Goal: Task Accomplishment & Management: Manage account settings

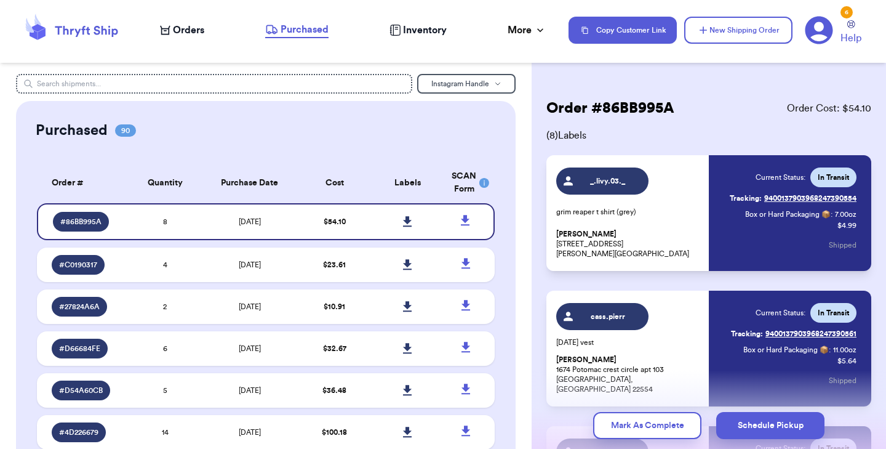
click at [196, 30] on span "Orders" at bounding box center [188, 30] width 31 height 15
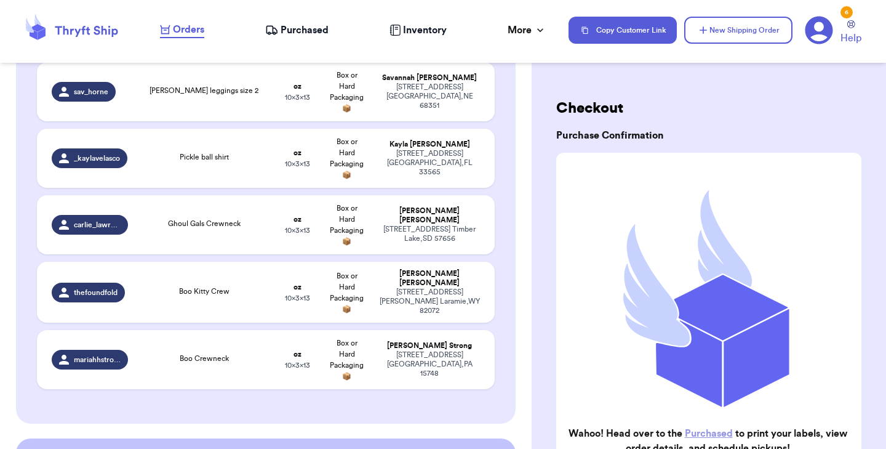
scroll to position [2059, 0]
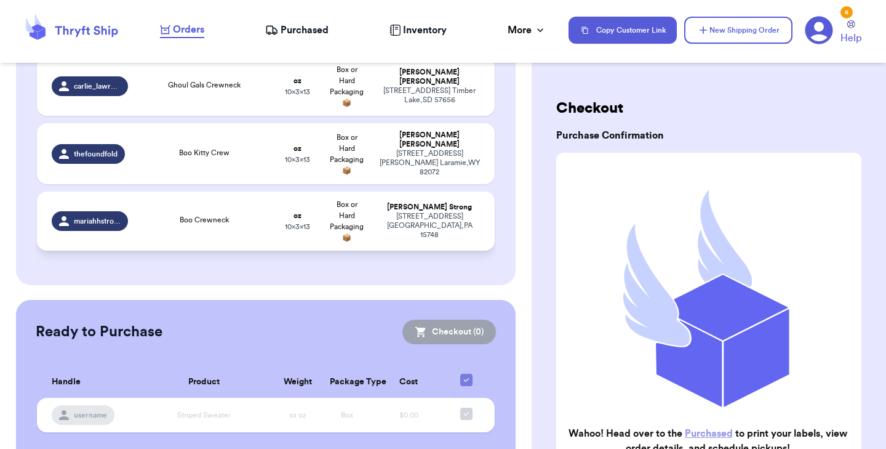
click at [252, 214] on div "Boo Crewneck" at bounding box center [204, 221] width 123 height 14
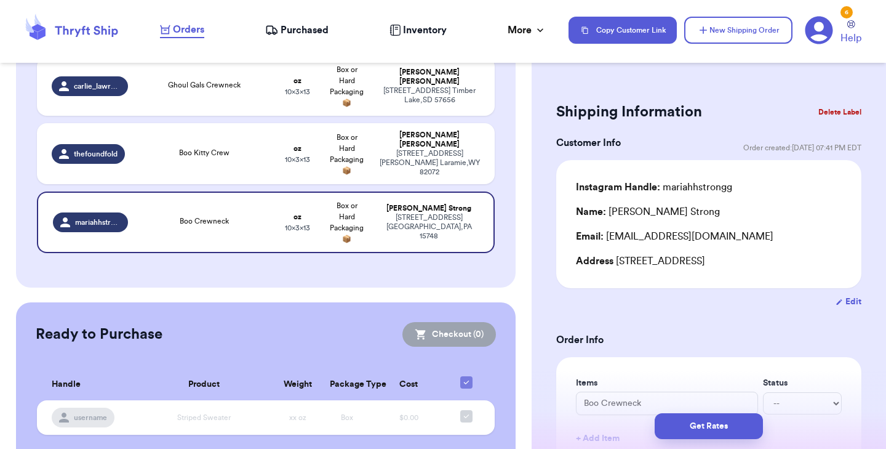
click at [824, 110] on button "Delete Label" at bounding box center [839, 111] width 53 height 27
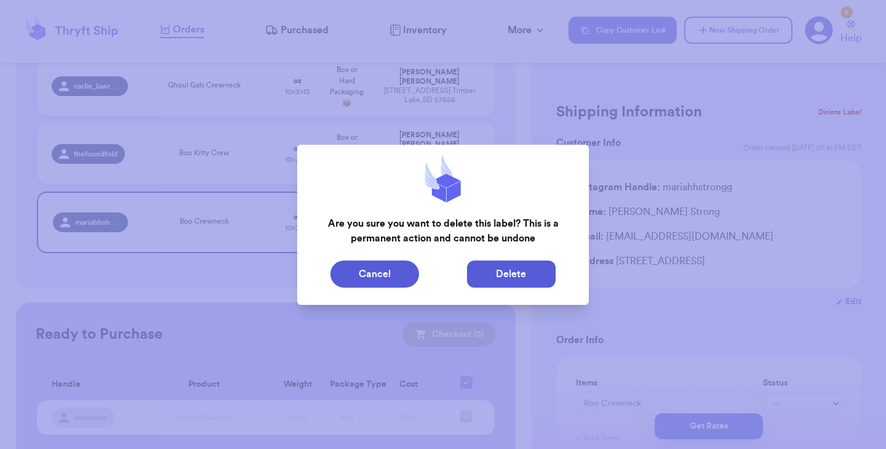
click at [530, 283] on button "Delete" at bounding box center [511, 273] width 89 height 27
type input "Skims Long Sleeve"
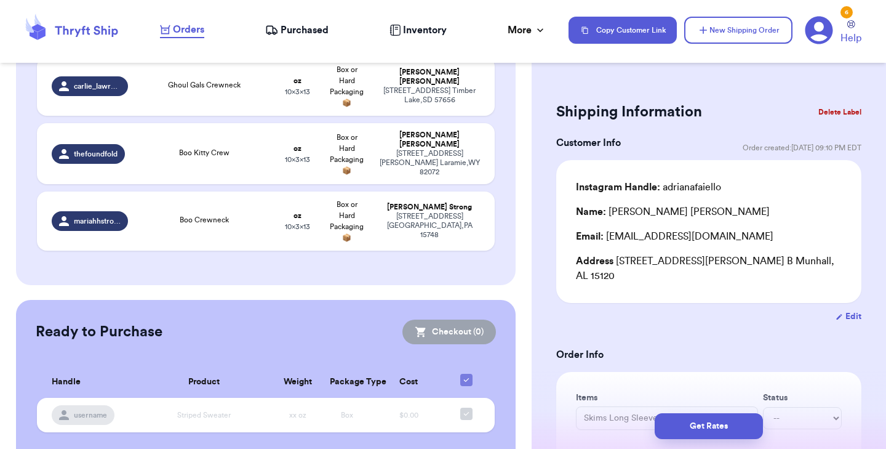
scroll to position [1995, 0]
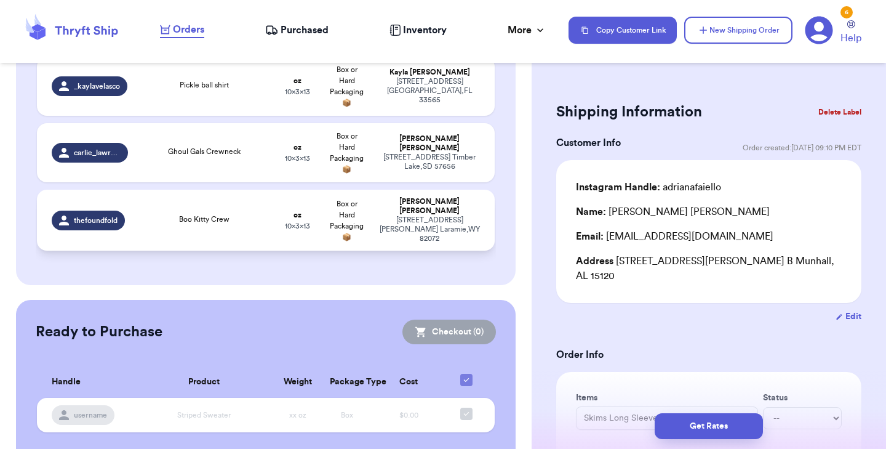
click at [226, 214] on div "Boo Kitty Crew" at bounding box center [204, 221] width 123 height 14
type input "Boo Kitty Crew"
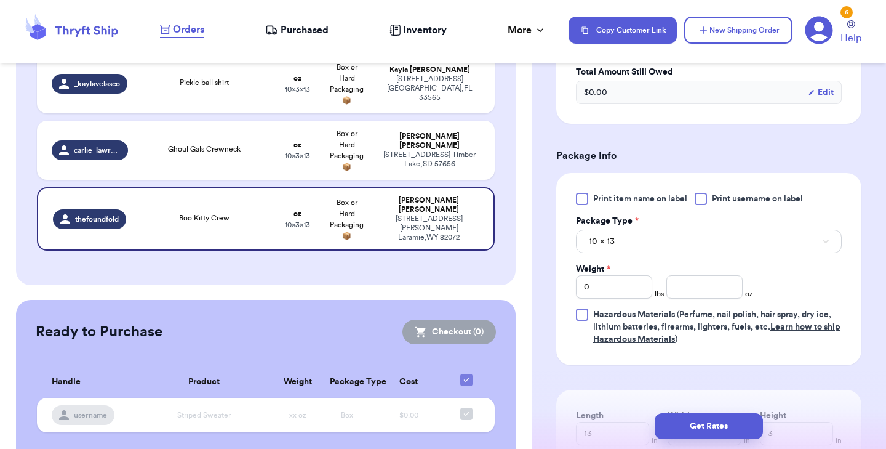
scroll to position [474, 0]
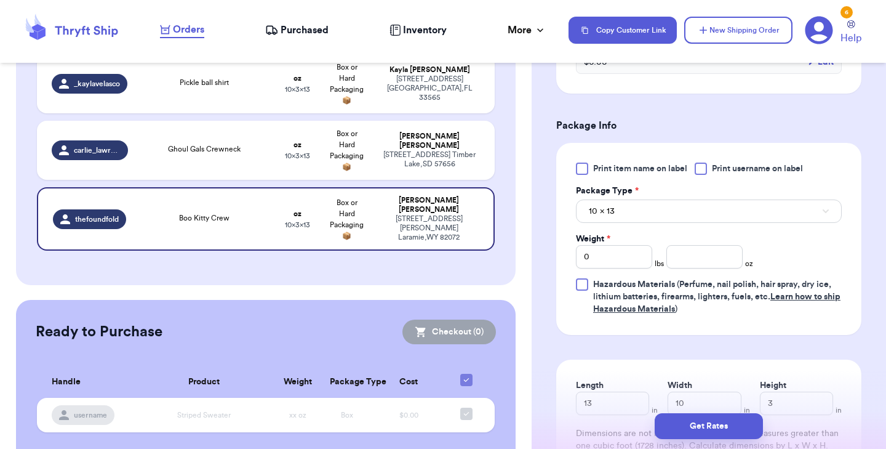
click at [585, 170] on div at bounding box center [582, 168] width 12 height 12
click at [0, 0] on input "Print item name on label" at bounding box center [0, 0] width 0 height 0
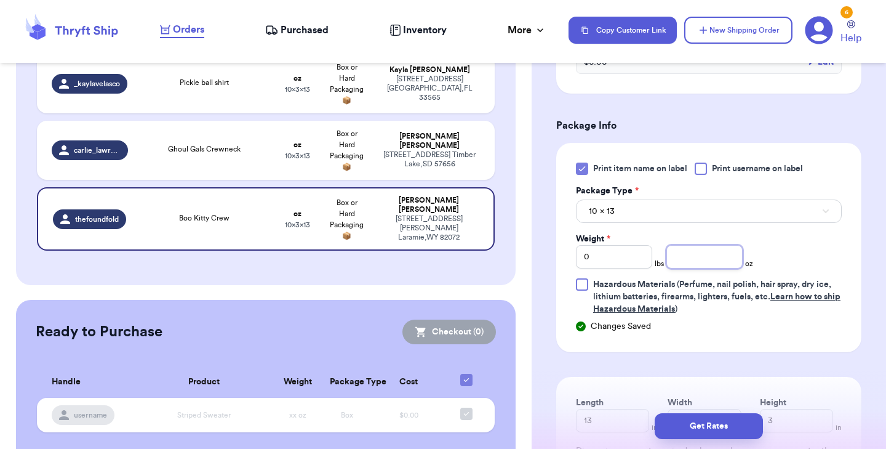
click at [688, 254] on input "number" at bounding box center [704, 256] width 76 height 23
type input "15"
click at [687, 425] on button "Get Rates" at bounding box center [709, 426] width 108 height 26
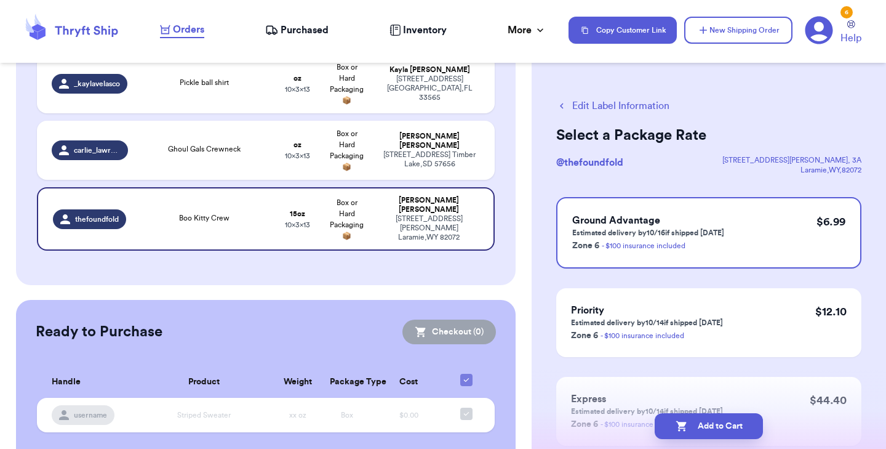
click at [609, 100] on button "Edit Label Information" at bounding box center [612, 105] width 113 height 15
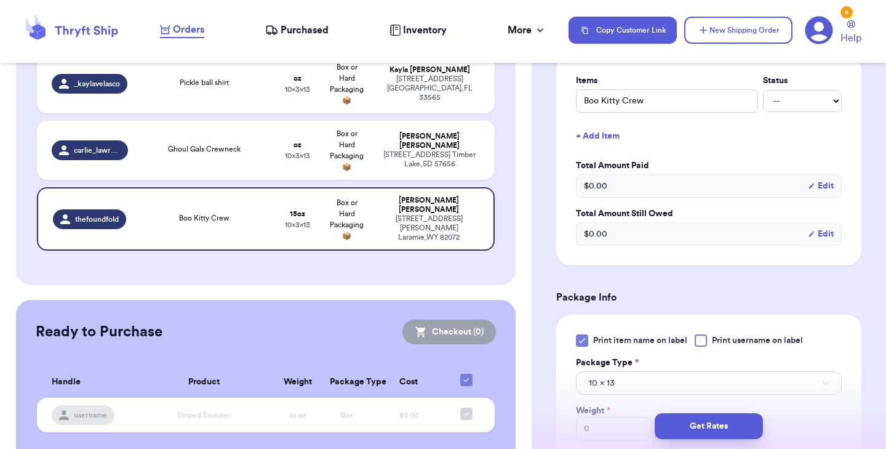
scroll to position [450, 0]
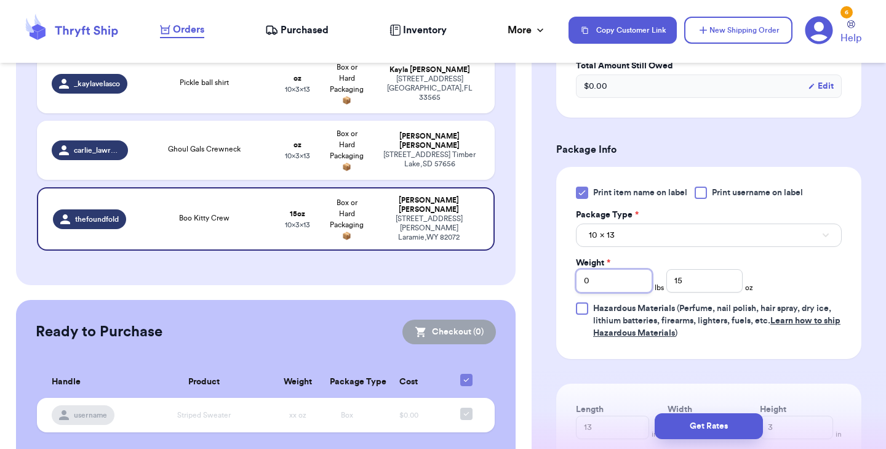
click at [605, 286] on input "0" at bounding box center [614, 280] width 76 height 23
type input "1"
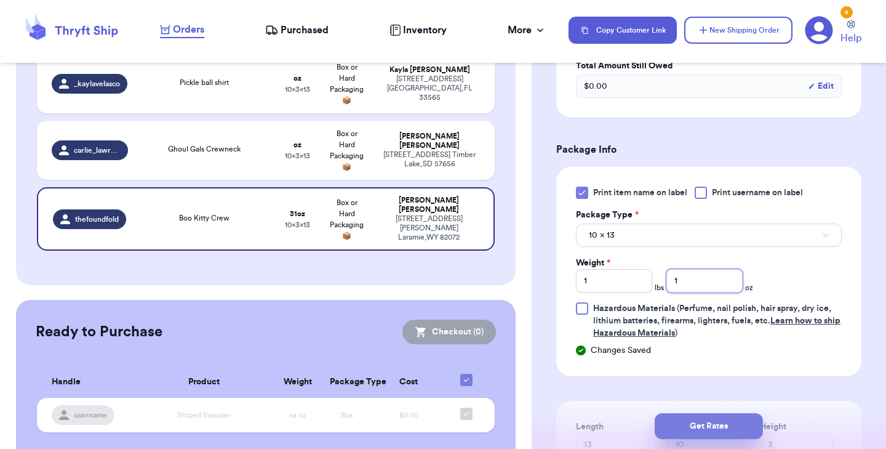
type input "1"
click at [693, 422] on button "Get Rates" at bounding box center [709, 426] width 108 height 26
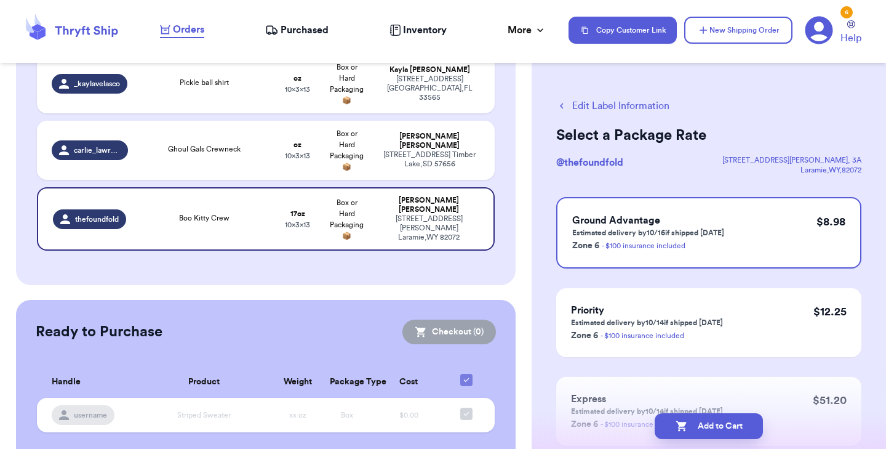
click at [590, 110] on button "Edit Label Information" at bounding box center [612, 105] width 113 height 15
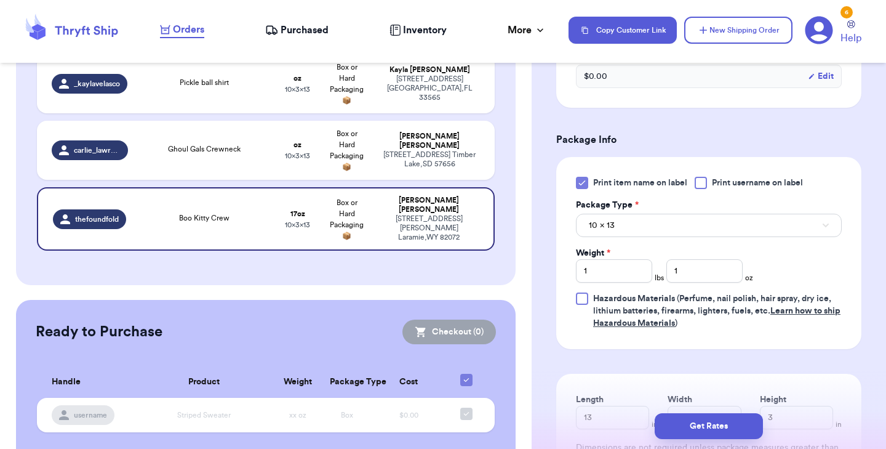
scroll to position [631, 0]
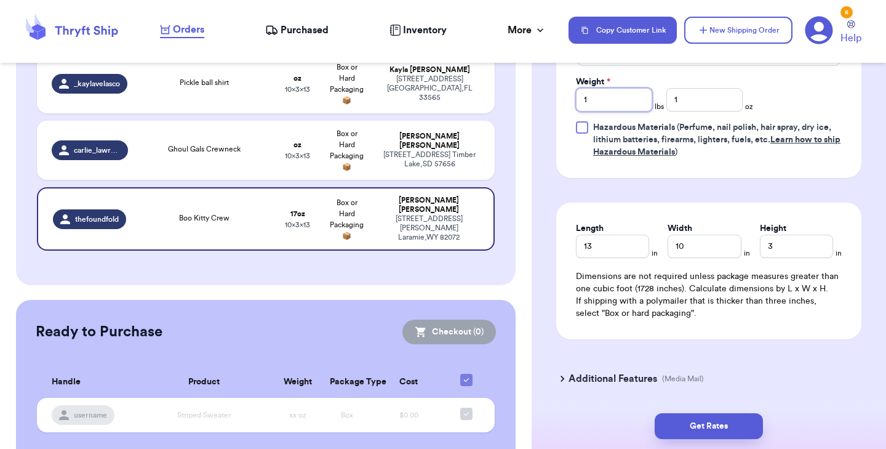
click at [608, 107] on input "1" at bounding box center [614, 99] width 76 height 23
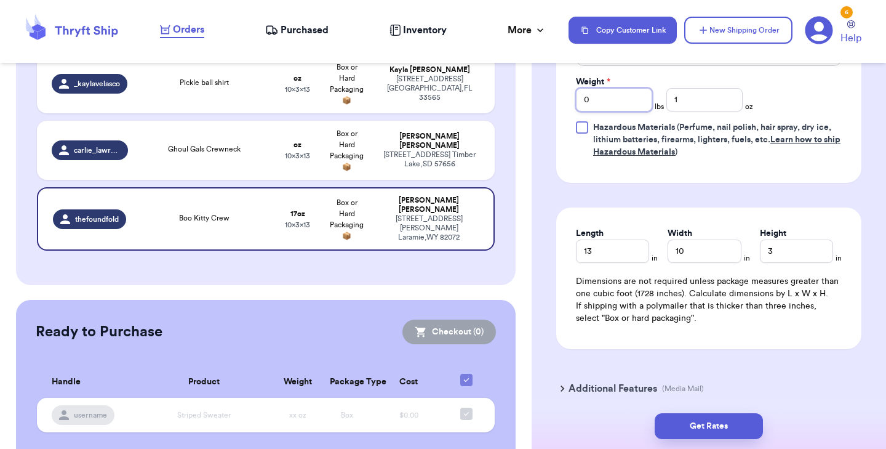
type input "0"
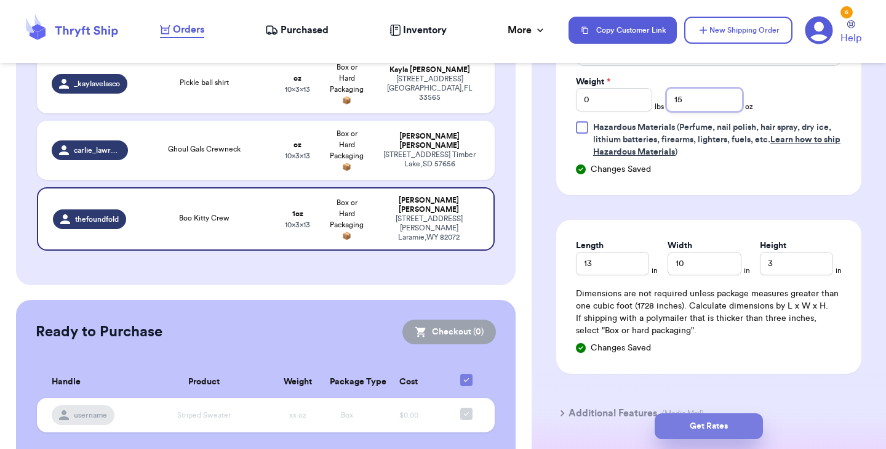
type input "15"
click at [698, 426] on button "Get Rates" at bounding box center [709, 426] width 108 height 26
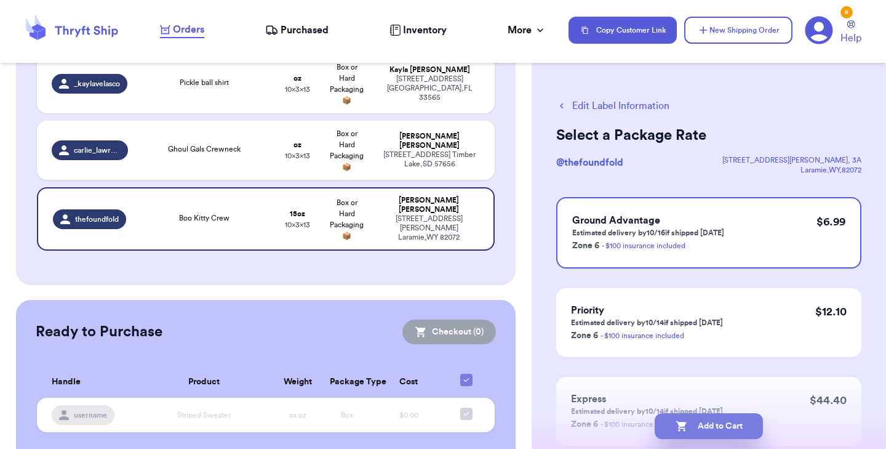
click at [699, 424] on button "Add to Cart" at bounding box center [709, 426] width 108 height 26
checkbox input "true"
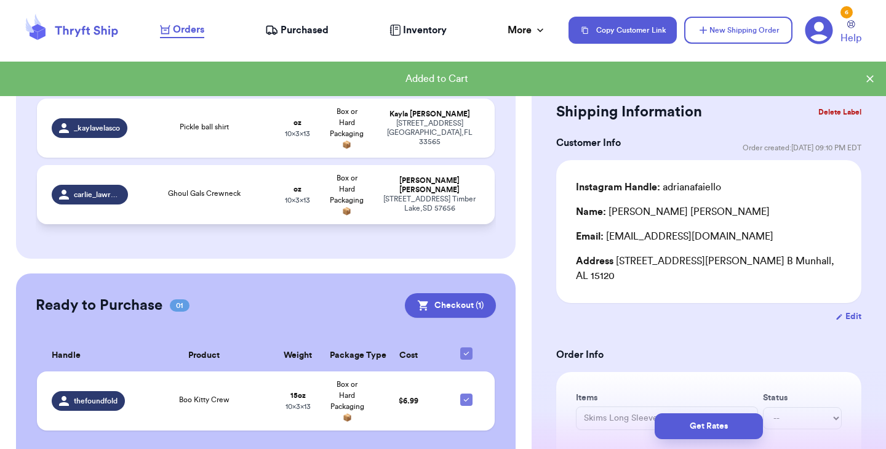
click at [248, 178] on td "Ghoul Gals Crewneck" at bounding box center [204, 194] width 138 height 59
type input "Ghoul Gals Crewneck"
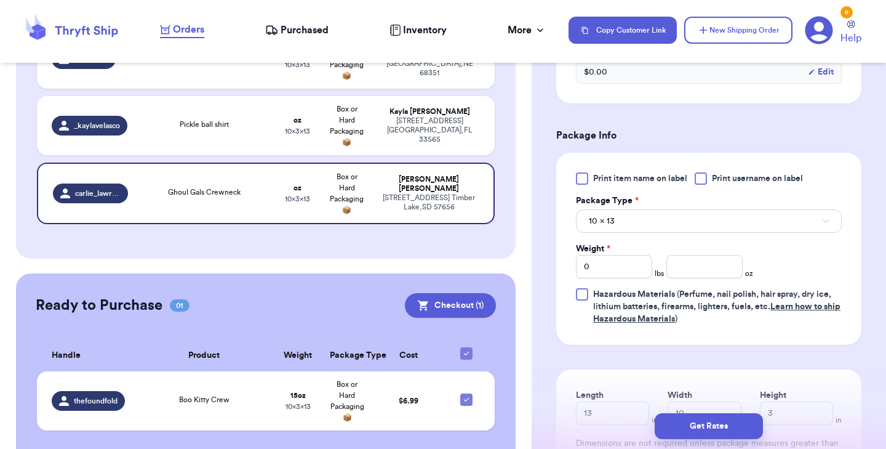
scroll to position [491, 0]
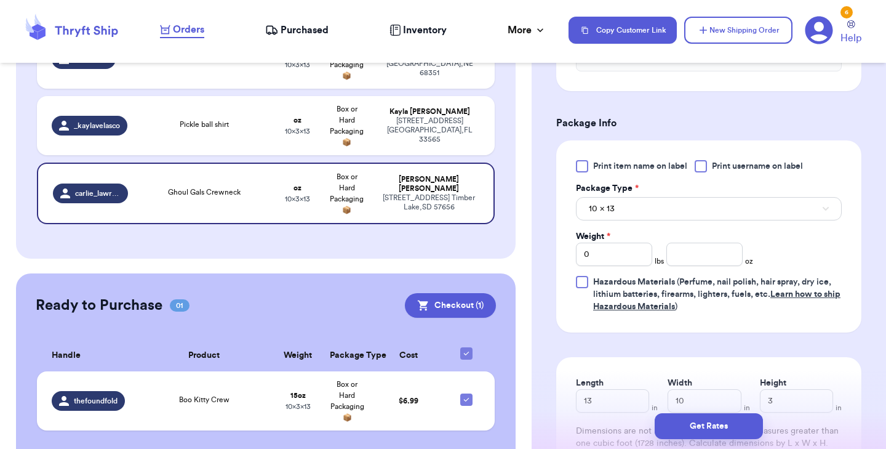
click at [586, 160] on div at bounding box center [582, 166] width 12 height 12
click at [0, 0] on input "Print item name on label" at bounding box center [0, 0] width 0 height 0
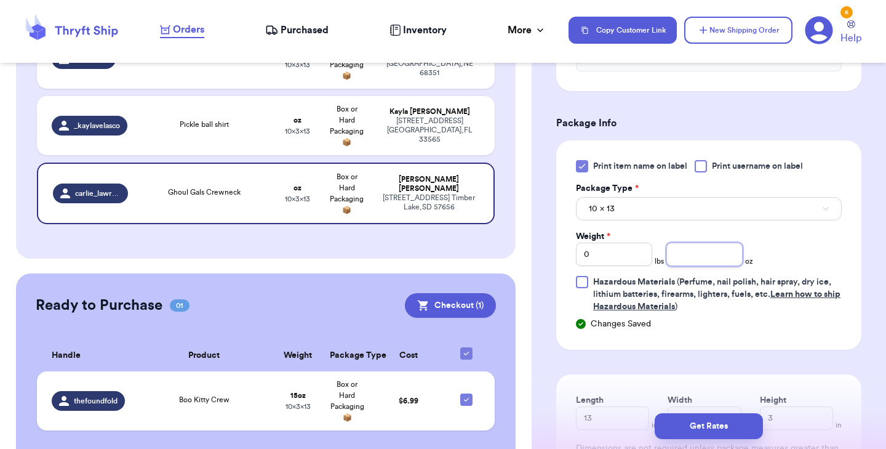
click at [681, 242] on input "number" at bounding box center [704, 253] width 76 height 23
type input "11"
click at [718, 425] on button "Get Rates" at bounding box center [709, 426] width 108 height 26
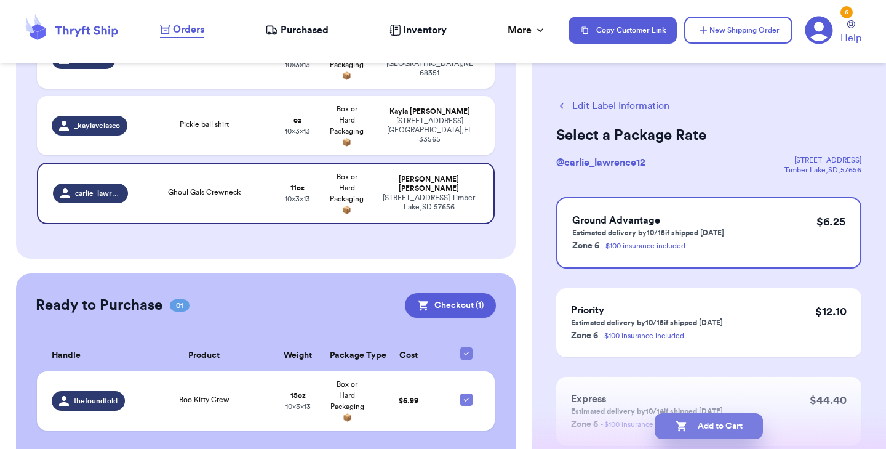
click at [710, 428] on button "Add to Cart" at bounding box center [709, 426] width 108 height 26
checkbox input "true"
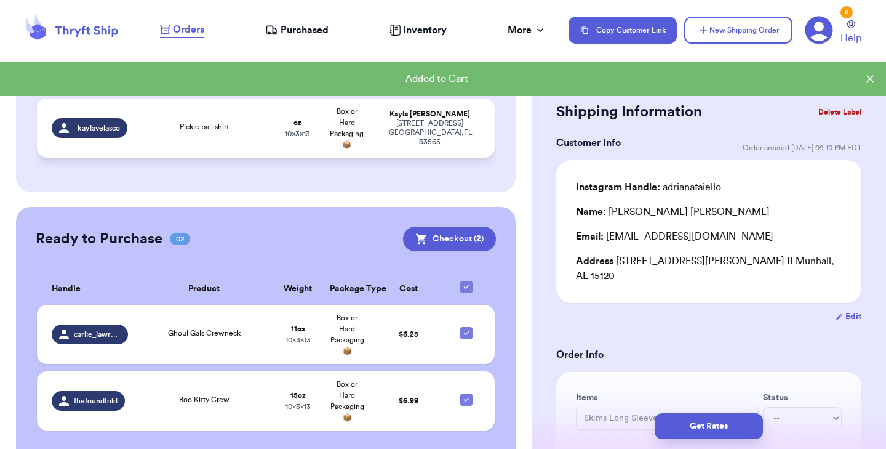
click at [222, 123] on span "Pickle ball shirt" at bounding box center [204, 126] width 49 height 7
type input "Pickle ball shirt"
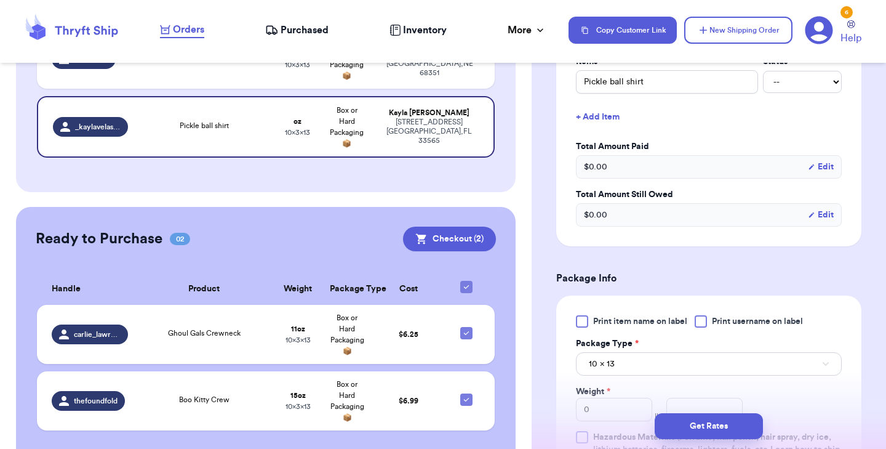
scroll to position [331, 0]
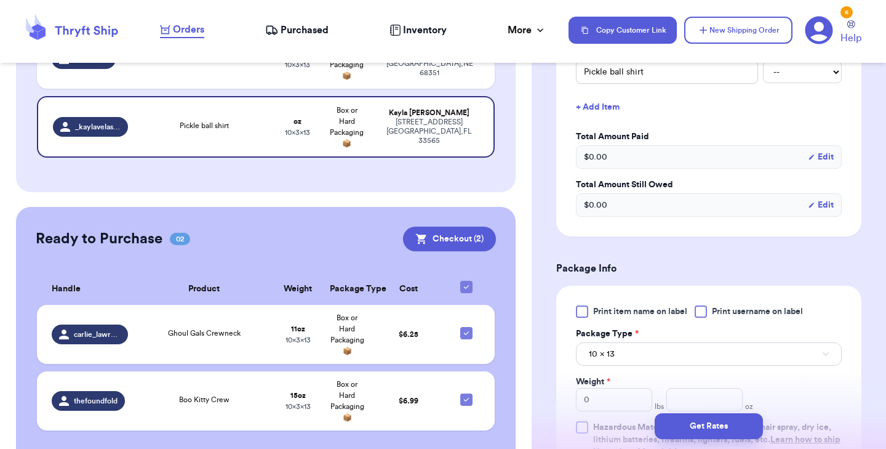
click at [581, 311] on div at bounding box center [582, 311] width 12 height 12
click at [0, 0] on input "Print item name on label" at bounding box center [0, 0] width 0 height 0
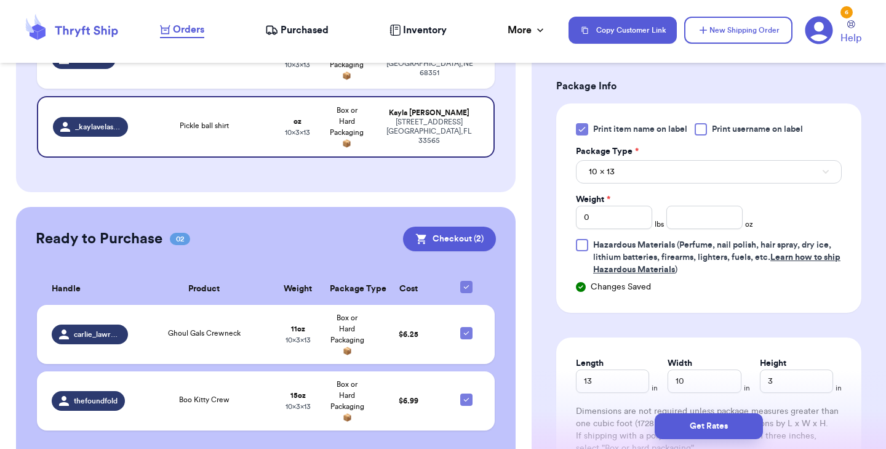
scroll to position [512, 0]
click at [693, 218] on input "number" at bounding box center [704, 218] width 76 height 23
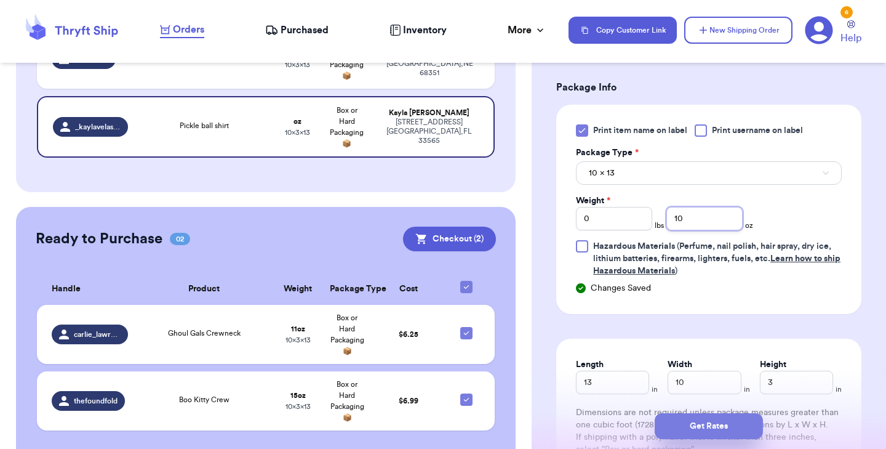
type input "10"
click at [725, 420] on button "Get Rates" at bounding box center [709, 426] width 108 height 26
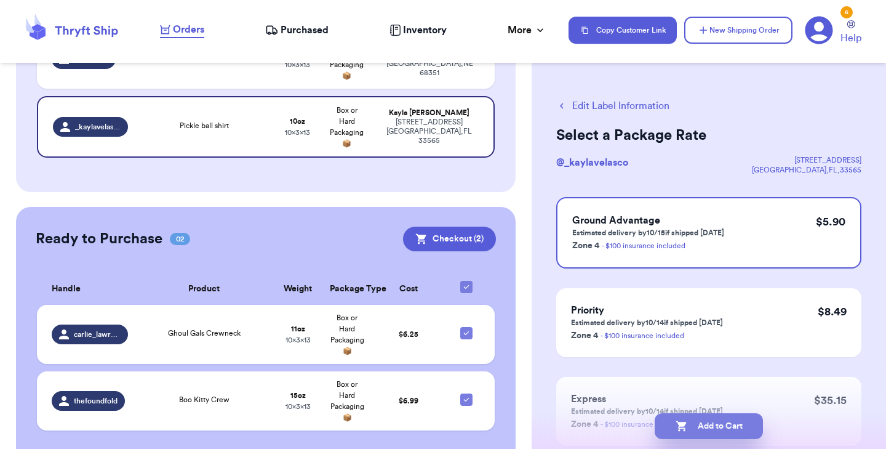
click at [687, 428] on button "Add to Cart" at bounding box center [709, 426] width 108 height 26
checkbox input "true"
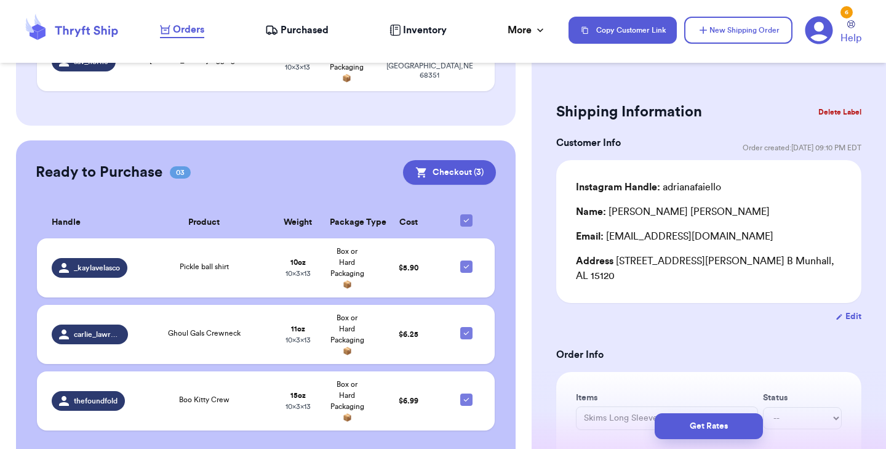
click at [655, 413] on button "Get Rates" at bounding box center [709, 426] width 108 height 26
click at [687, 428] on button "Get Rates" at bounding box center [709, 426] width 108 height 26
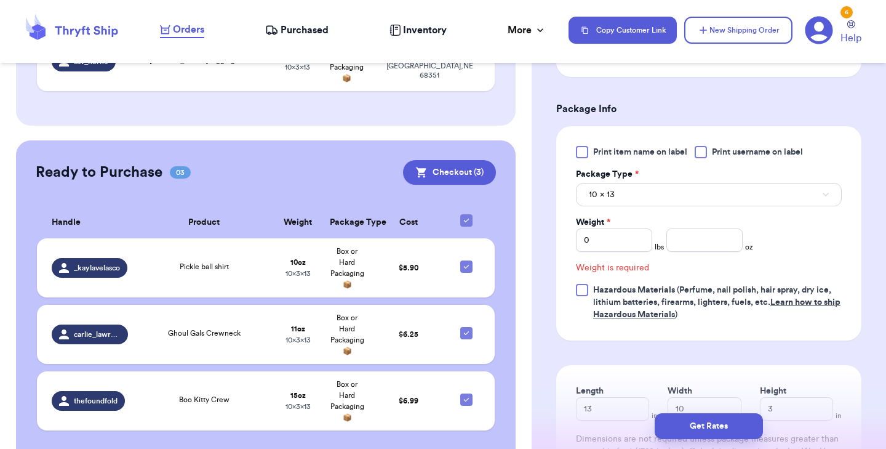
scroll to position [506, 0]
click at [687, 428] on button "Get Rates" at bounding box center [709, 426] width 108 height 26
click at [691, 227] on input "number" at bounding box center [704, 238] width 76 height 23
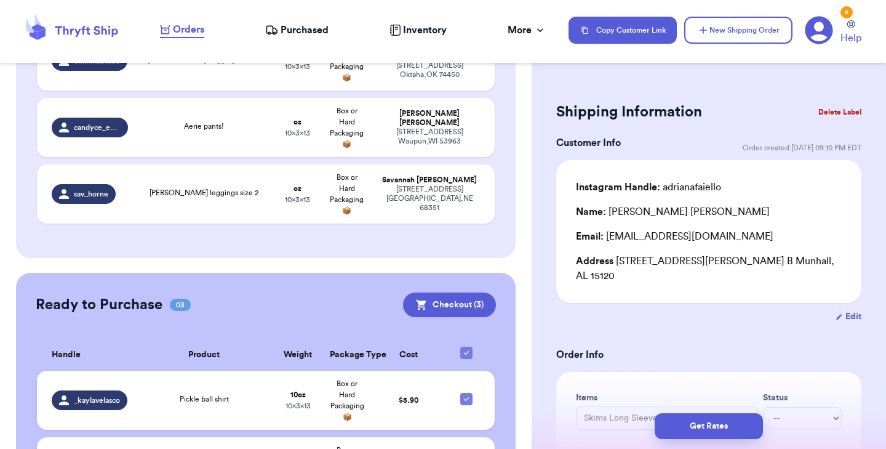
scroll to position [1818, 0]
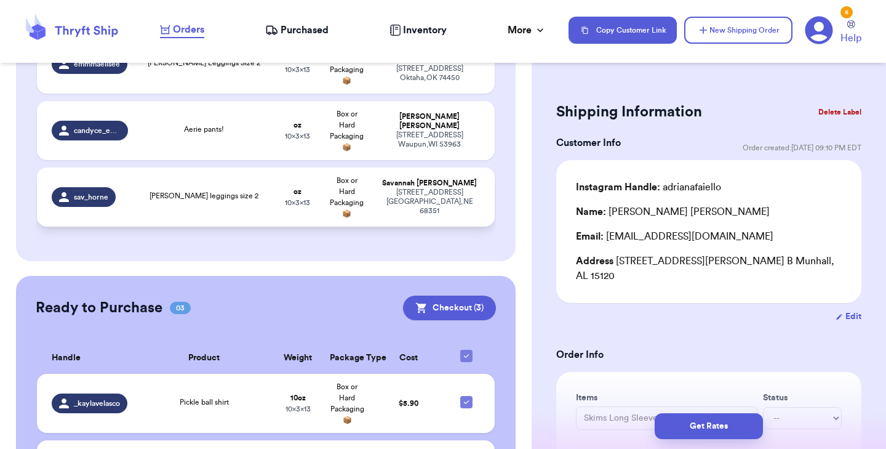
click at [271, 167] on td "Brown lulu leggings size 2" at bounding box center [204, 196] width 138 height 59
type input "Brown lulu leggings size 2"
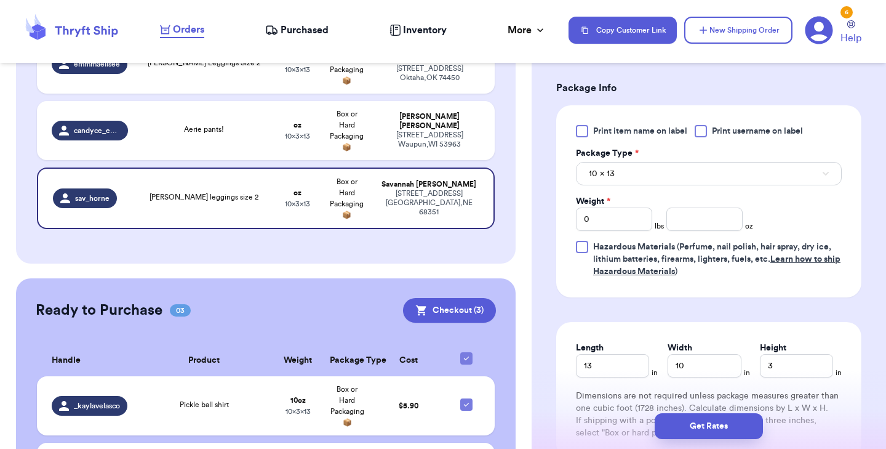
scroll to position [511, 0]
click at [583, 130] on div at bounding box center [582, 132] width 12 height 12
click at [0, 0] on input "Print item name on label" at bounding box center [0, 0] width 0 height 0
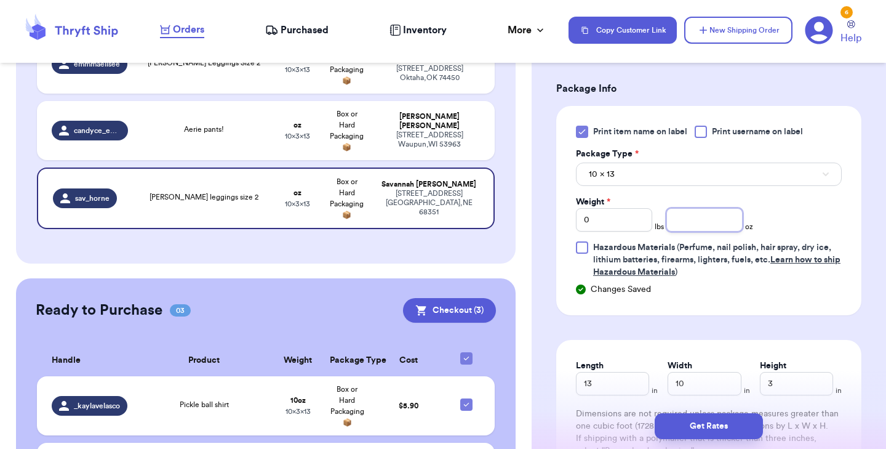
click at [702, 225] on input "number" at bounding box center [704, 219] width 76 height 23
type input "7"
click at [701, 420] on button "Get Rates" at bounding box center [709, 426] width 108 height 26
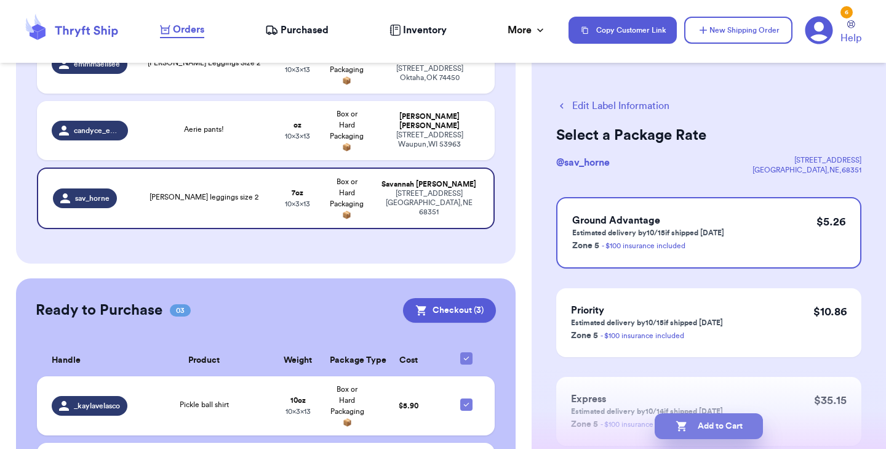
click at [704, 428] on button "Add to Cart" at bounding box center [709, 426] width 108 height 26
checkbox input "true"
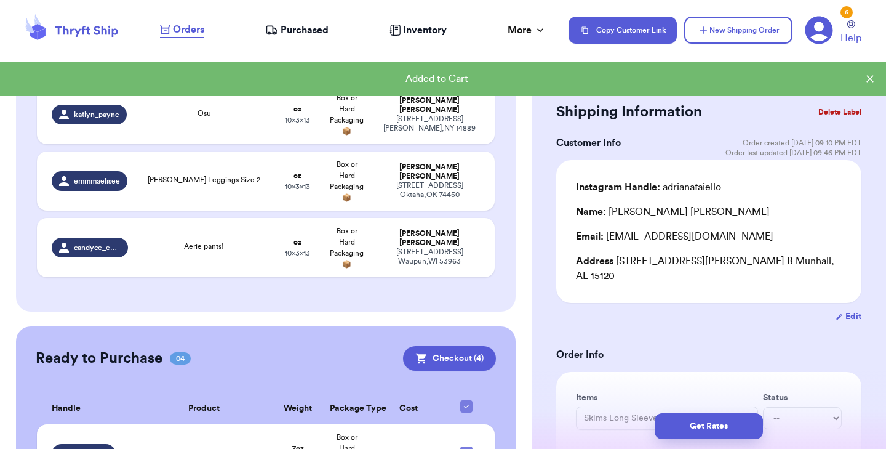
scroll to position [1700, 0]
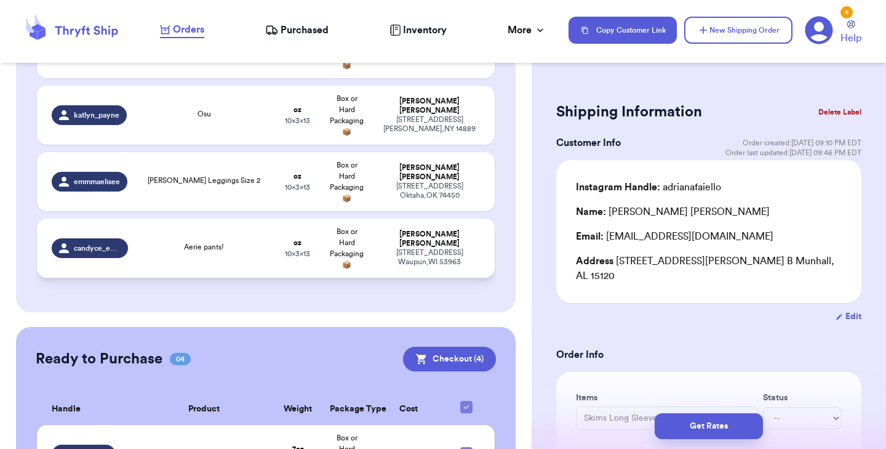
click at [228, 241] on div "Aerie pants!" at bounding box center [204, 248] width 123 height 14
type input "Aerie pants!"
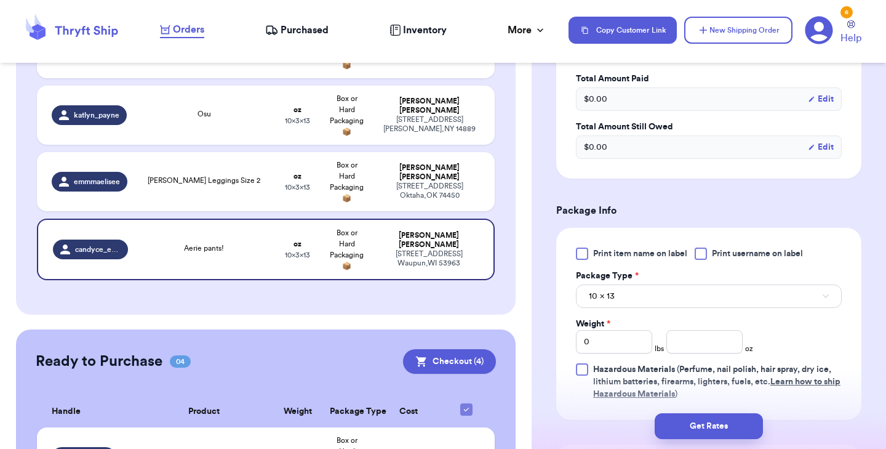
scroll to position [388, 0]
click at [578, 252] on div at bounding box center [582, 254] width 12 height 12
click at [0, 0] on input "Print item name on label" at bounding box center [0, 0] width 0 height 0
click at [685, 341] on input "number" at bounding box center [704, 341] width 76 height 23
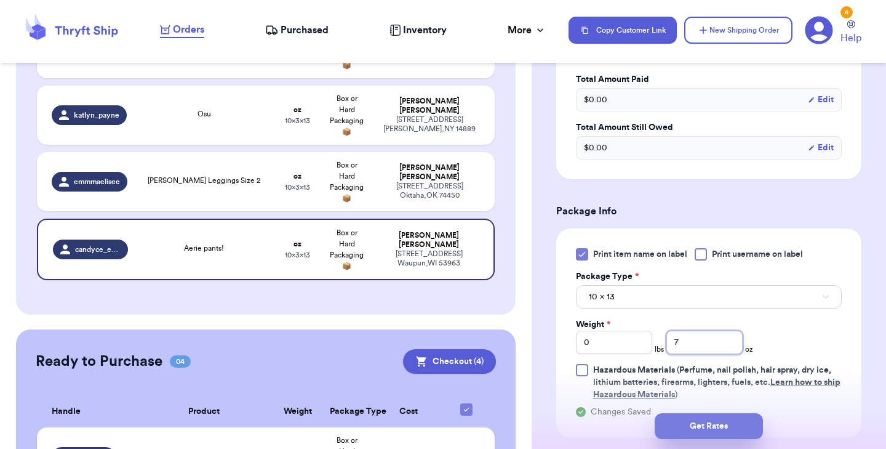
type input "7"
click at [705, 426] on button "Get Rates" at bounding box center [709, 426] width 108 height 26
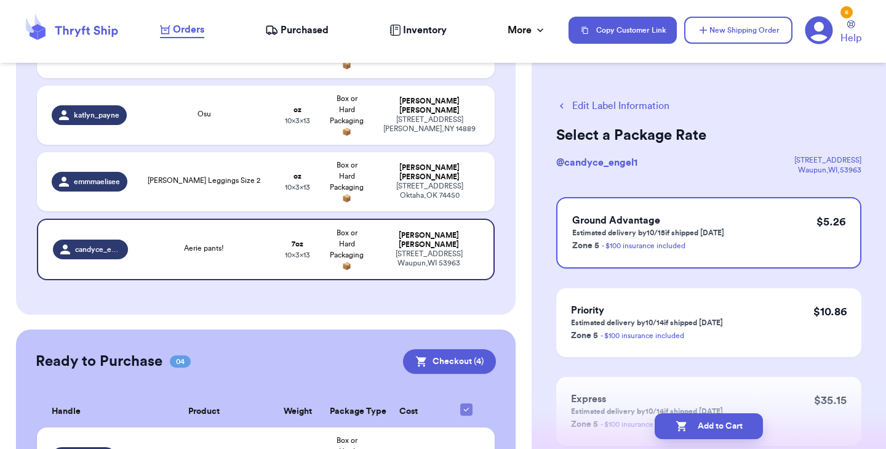
click at [705, 426] on button "Add to Cart" at bounding box center [709, 426] width 108 height 26
checkbox input "true"
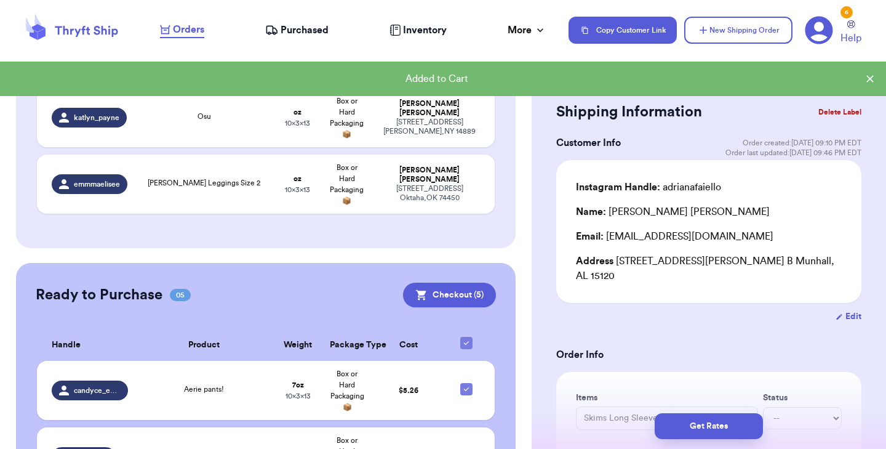
scroll to position [1700, 0]
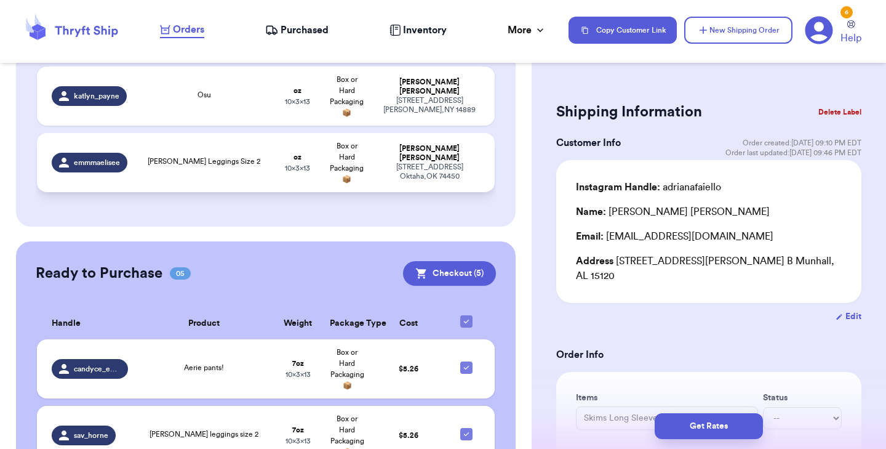
click at [206, 147] on td "Lulu Dupe Brown Leggings Size 2" at bounding box center [204, 162] width 138 height 59
type input "Lulu Dupe Brown Leggings Size 2"
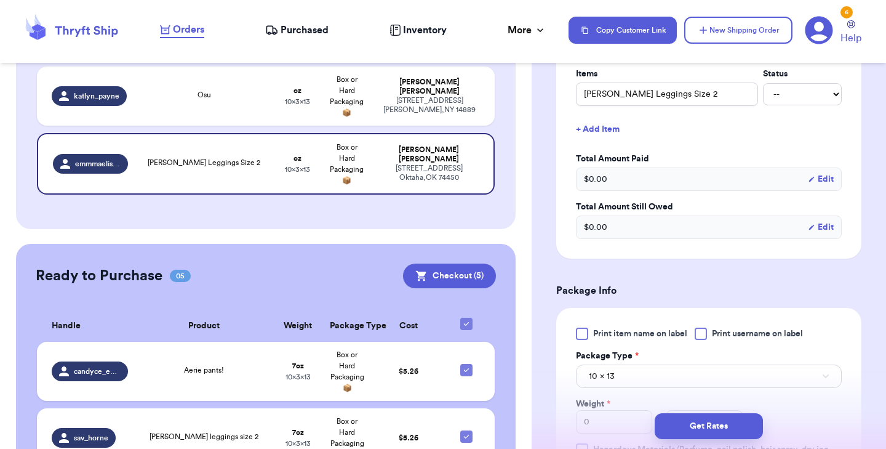
scroll to position [335, 0]
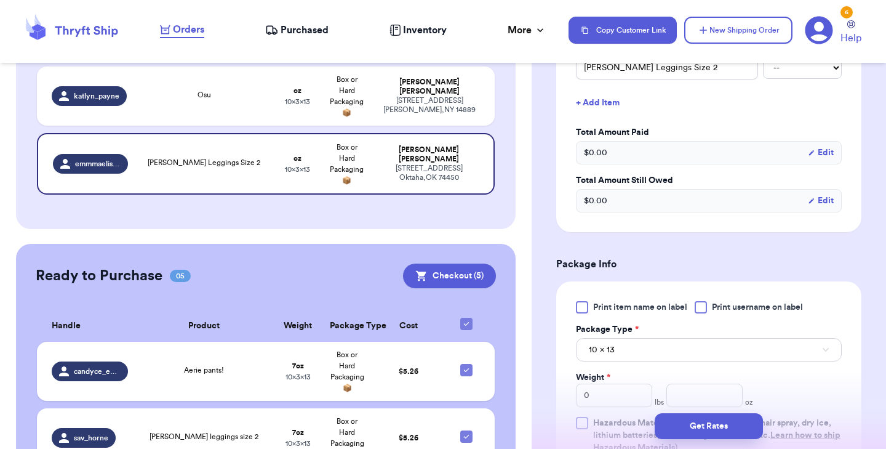
click at [585, 308] on div at bounding box center [582, 307] width 12 height 12
click at [0, 0] on input "Print item name on label" at bounding box center [0, 0] width 0 height 0
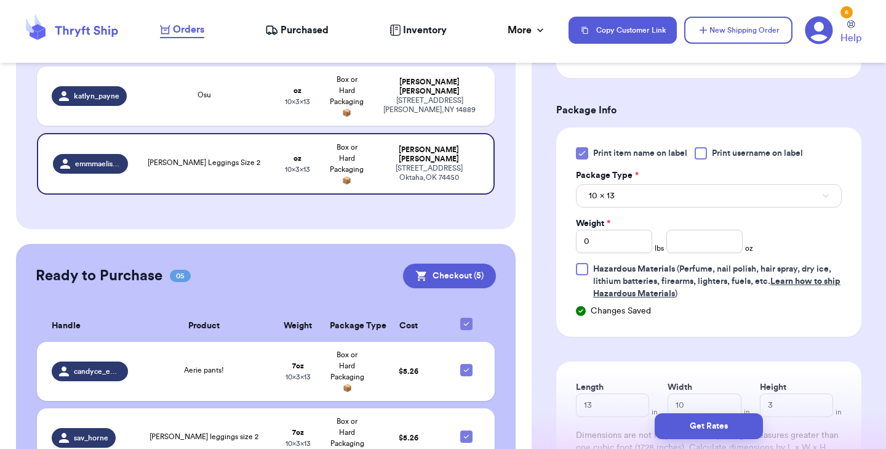
scroll to position [503, 0]
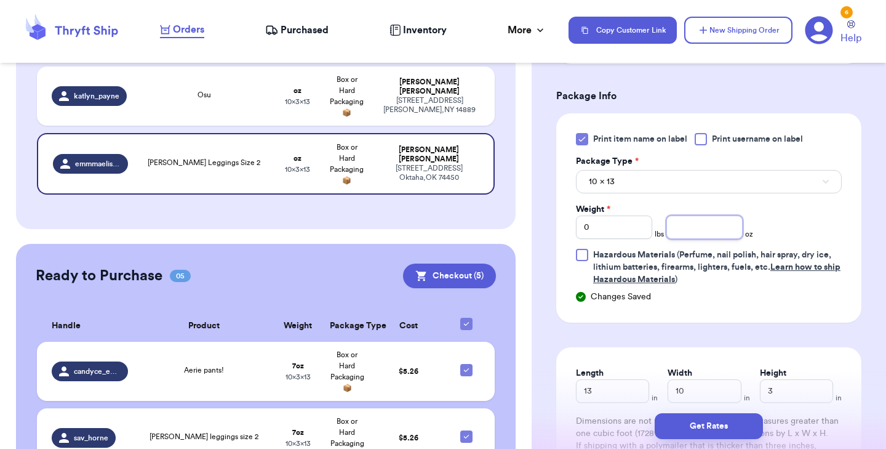
click at [696, 233] on input "number" at bounding box center [704, 226] width 76 height 23
type input "7"
click at [690, 426] on button "Get Rates" at bounding box center [709, 426] width 108 height 26
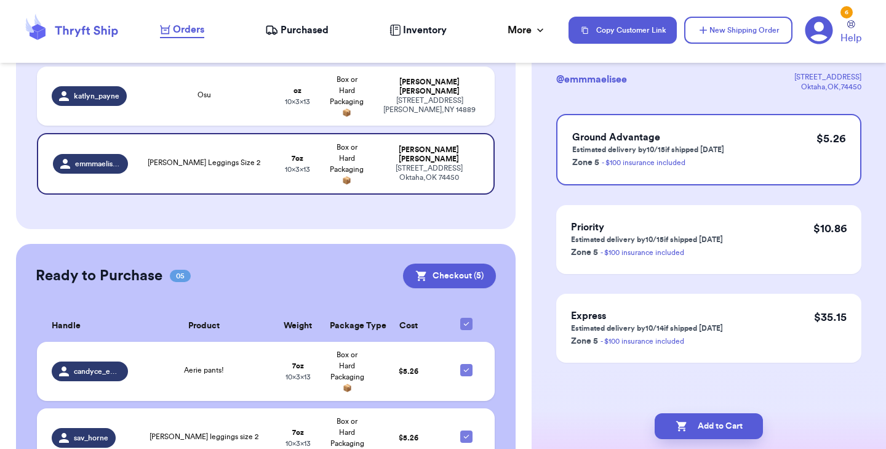
scroll to position [0, 0]
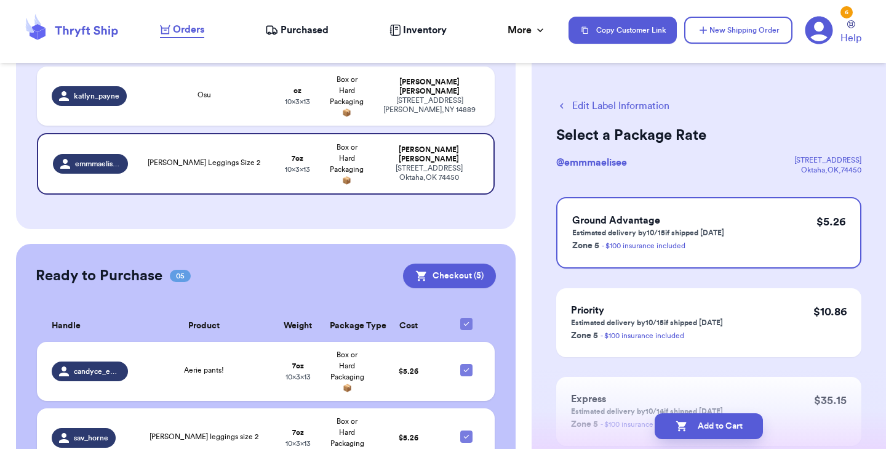
click at [690, 426] on button "Add to Cart" at bounding box center [709, 426] width 108 height 26
checkbox input "true"
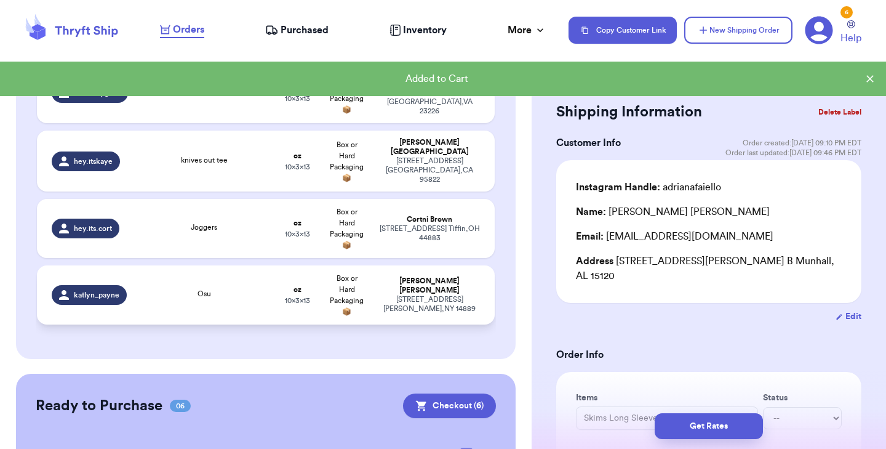
click at [226, 279] on td "Osu" at bounding box center [204, 294] width 138 height 59
type input "Osu"
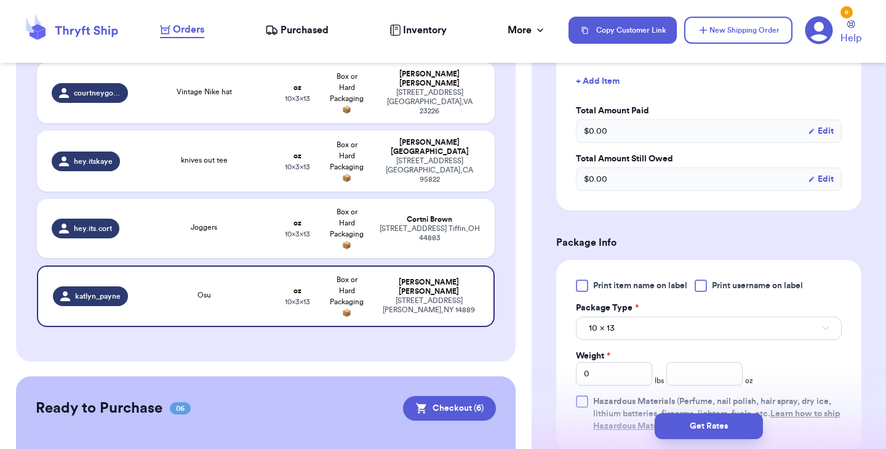
scroll to position [372, 0]
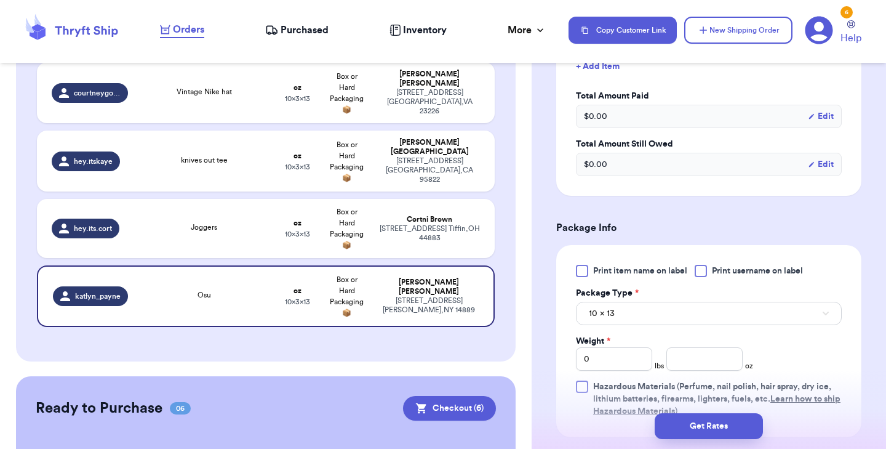
click at [581, 275] on div at bounding box center [582, 271] width 12 height 12
click at [0, 0] on input "Print item name on label" at bounding box center [0, 0] width 0 height 0
click at [673, 354] on input "number" at bounding box center [704, 358] width 76 height 23
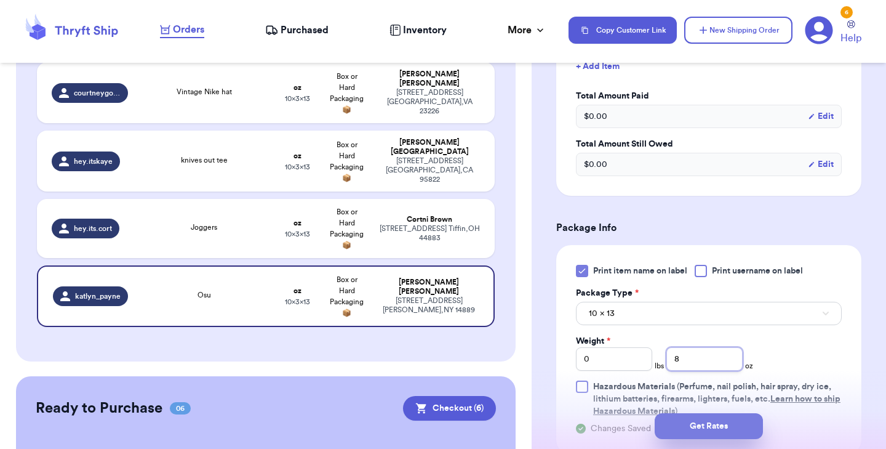
type input "8"
click at [709, 433] on button "Get Rates" at bounding box center [709, 426] width 108 height 26
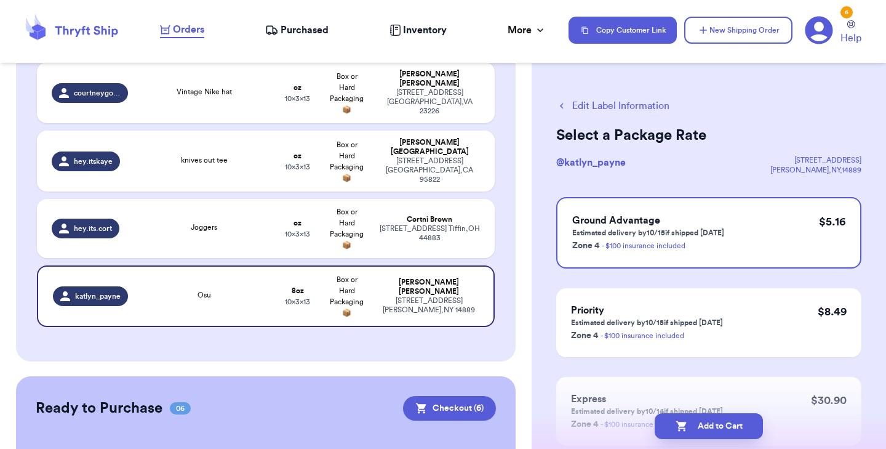
click at [709, 433] on button "Add to Cart" at bounding box center [709, 426] width 108 height 26
checkbox input "true"
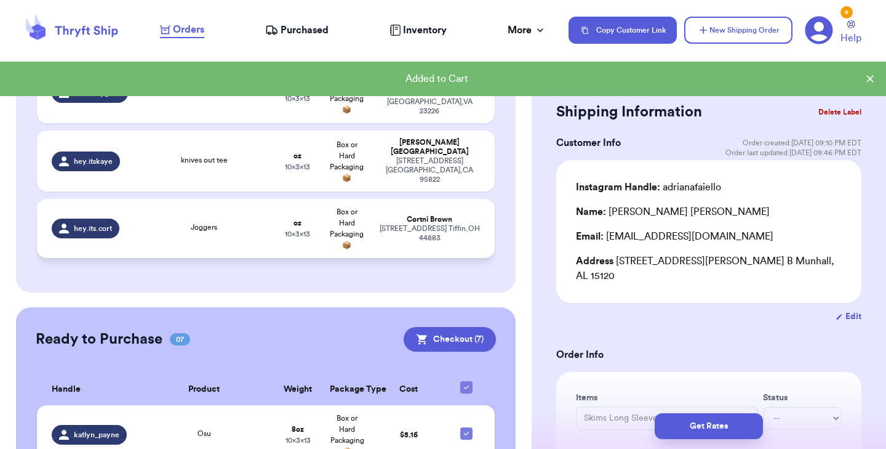
click at [195, 211] on td "Joggers" at bounding box center [204, 228] width 138 height 59
type input "Joggers"
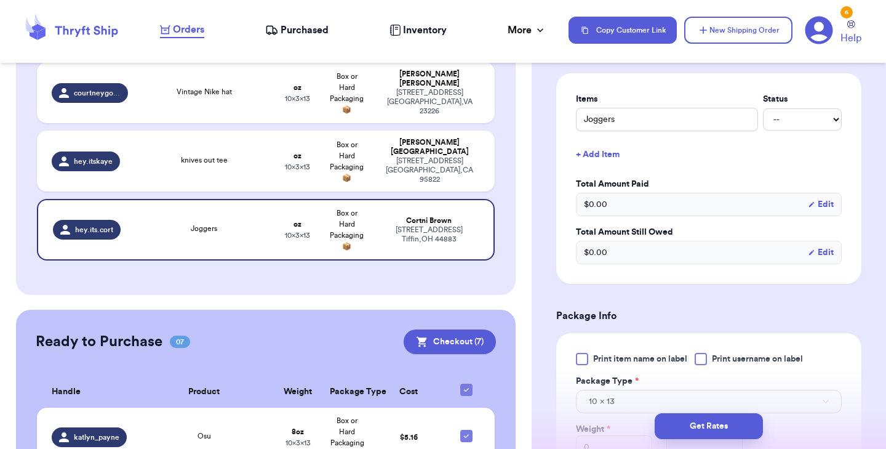
scroll to position [286, 0]
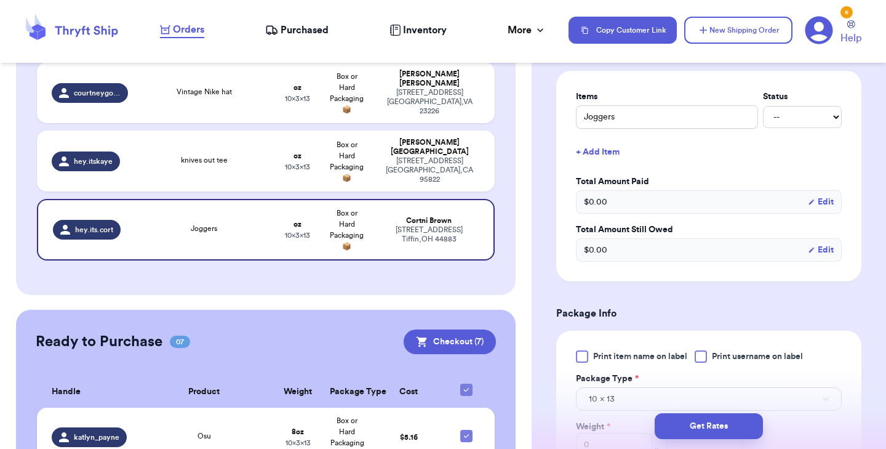
click at [583, 351] on div at bounding box center [582, 356] width 12 height 12
click at [0, 0] on input "Print item name on label" at bounding box center [0, 0] width 0 height 0
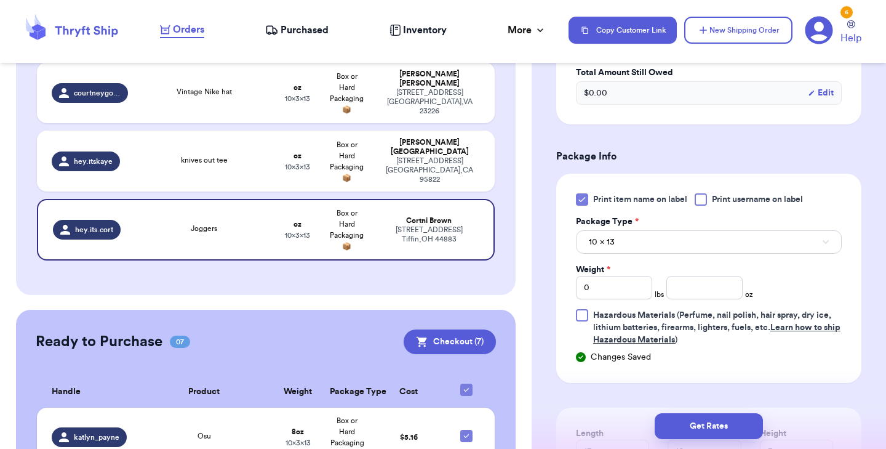
scroll to position [460, 0]
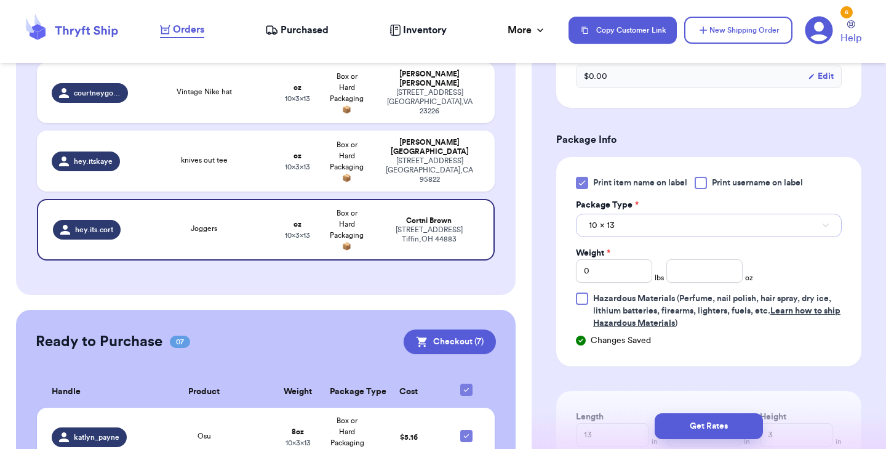
click at [642, 217] on button "10 x 13" at bounding box center [709, 225] width 266 height 23
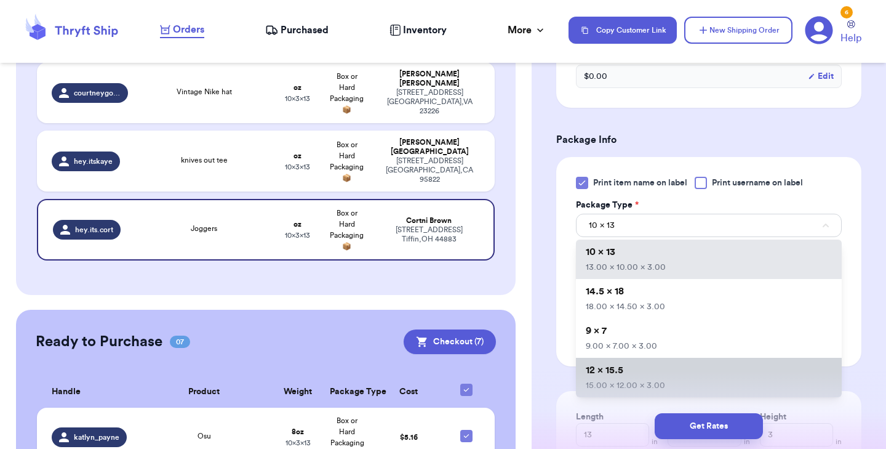
click at [636, 377] on li "12 x 15.5 15.00 x 12.00 x 3.00" at bounding box center [709, 376] width 266 height 39
type input "15"
type input "12"
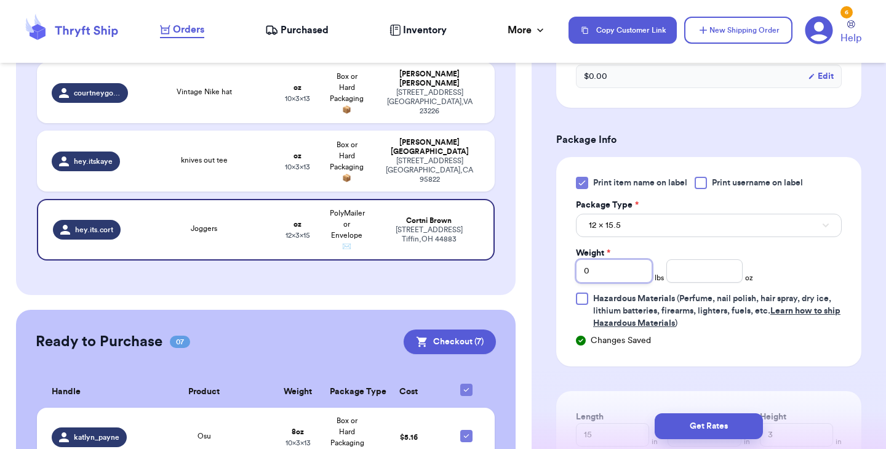
click at [629, 273] on input "0" at bounding box center [614, 270] width 76 height 23
type input "1"
type input "8"
click at [709, 418] on button "Get Rates" at bounding box center [709, 426] width 108 height 26
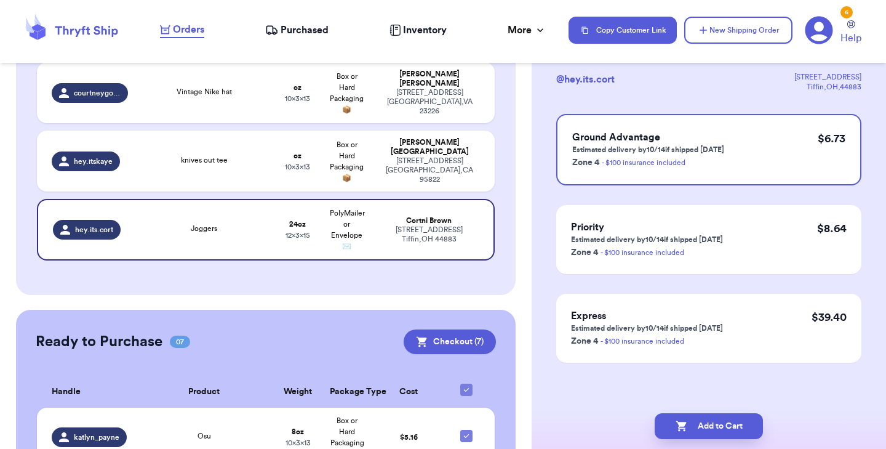
scroll to position [0, 0]
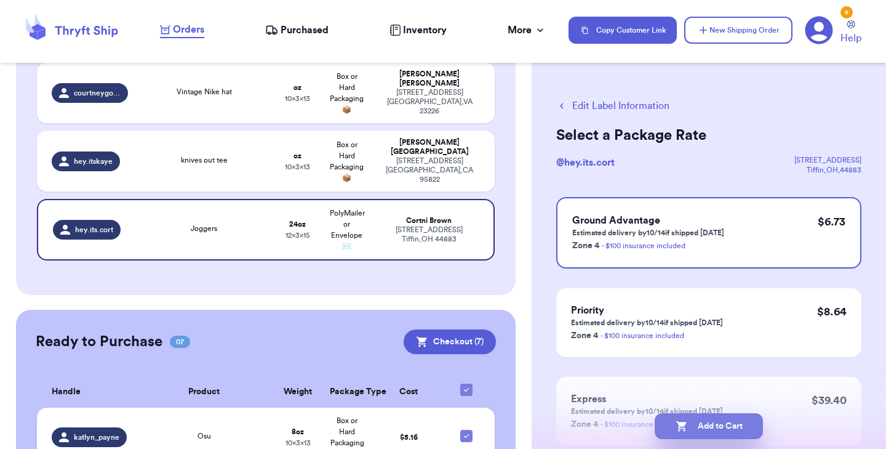
click at [679, 430] on icon "button" at bounding box center [681, 426] width 10 height 10
checkbox input "true"
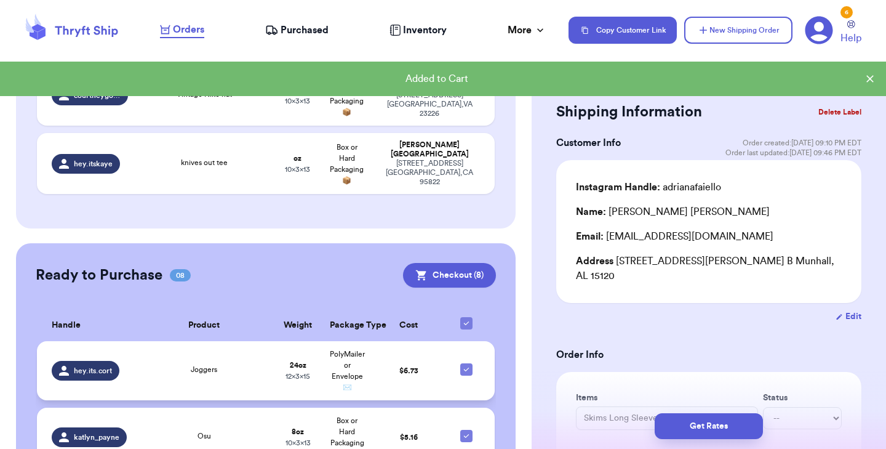
scroll to position [1520, 0]
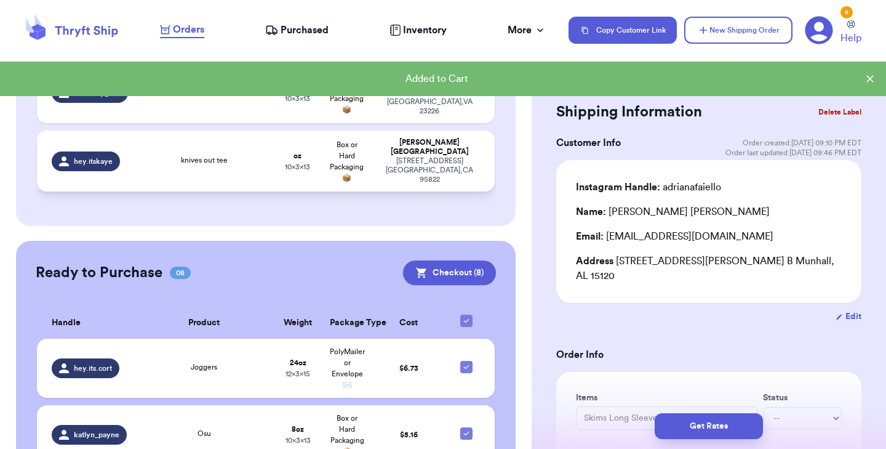
click at [168, 154] on div "knives out tee" at bounding box center [204, 161] width 123 height 14
type input "knives out tee"
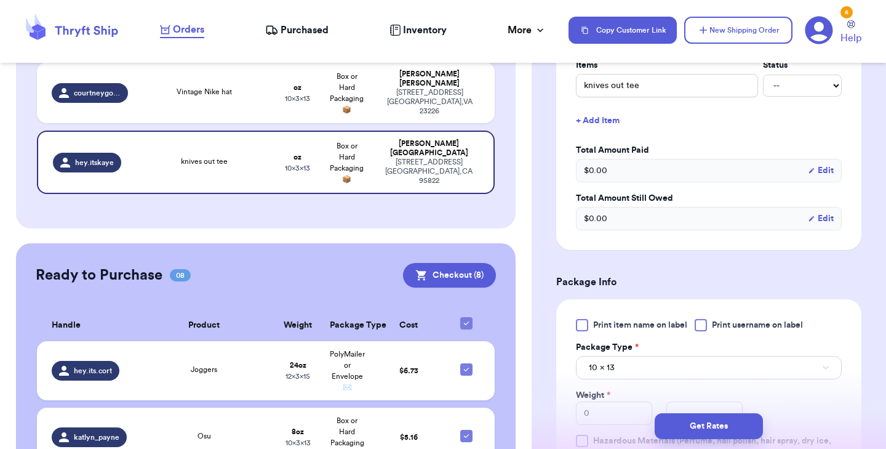
scroll to position [349, 0]
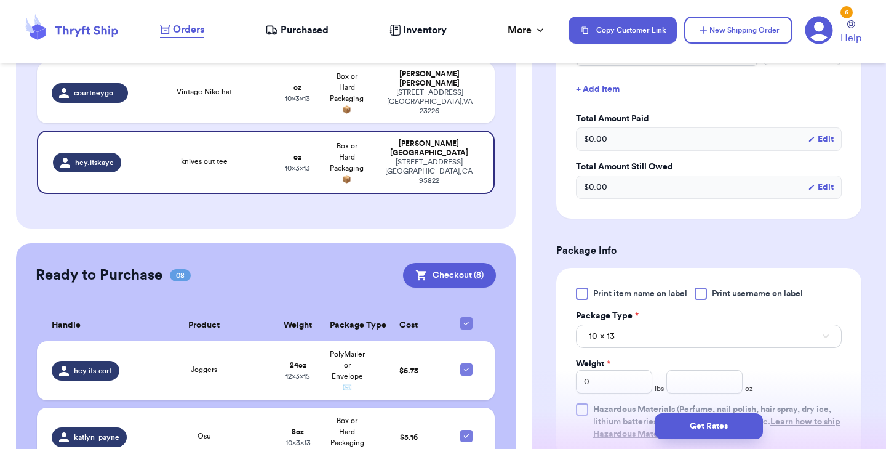
click at [580, 295] on div at bounding box center [582, 293] width 12 height 12
click at [0, 0] on input "Print item name on label" at bounding box center [0, 0] width 0 height 0
click at [703, 380] on input "number" at bounding box center [704, 381] width 76 height 23
type input "9"
click at [706, 432] on button "Get Rates" at bounding box center [709, 426] width 108 height 26
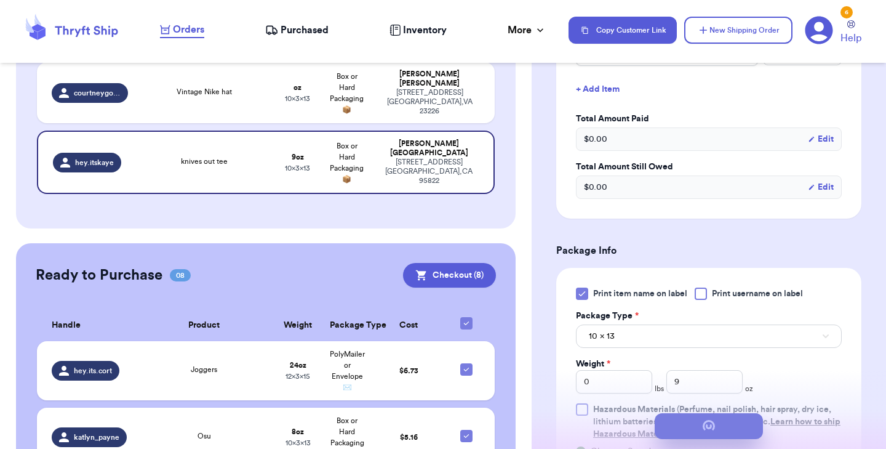
scroll to position [0, 0]
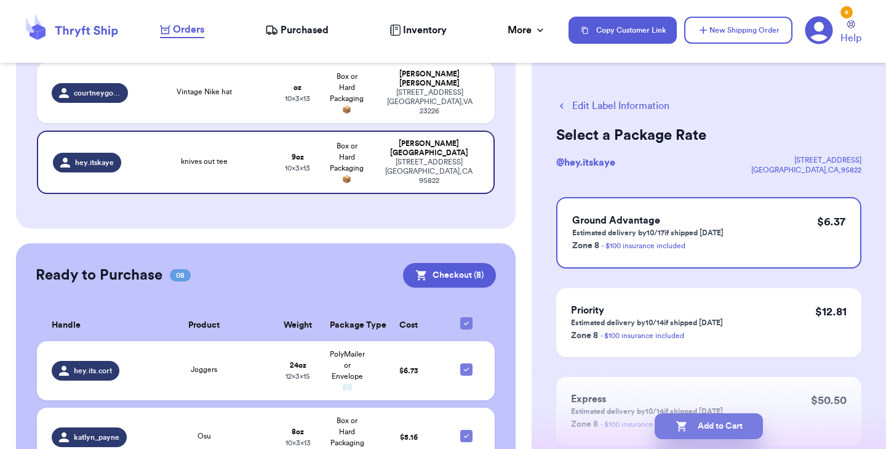
click at [727, 421] on button "Add to Cart" at bounding box center [709, 426] width 108 height 26
checkbox input "true"
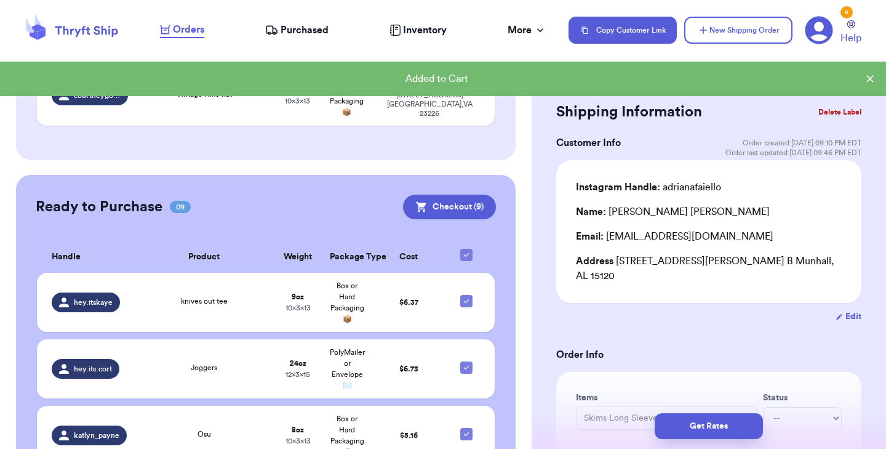
scroll to position [1520, 0]
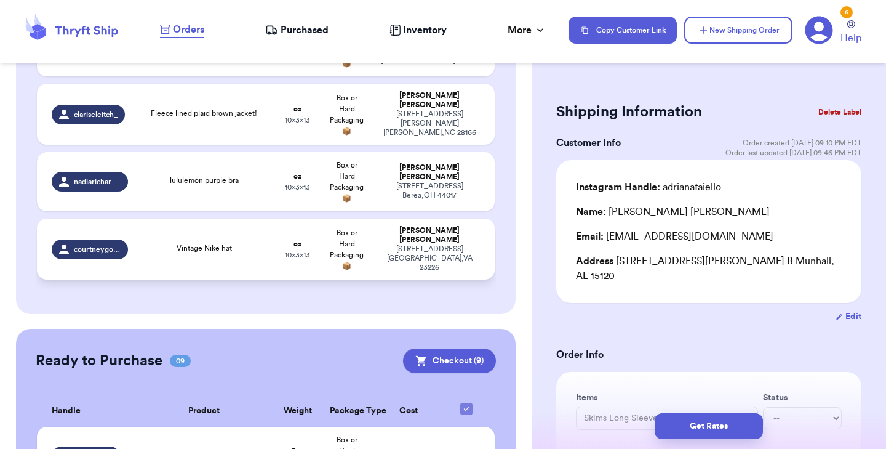
click at [249, 242] on div "Vintage Nike hat" at bounding box center [204, 249] width 123 height 14
type input "Vintage Nike hat"
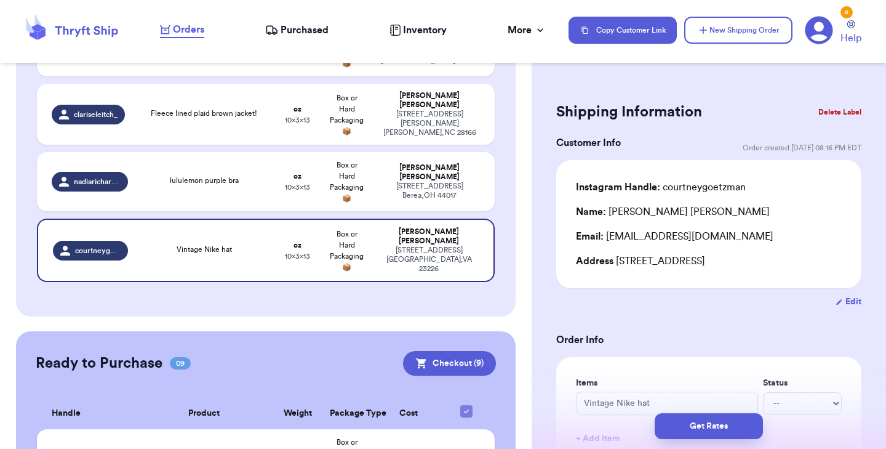
scroll to position [286, 0]
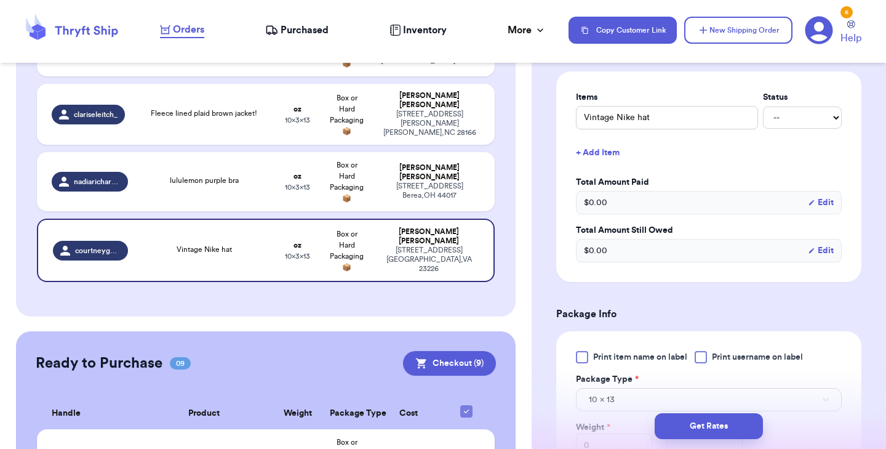
click at [585, 362] on div at bounding box center [582, 357] width 12 height 12
click at [0, 0] on input "Print item name on label" at bounding box center [0, 0] width 0 height 0
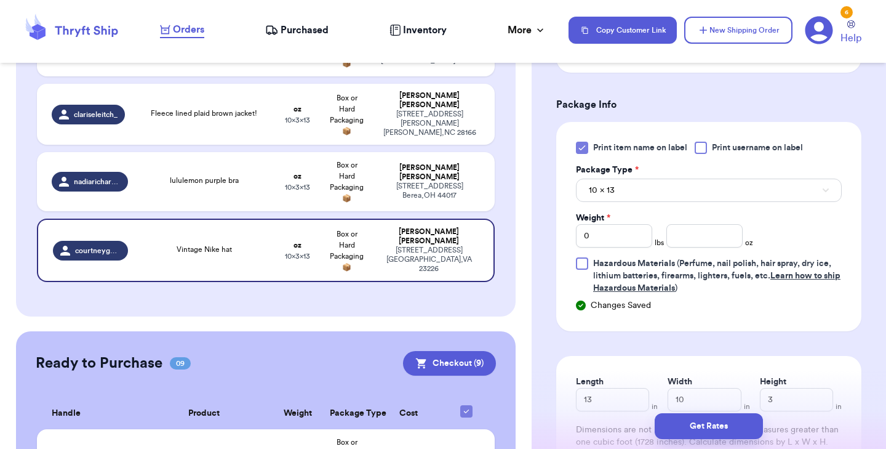
scroll to position [509, 0]
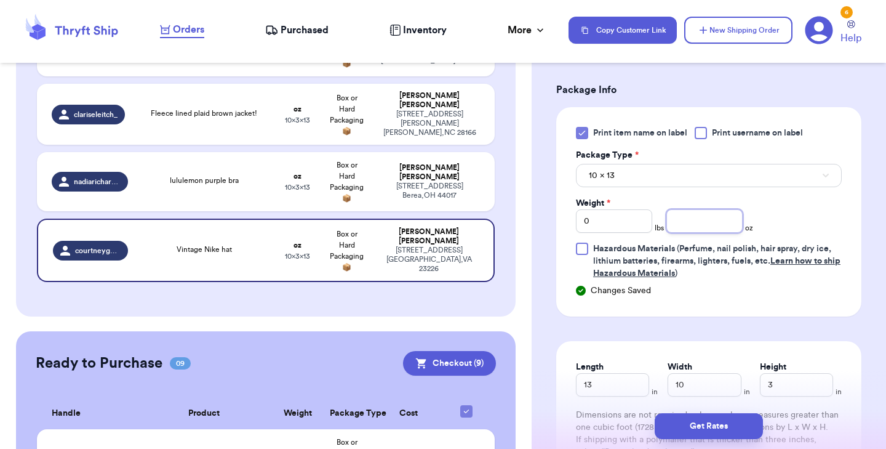
click at [707, 224] on input "number" at bounding box center [704, 220] width 76 height 23
type input "4"
click at [705, 431] on button "Get Rates" at bounding box center [709, 426] width 108 height 26
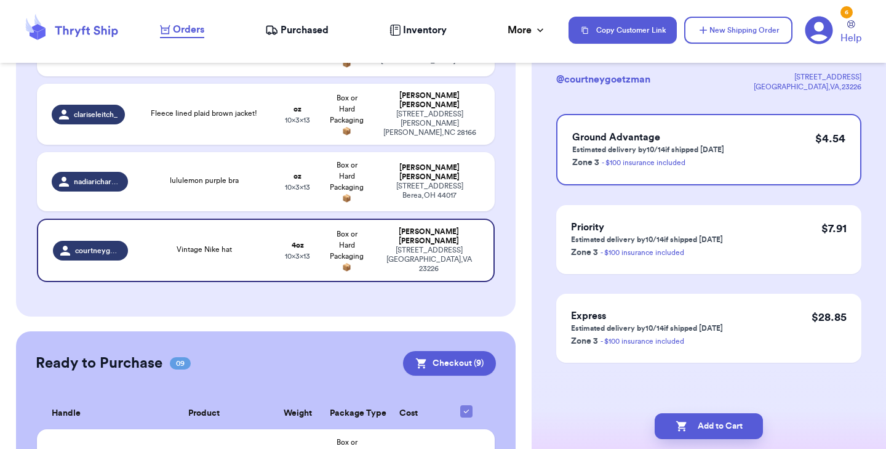
scroll to position [0, 0]
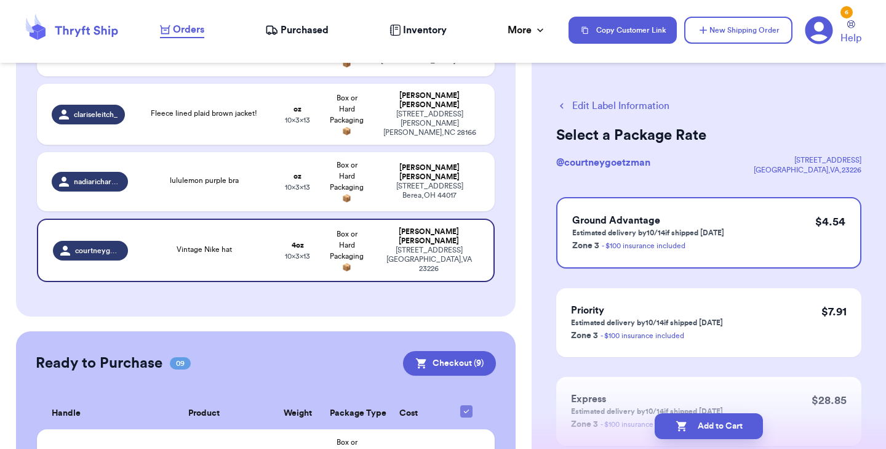
click at [705, 431] on button "Add to Cart" at bounding box center [709, 426] width 108 height 26
checkbox input "true"
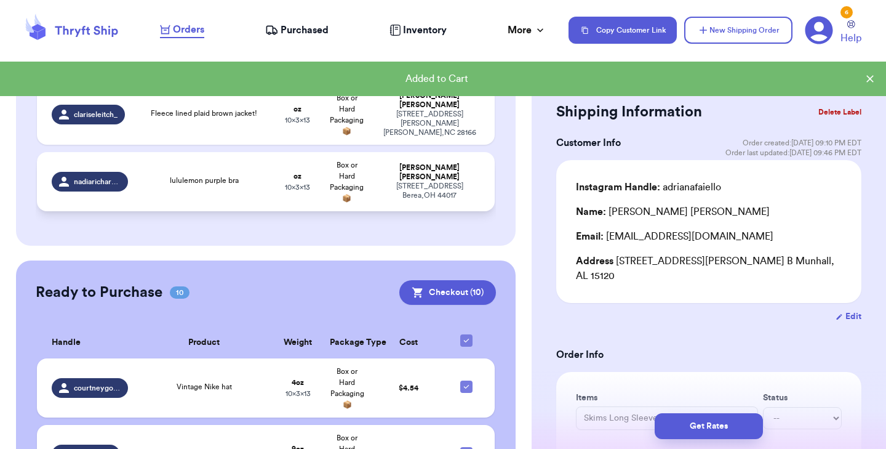
click at [258, 163] on td "lululemon purple bra" at bounding box center [204, 181] width 138 height 59
type input "lululemon purple bra"
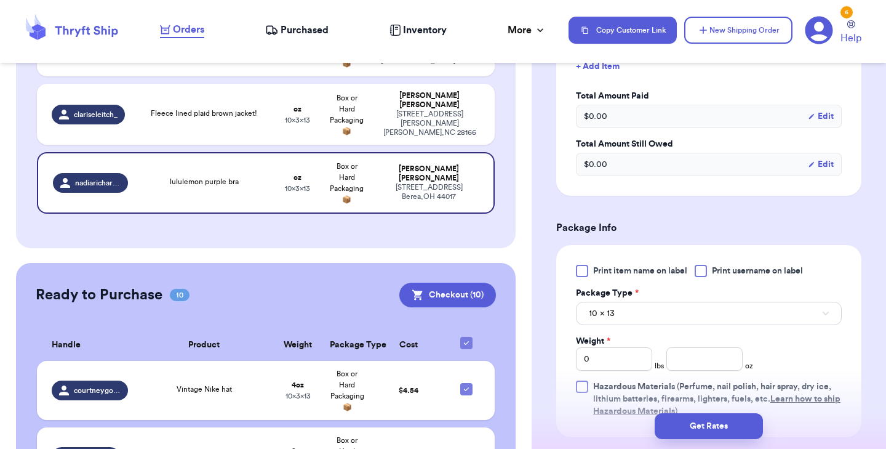
scroll to position [380, 0]
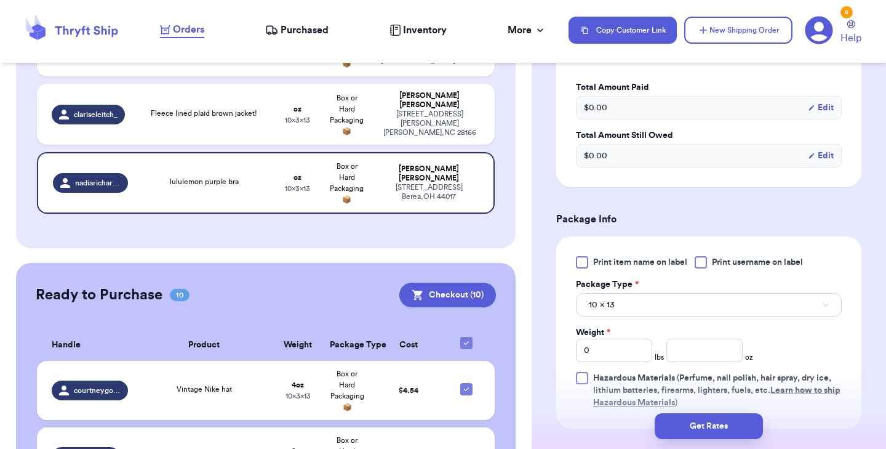
click at [583, 268] on div at bounding box center [582, 262] width 12 height 12
click at [0, 0] on input "Print item name on label" at bounding box center [0, 0] width 0 height 0
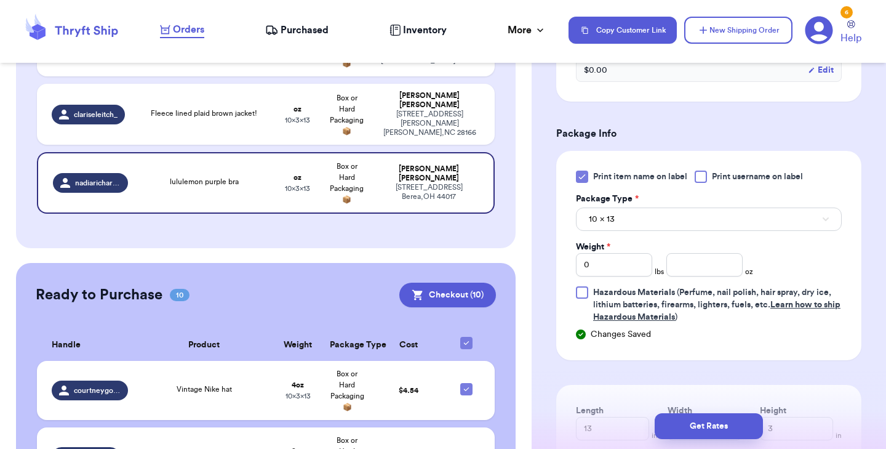
scroll to position [481, 0]
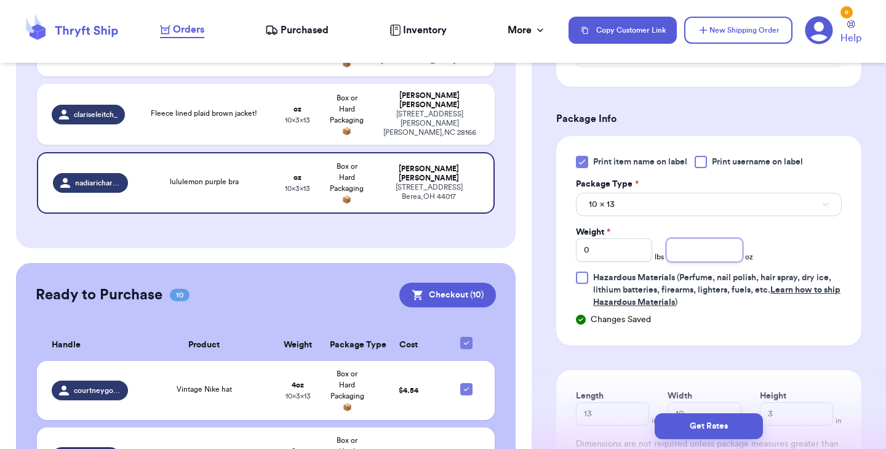
click at [699, 257] on input "number" at bounding box center [704, 249] width 76 height 23
type input "5"
click at [703, 428] on button "Get Rates" at bounding box center [709, 426] width 108 height 26
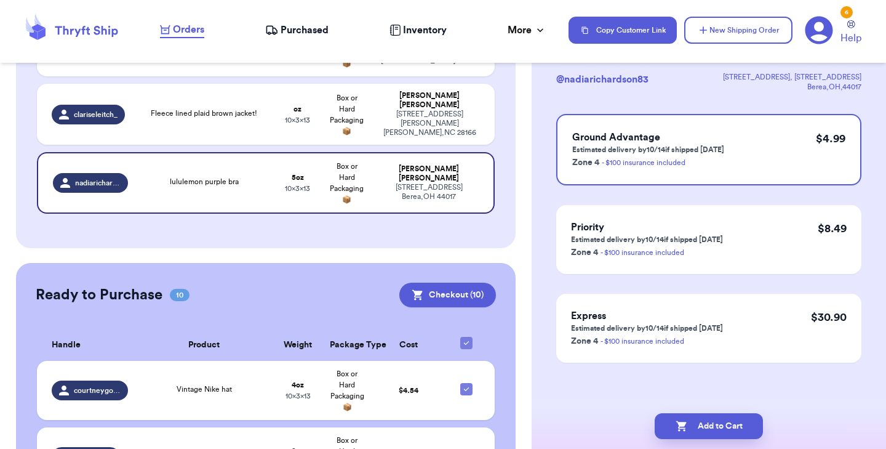
scroll to position [0, 0]
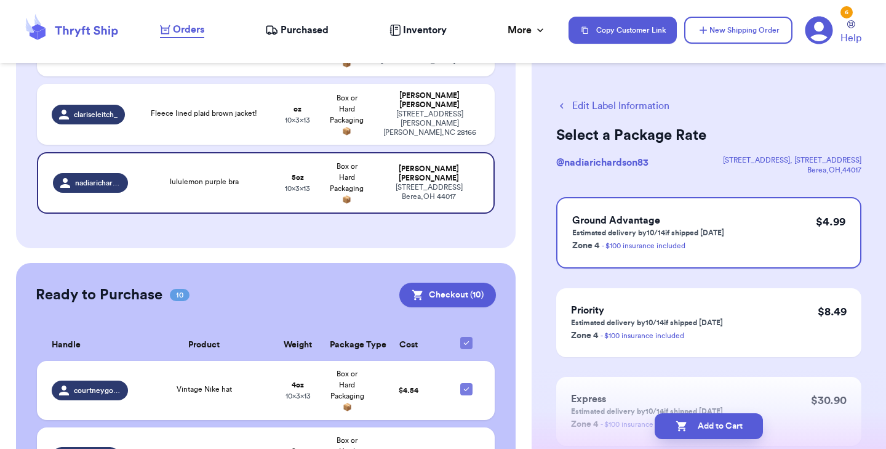
click at [703, 428] on button "Add to Cart" at bounding box center [709, 426] width 108 height 26
checkbox input "true"
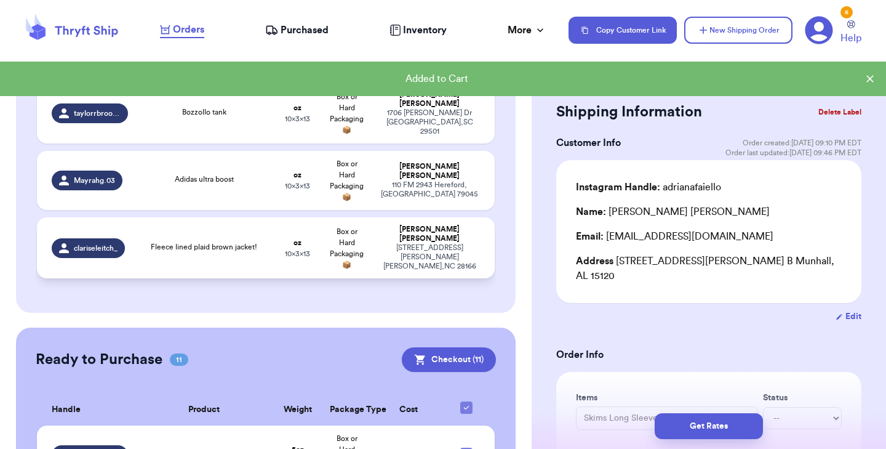
click at [182, 232] on td "Fleece lined plaid brown jacket!" at bounding box center [204, 247] width 138 height 61
type input "Fleece lined plaid brown jacket!"
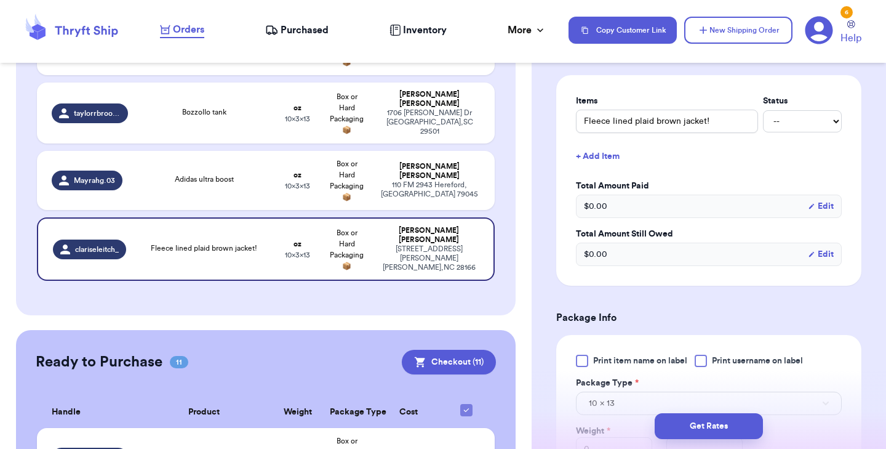
scroll to position [389, 0]
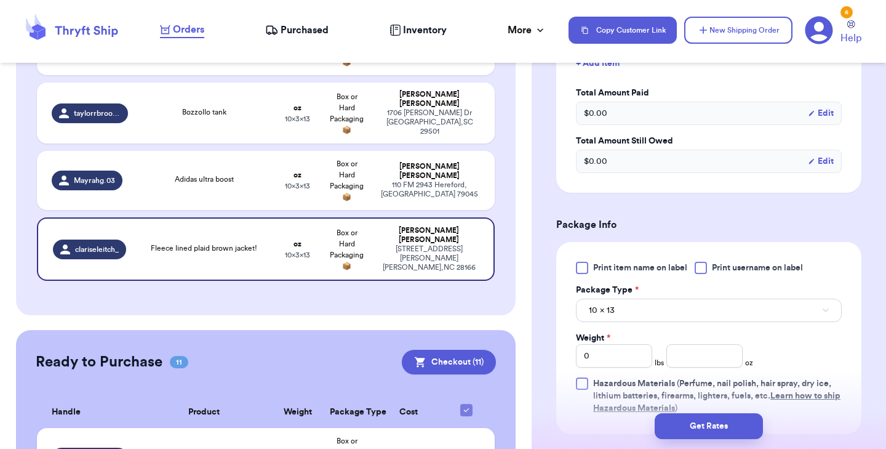
click at [583, 262] on div at bounding box center [582, 268] width 12 height 12
click at [0, 0] on input "Print item name on label" at bounding box center [0, 0] width 0 height 0
click at [597, 304] on span "10 x 13" at bounding box center [602, 310] width 26 height 12
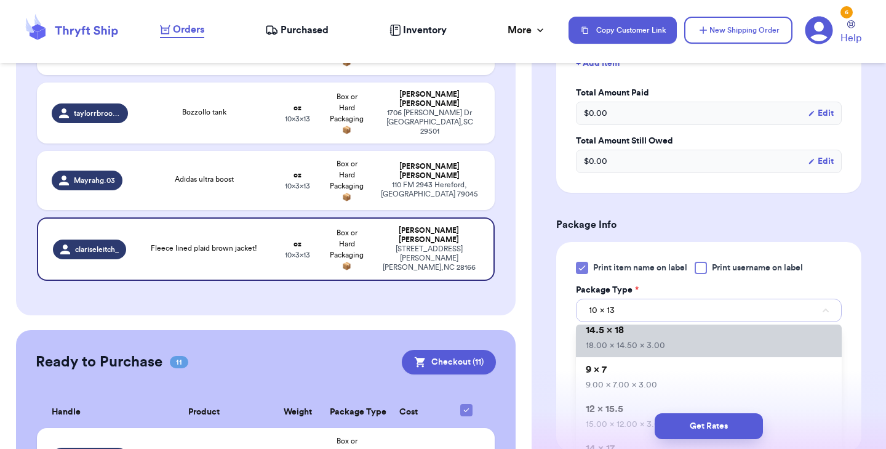
scroll to position [60, 0]
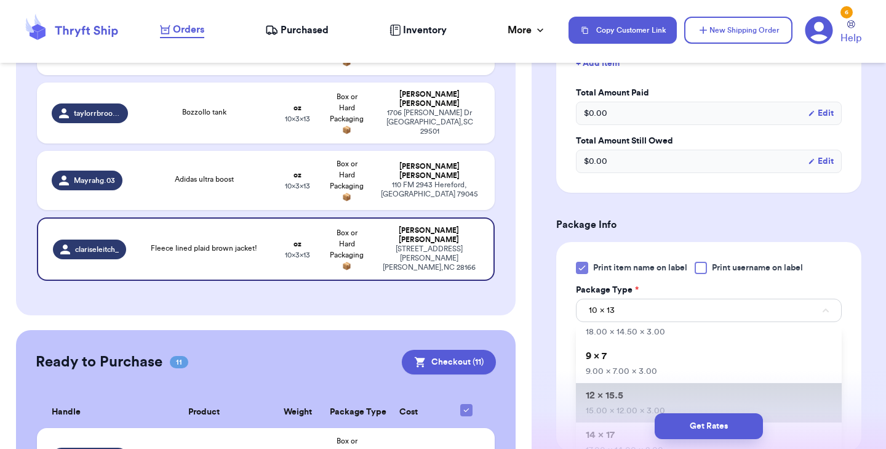
click at [634, 383] on li "12 x 15.5 15.00 x 12.00 x 3.00" at bounding box center [709, 402] width 266 height 39
type input "15"
type input "12"
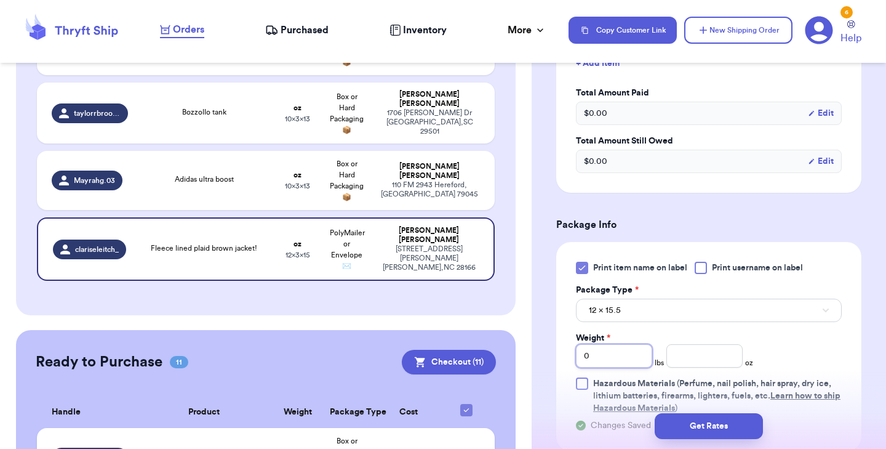
click at [612, 346] on input "0" at bounding box center [614, 355] width 76 height 23
type input "1"
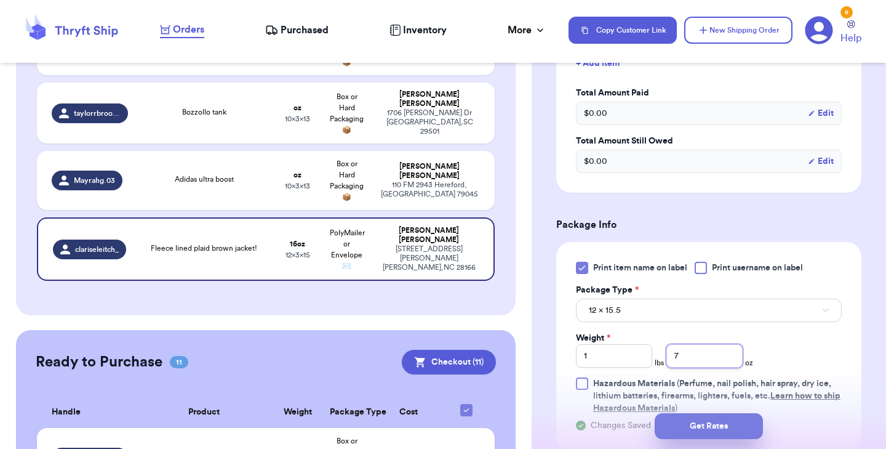
type input "7"
click at [687, 421] on button "Get Rates" at bounding box center [709, 426] width 108 height 26
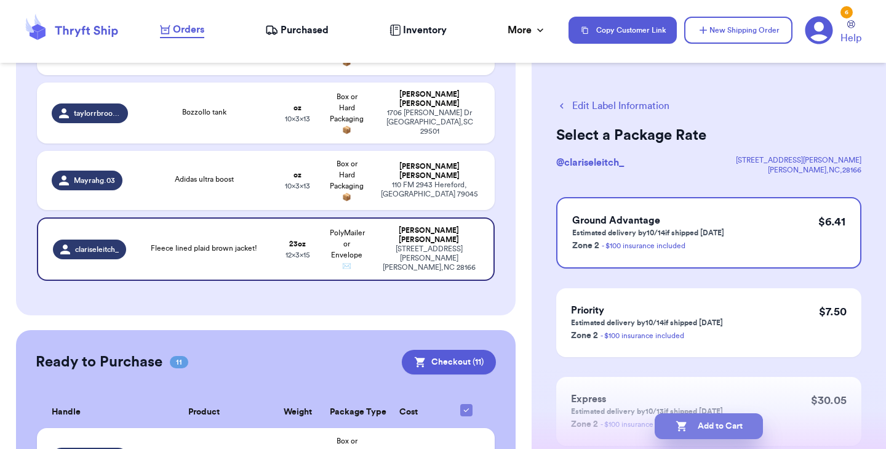
click at [710, 419] on button "Add to Cart" at bounding box center [709, 426] width 108 height 26
checkbox input "true"
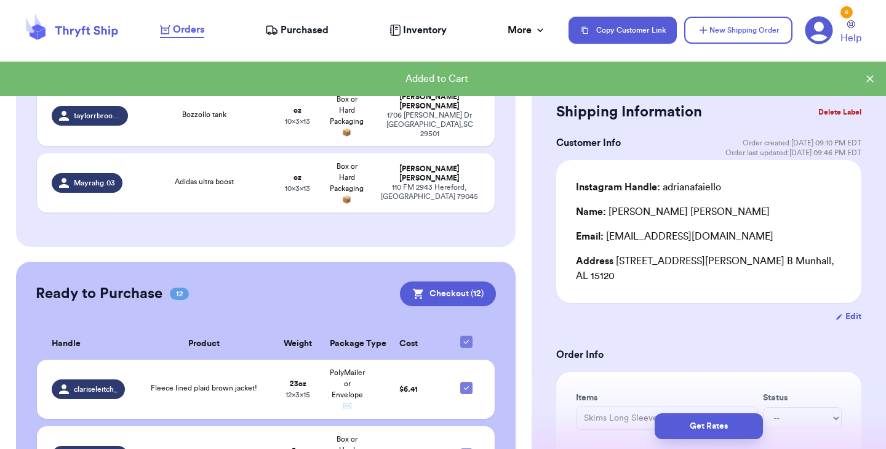
scroll to position [1231, 0]
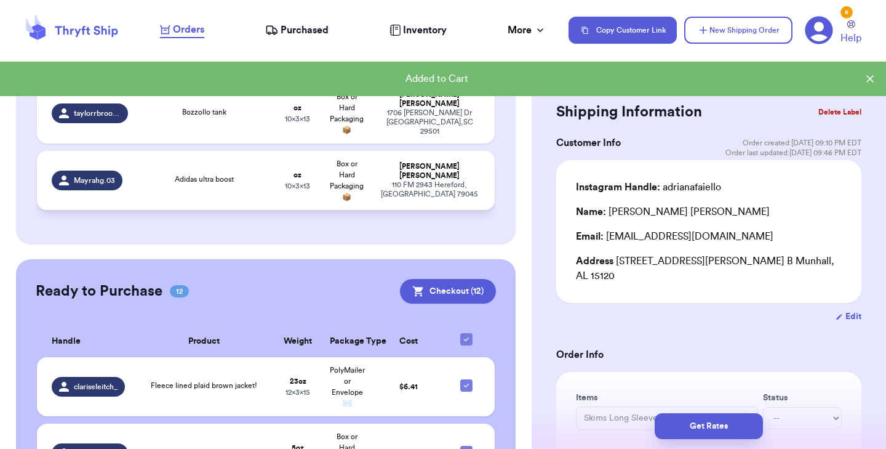
click at [300, 169] on td "oz 10 x 3 x 13" at bounding box center [297, 180] width 49 height 59
type input "Adidas ultra boost"
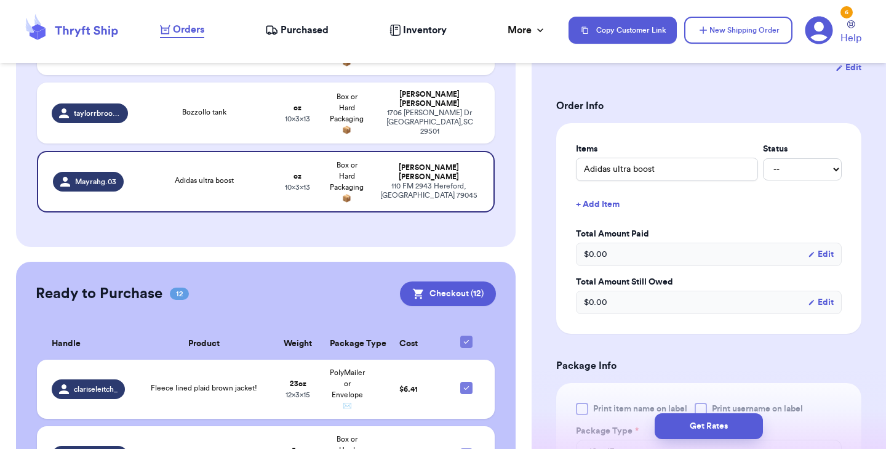
scroll to position [260, 0]
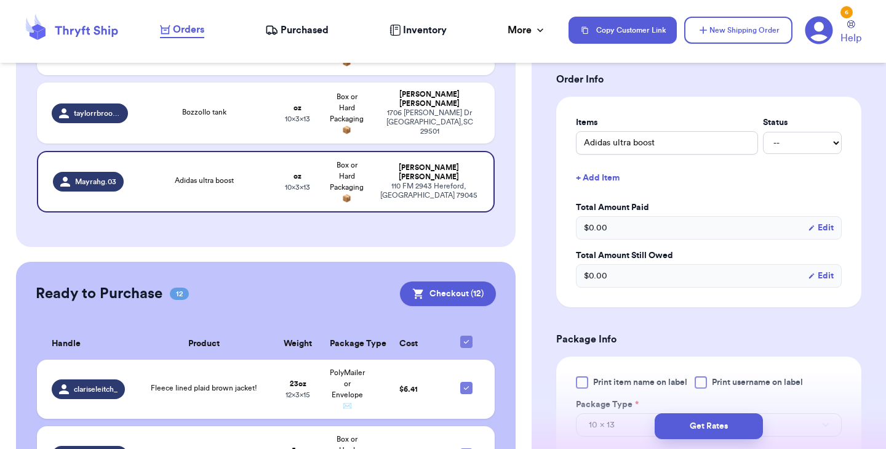
click at [584, 380] on div at bounding box center [582, 382] width 12 height 12
click at [0, 0] on input "Print item name on label" at bounding box center [0, 0] width 0 height 0
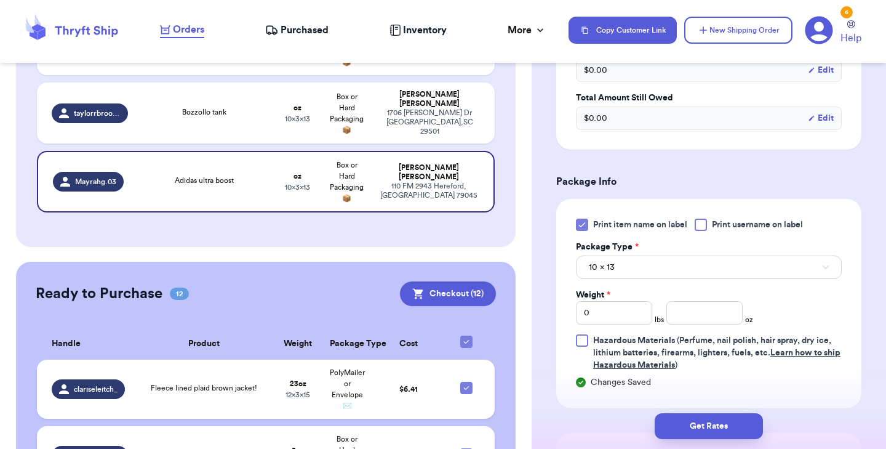
scroll to position [436, 0]
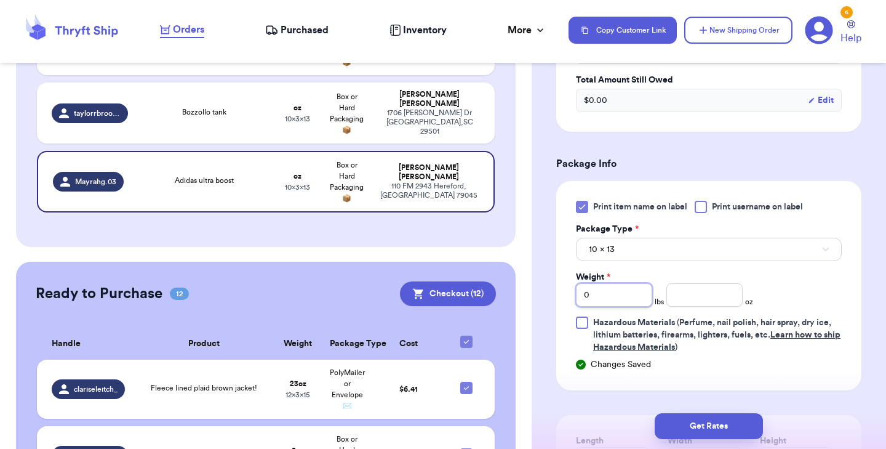
click at [618, 298] on input "0" at bounding box center [614, 294] width 76 height 23
type input "1"
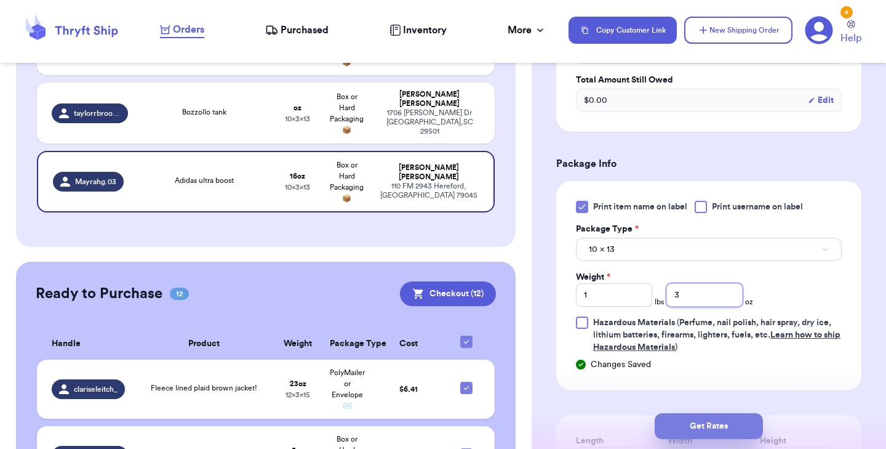
type input "3"
click at [689, 417] on button "Get Rates" at bounding box center [709, 426] width 108 height 26
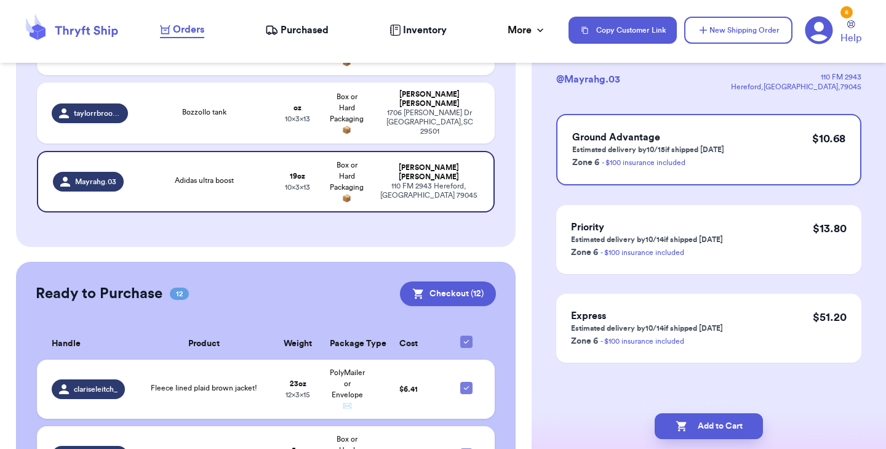
scroll to position [0, 0]
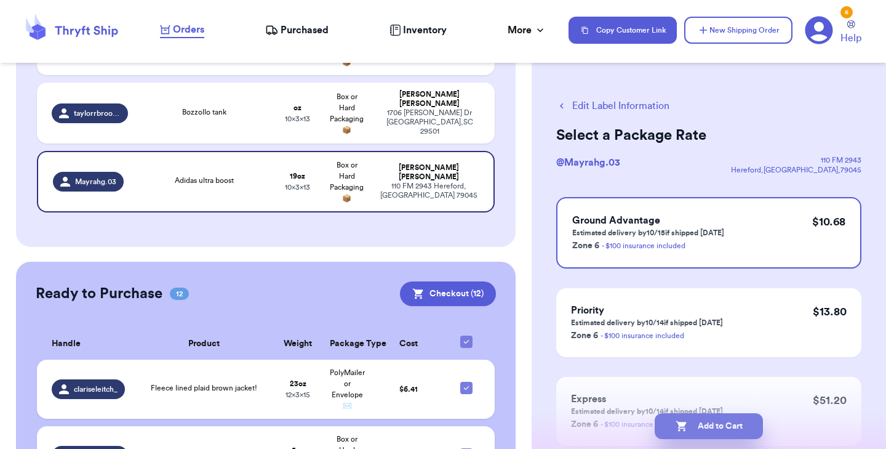
click at [725, 427] on button "Add to Cart" at bounding box center [709, 426] width 108 height 26
checkbox input "true"
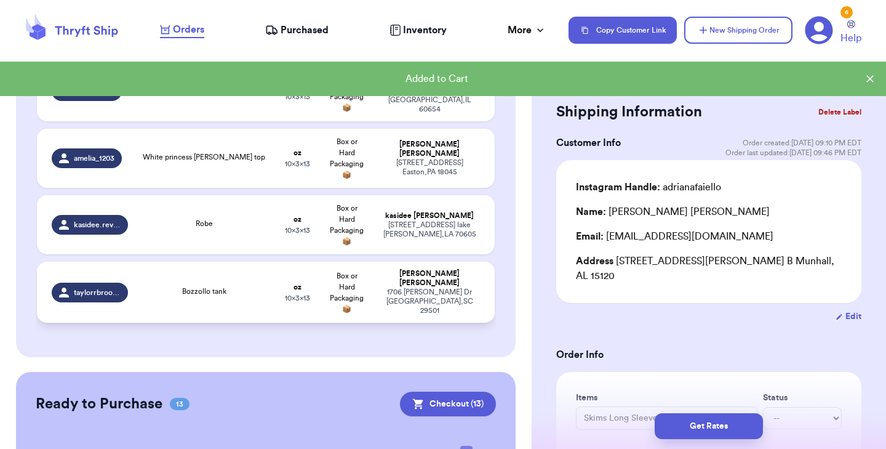
click at [166, 285] on td "Bozzollo tank" at bounding box center [204, 292] width 138 height 61
type input "Bozzollo tank"
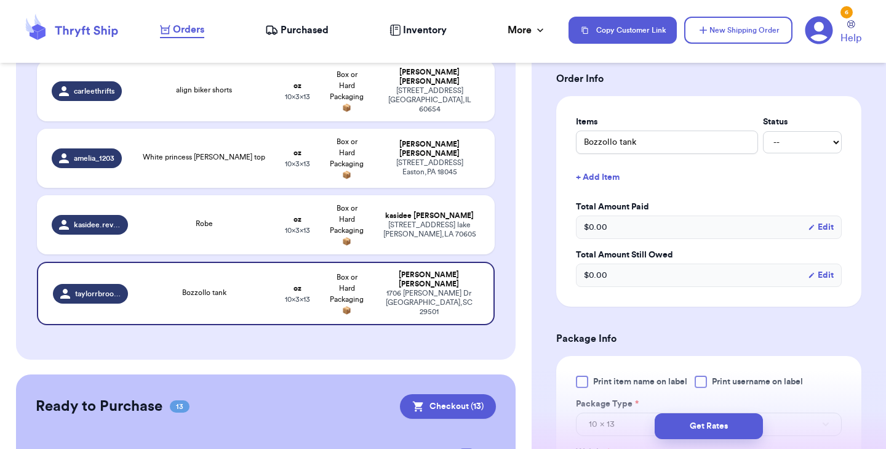
scroll to position [294, 0]
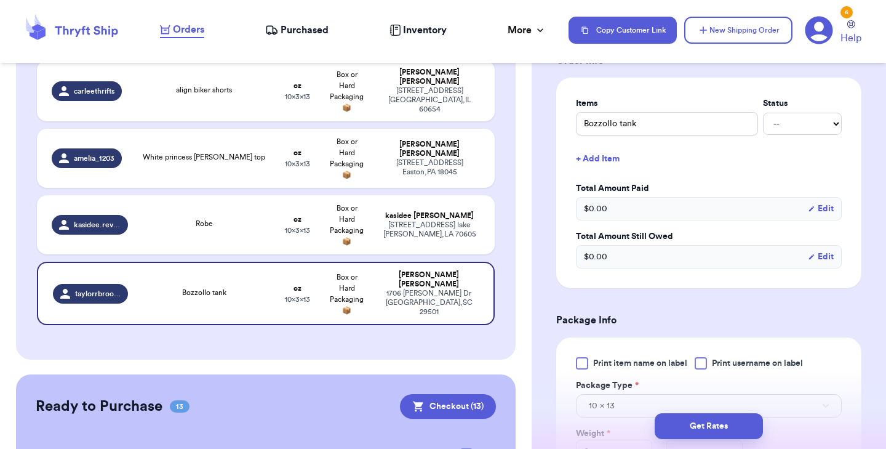
click at [580, 357] on div at bounding box center [582, 363] width 12 height 12
click at [0, 0] on input "Print item name on label" at bounding box center [0, 0] width 0 height 0
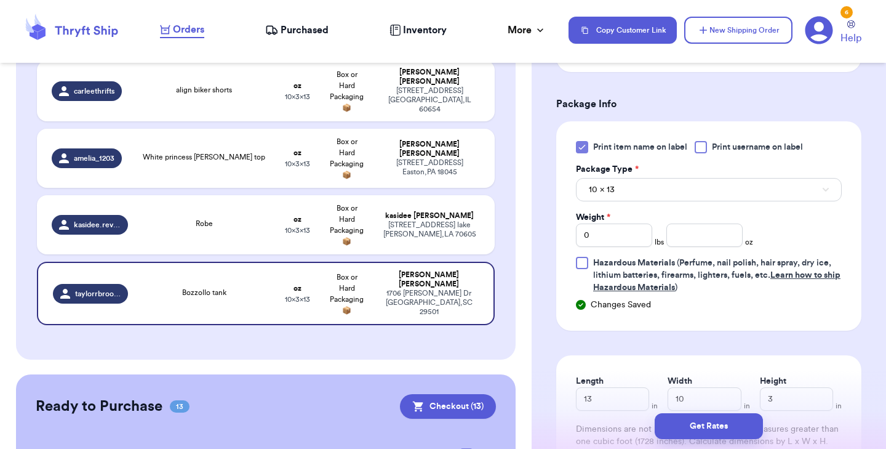
scroll to position [521, 0]
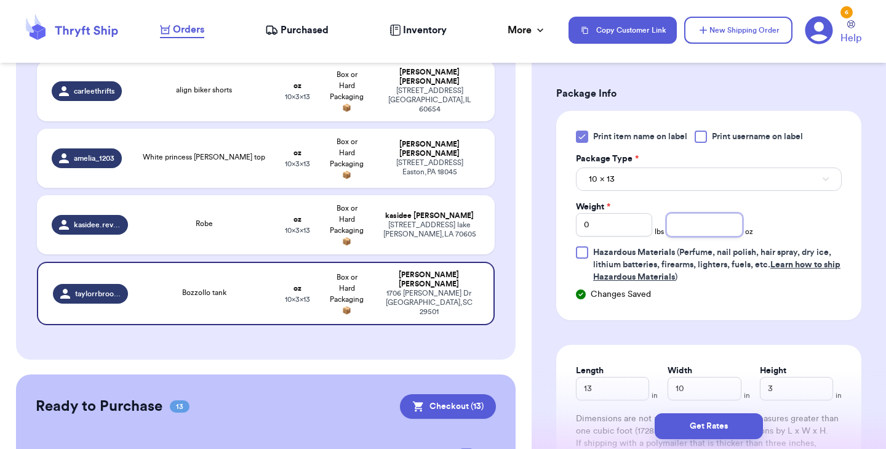
click at [681, 216] on input "number" at bounding box center [704, 224] width 76 height 23
type input "3"
click at [706, 421] on button "Get Rates" at bounding box center [709, 426] width 108 height 26
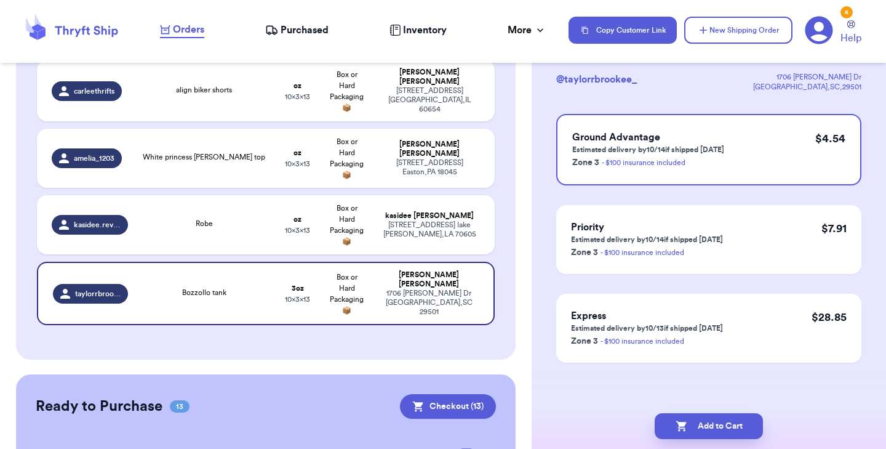
scroll to position [0, 0]
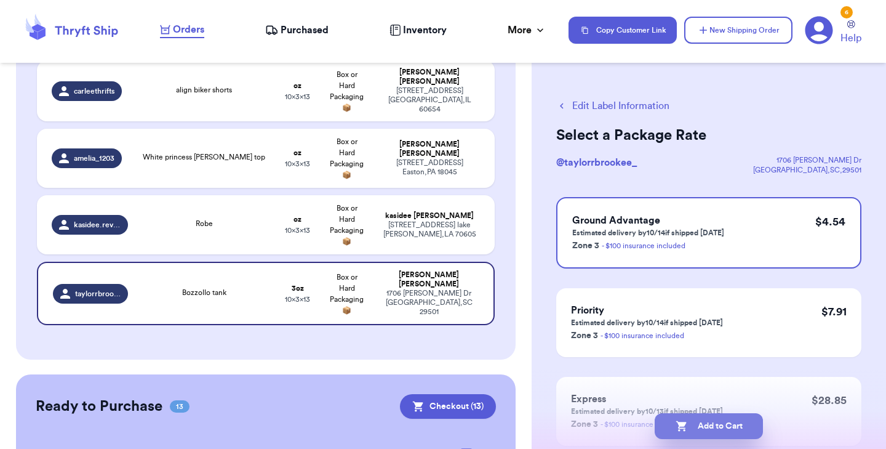
click at [708, 417] on button "Add to Cart" at bounding box center [709, 426] width 108 height 26
checkbox input "true"
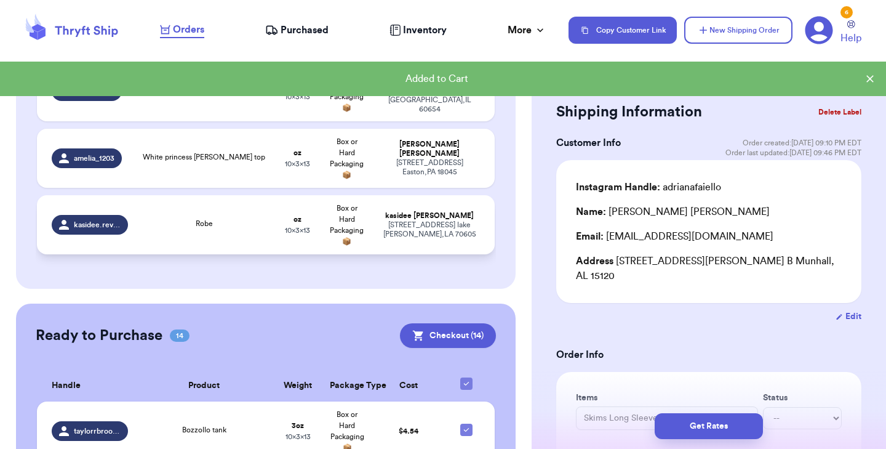
click at [228, 209] on td "Robe" at bounding box center [204, 224] width 138 height 59
type input "Robe"
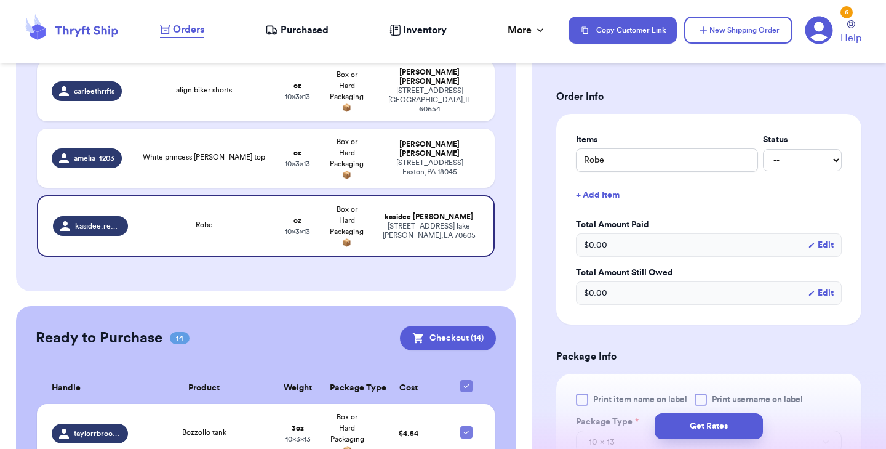
scroll to position [285, 0]
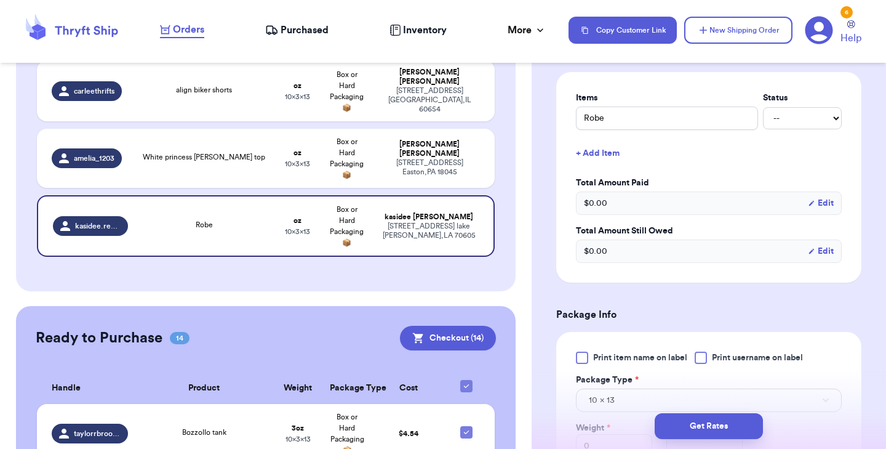
click at [585, 354] on div at bounding box center [582, 357] width 12 height 12
click at [0, 0] on input "Print item name on label" at bounding box center [0, 0] width 0 height 0
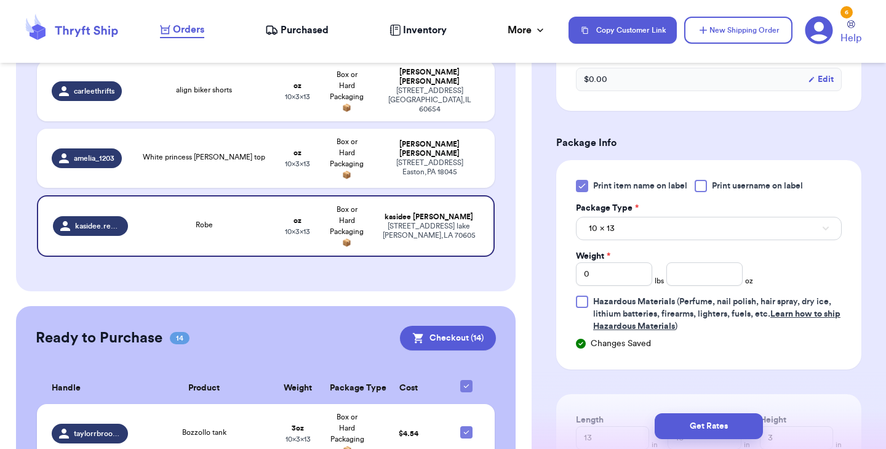
scroll to position [463, 0]
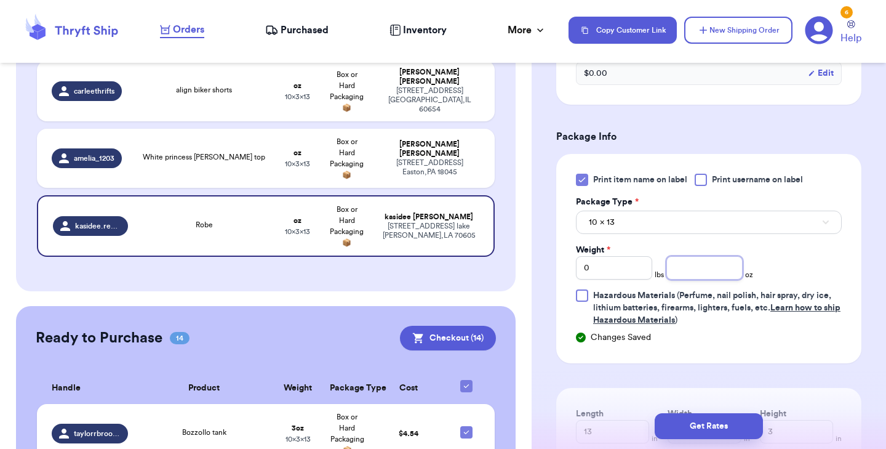
click at [679, 268] on input "number" at bounding box center [704, 267] width 76 height 23
type input "15"
click at [682, 420] on button "Get Rates" at bounding box center [709, 426] width 108 height 26
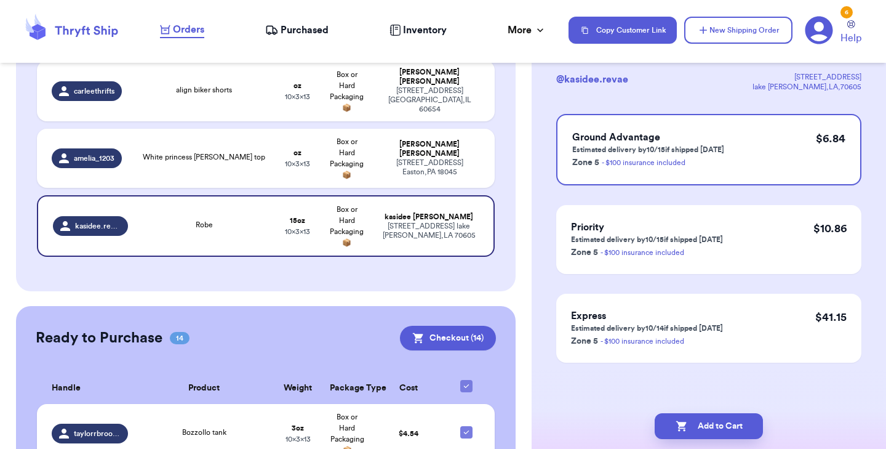
scroll to position [0, 0]
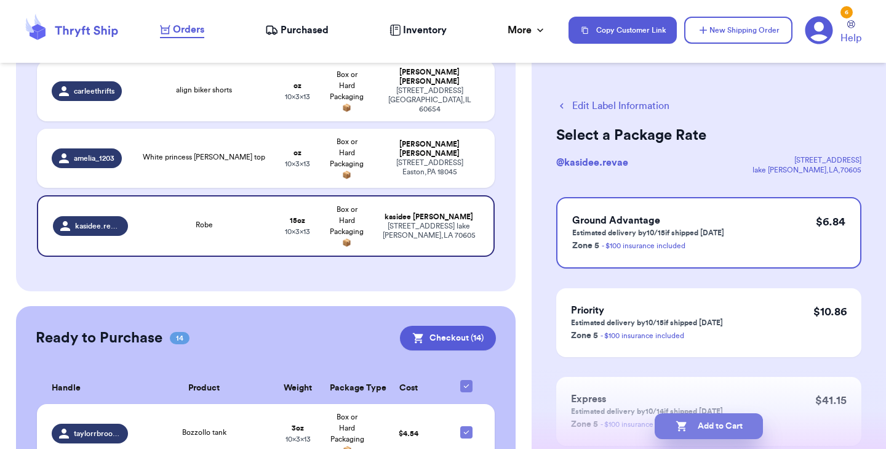
click at [705, 425] on button "Add to Cart" at bounding box center [709, 426] width 108 height 26
checkbox input "true"
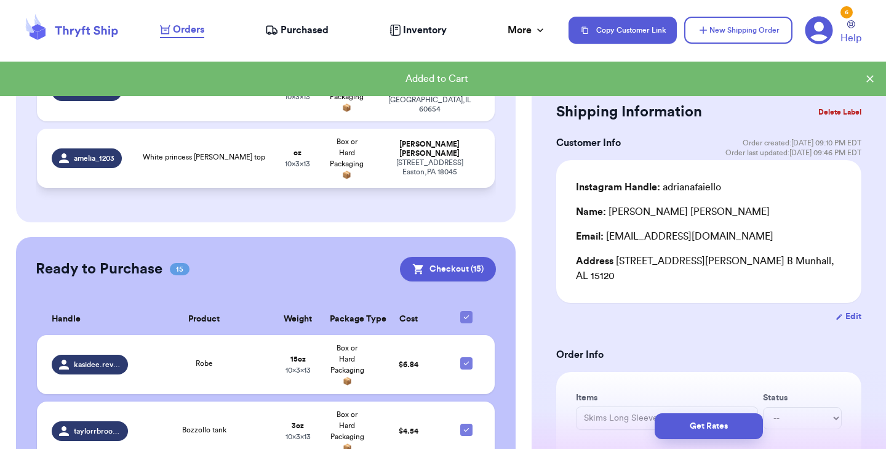
click at [176, 150] on td "White princess Polly top" at bounding box center [204, 158] width 138 height 59
type input "White princess Polly top"
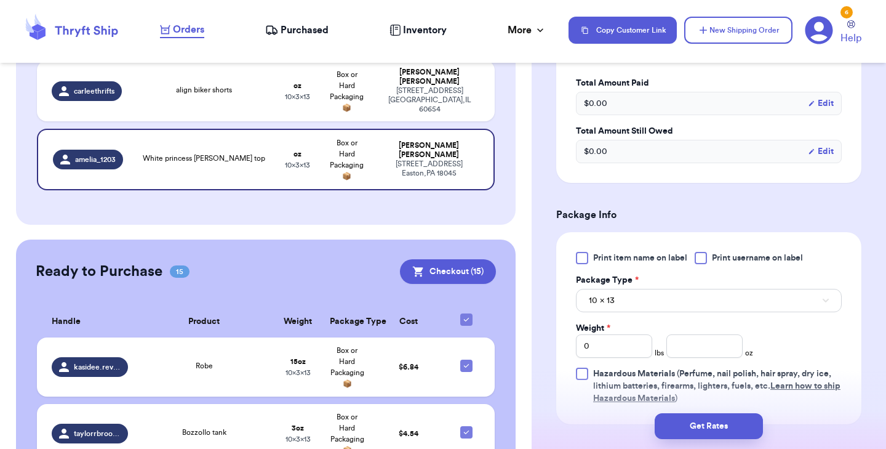
scroll to position [412, 0]
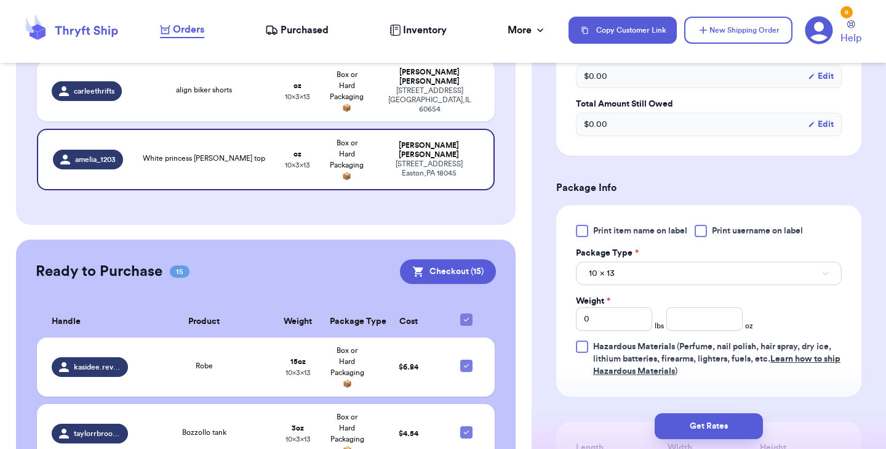
click at [584, 232] on div at bounding box center [582, 231] width 12 height 12
click at [0, 0] on input "Print item name on label" at bounding box center [0, 0] width 0 height 0
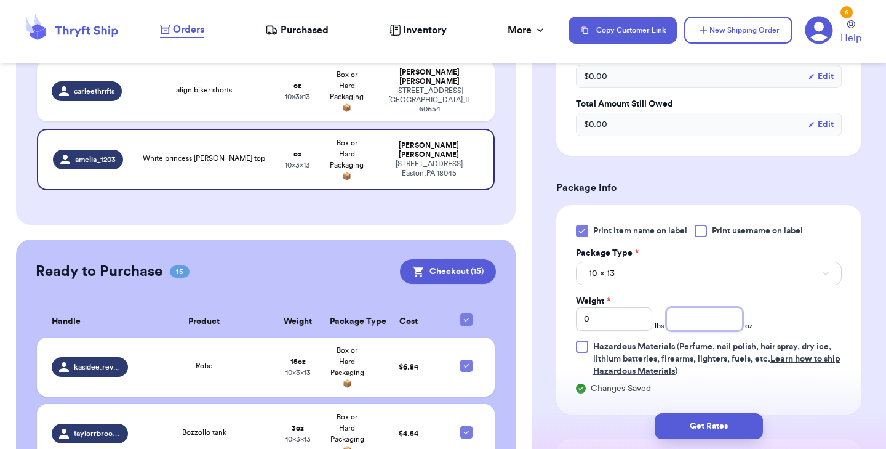
click at [702, 319] on input "number" at bounding box center [704, 318] width 76 height 23
type input "4"
click at [703, 422] on button "Get Rates" at bounding box center [709, 426] width 108 height 26
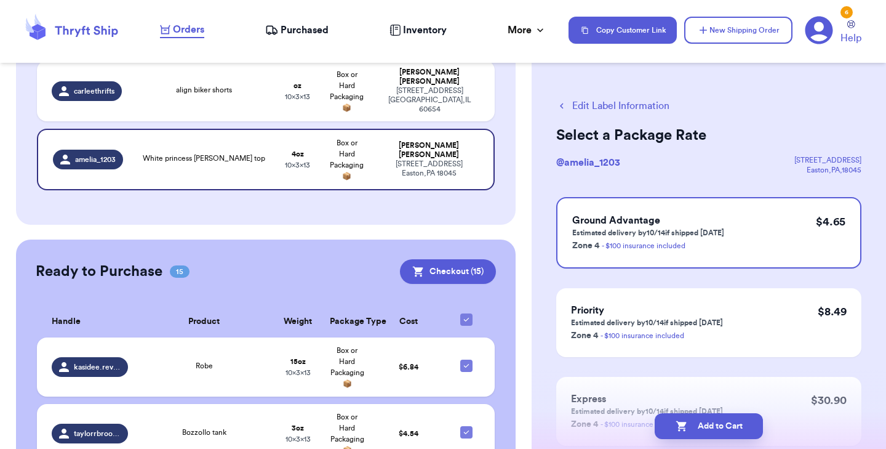
click at [703, 422] on button "Add to Cart" at bounding box center [709, 426] width 108 height 26
checkbox input "true"
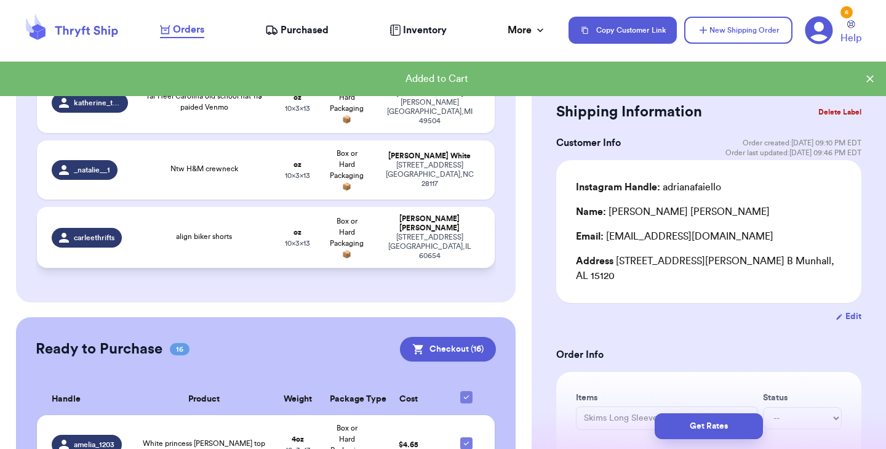
click at [259, 231] on div "align biker shorts" at bounding box center [204, 238] width 123 height 14
type input "align biker shorts"
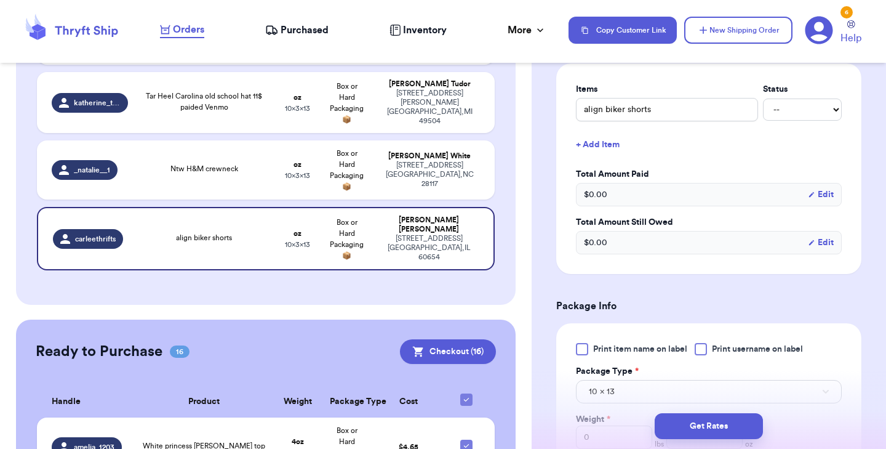
scroll to position [294, 0]
click at [580, 353] on div at bounding box center [582, 348] width 12 height 12
click at [0, 0] on input "Print item name on label" at bounding box center [0, 0] width 0 height 0
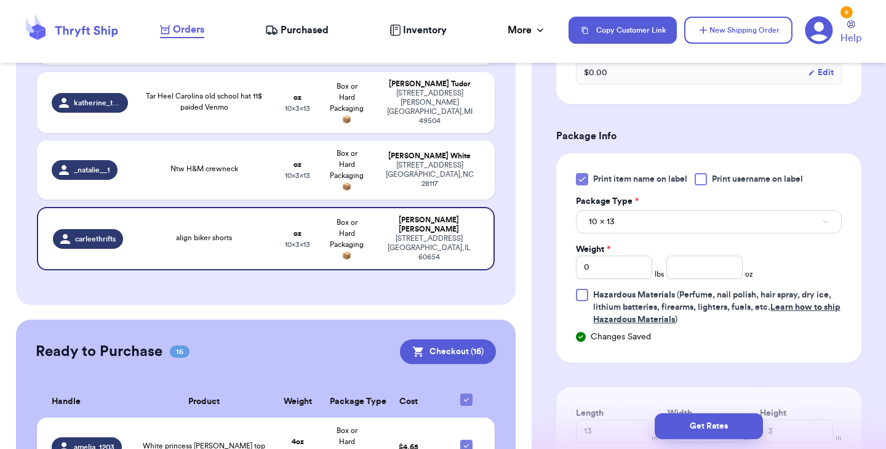
scroll to position [501, 0]
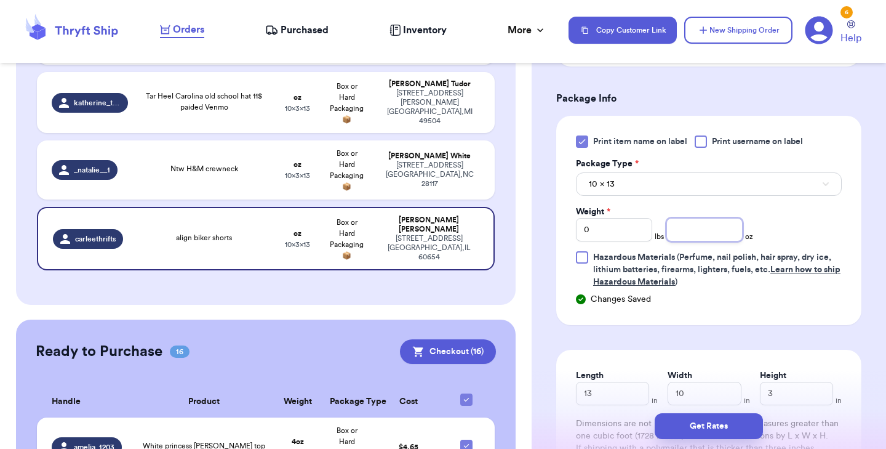
click at [691, 225] on input "number" at bounding box center [704, 229] width 76 height 23
type input "4"
click at [701, 425] on button "Get Rates" at bounding box center [709, 426] width 108 height 26
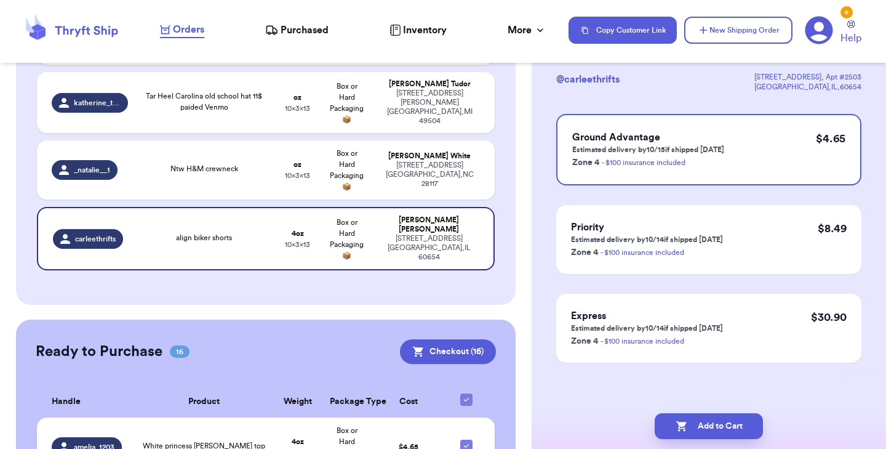
scroll to position [0, 0]
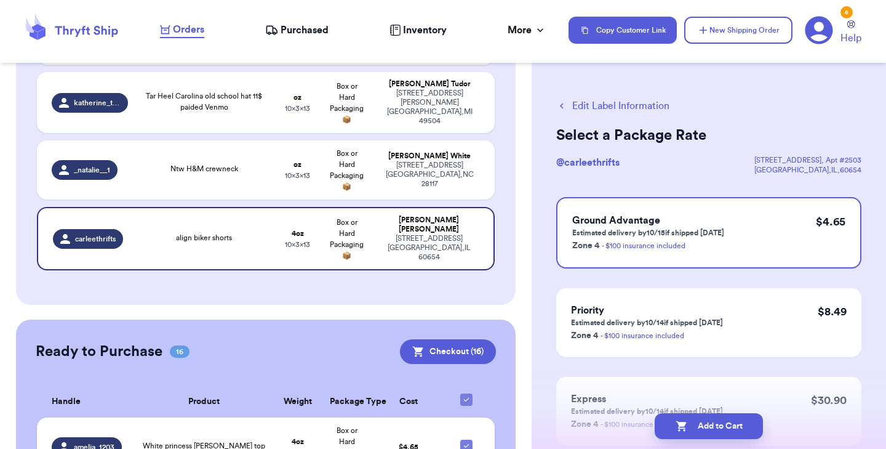
click at [701, 425] on button "Add to Cart" at bounding box center [709, 426] width 108 height 26
checkbox input "true"
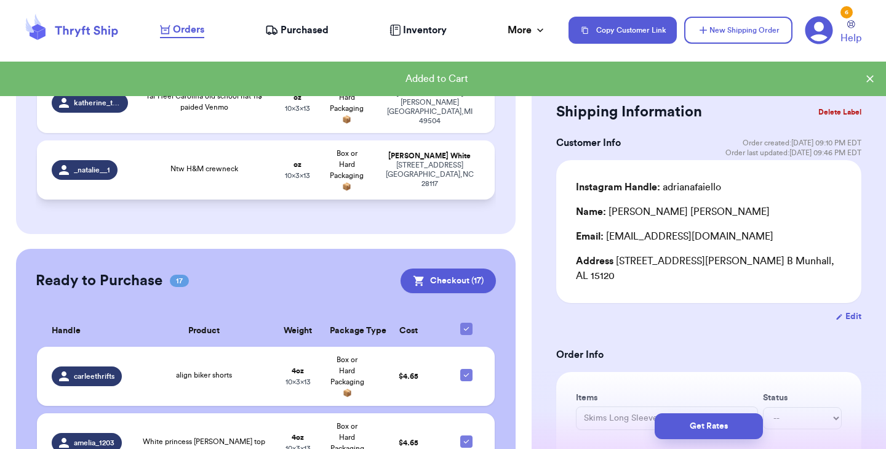
click at [178, 140] on td "Ntw H&M crewneck" at bounding box center [204, 169] width 138 height 59
type input "Ntw H&M crewneck"
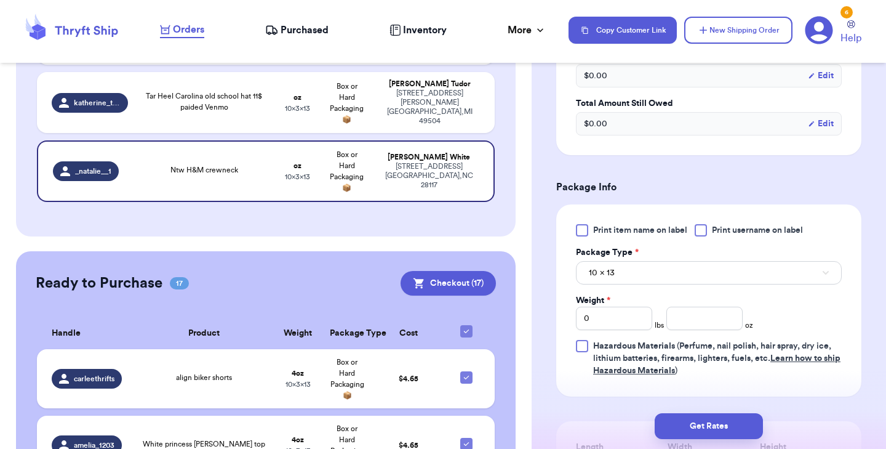
scroll to position [429, 0]
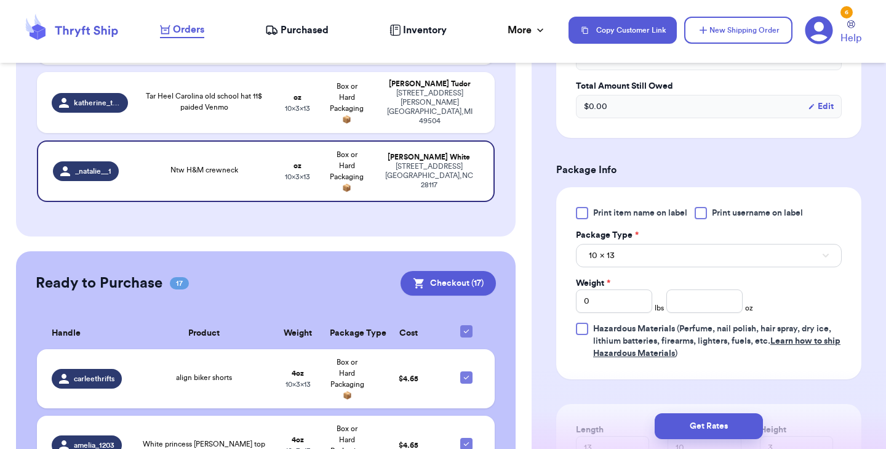
click at [579, 211] on div at bounding box center [582, 213] width 12 height 12
click at [0, 0] on input "Print item name on label" at bounding box center [0, 0] width 0 height 0
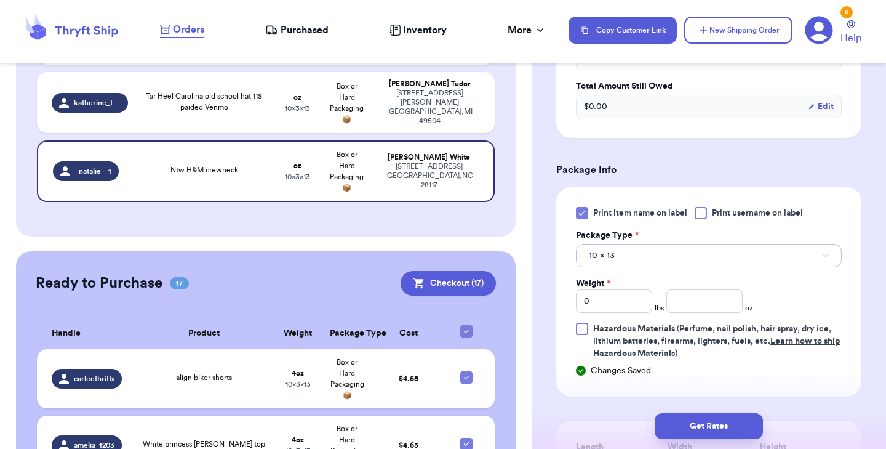
click at [595, 257] on span "10 x 13" at bounding box center [602, 255] width 26 height 12
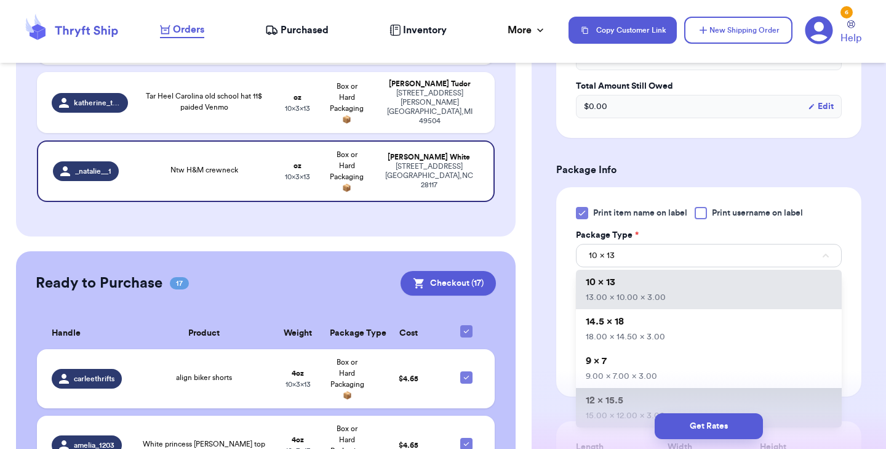
click at [617, 400] on span "12 x 15.5" at bounding box center [605, 400] width 38 height 10
type input "15"
type input "12"
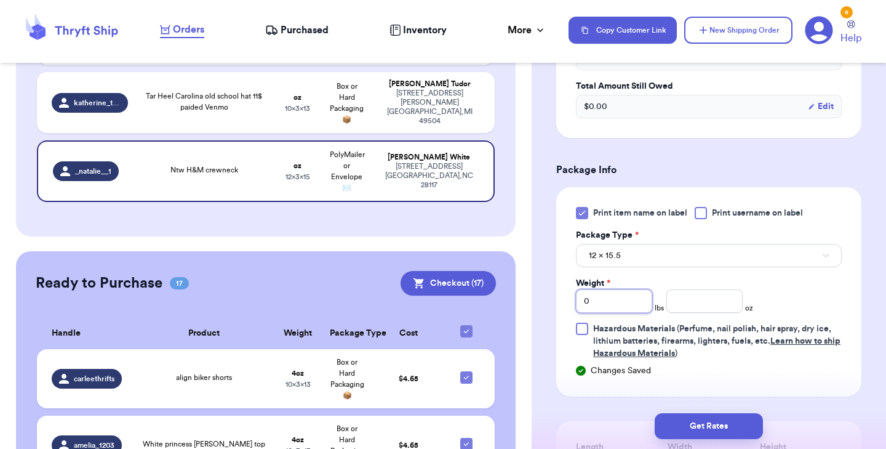
click at [613, 305] on input "0" at bounding box center [614, 300] width 76 height 23
type input "1"
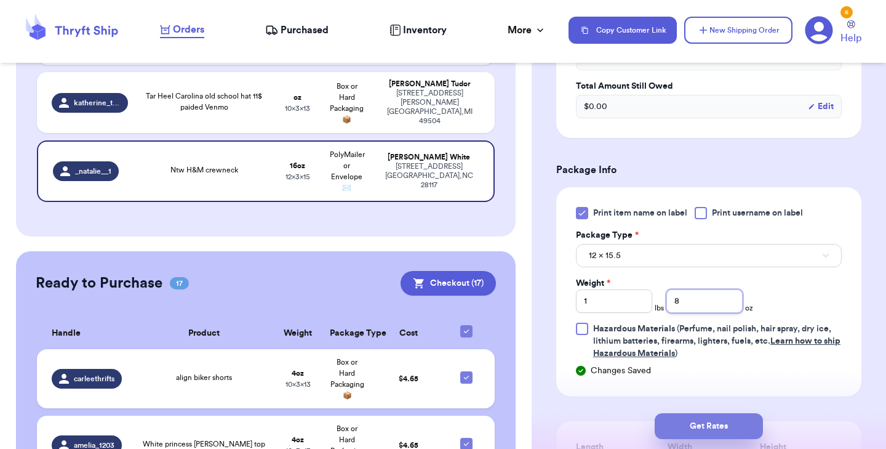
type input "8"
click at [684, 421] on button "Get Rates" at bounding box center [709, 426] width 108 height 26
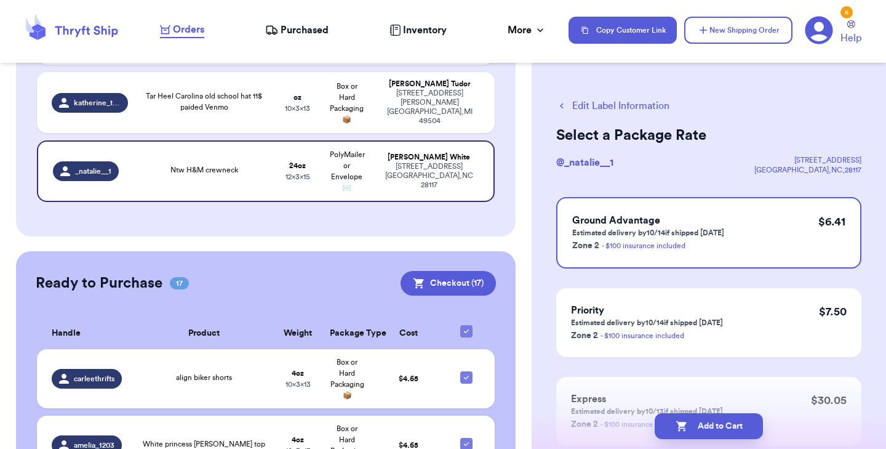
click at [684, 421] on icon "button" at bounding box center [682, 426] width 12 height 12
checkbox input "true"
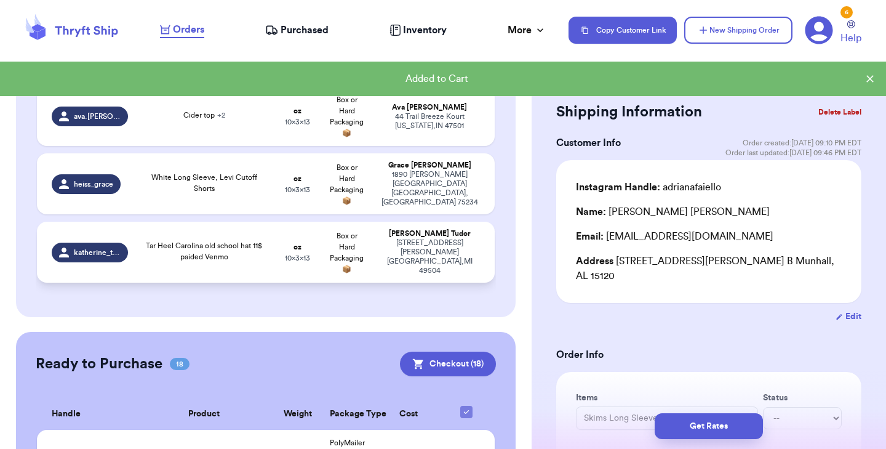
click at [260, 251] on td "Tar Heel Carolina old school hat 11$ paided Venmo" at bounding box center [204, 252] width 138 height 61
type input "Tar Heel Carolina old school hat 11$ paided Venmo"
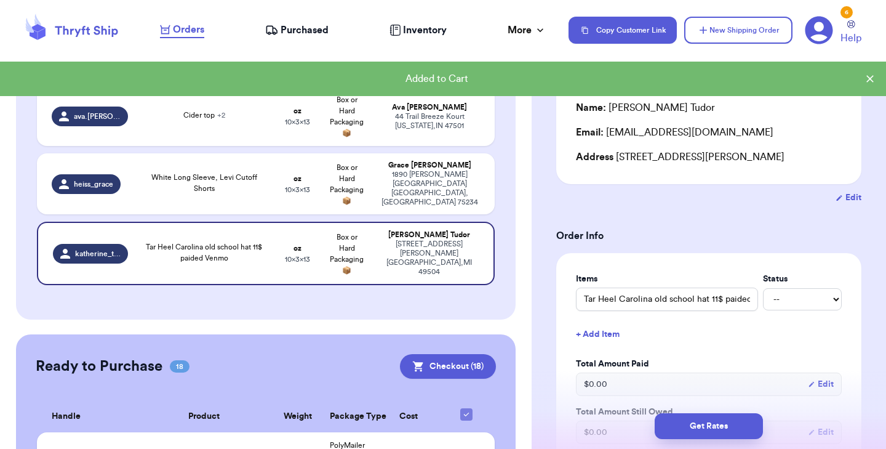
scroll to position [169, 0]
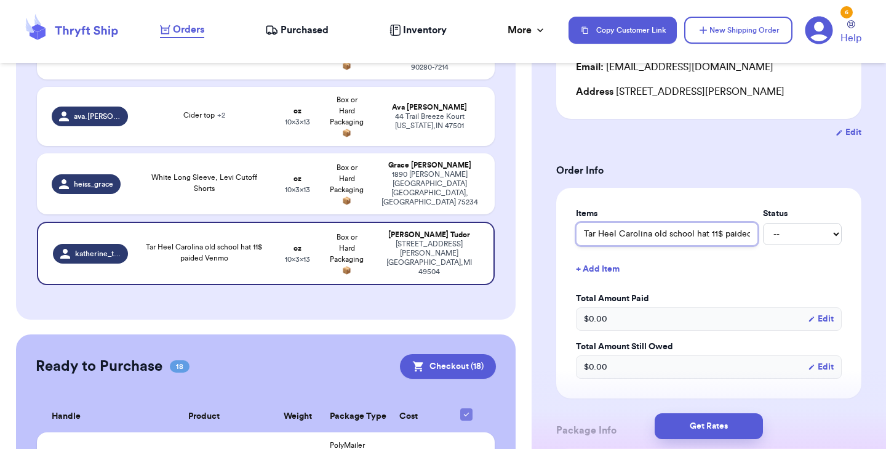
drag, startPoint x: 652, startPoint y: 236, endPoint x: 885, endPoint y: 241, distance: 233.3
click at [885, 241] on div "Shipping Information Delete Label Customer Info Order created: 10/11, 08:47 AM …" at bounding box center [709, 428] width 354 height 1046
type input "Tar Heel Carolina"
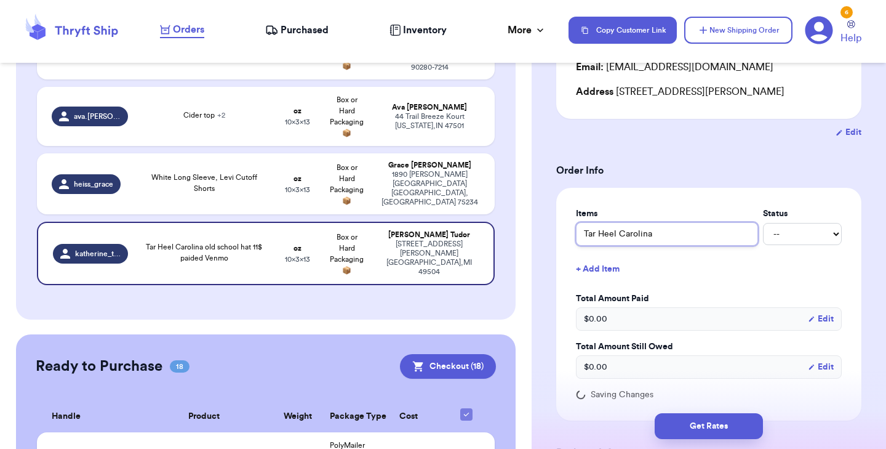
scroll to position [0, 0]
type input "Tar Heel Carolina"
click at [548, 319] on div "Shipping Information Delete Label Customer Info Order created: 10/11, 08:47 AM …" at bounding box center [709, 439] width 354 height 1068
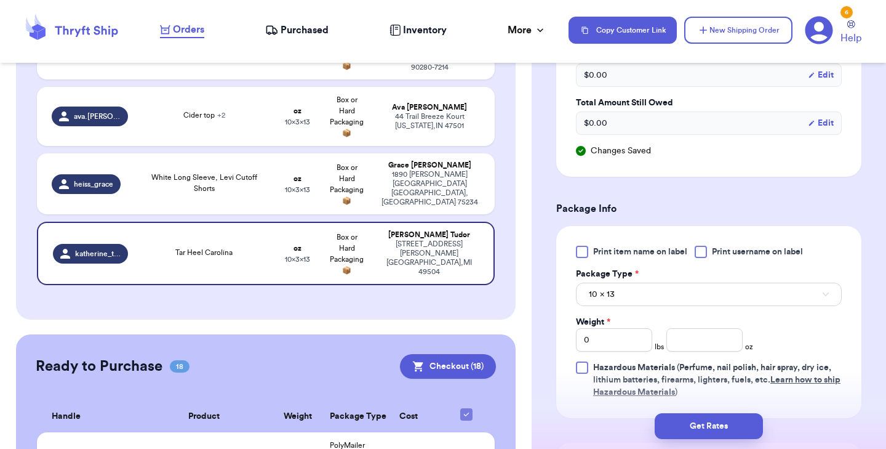
scroll to position [421, 0]
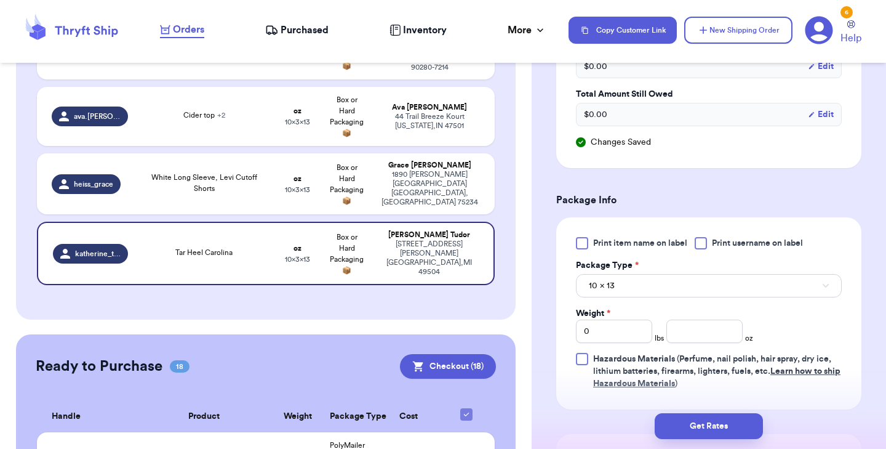
click at [581, 244] on div at bounding box center [582, 243] width 12 height 12
click at [0, 0] on input "Print item name on label" at bounding box center [0, 0] width 0 height 0
click at [676, 330] on input "number" at bounding box center [704, 330] width 76 height 23
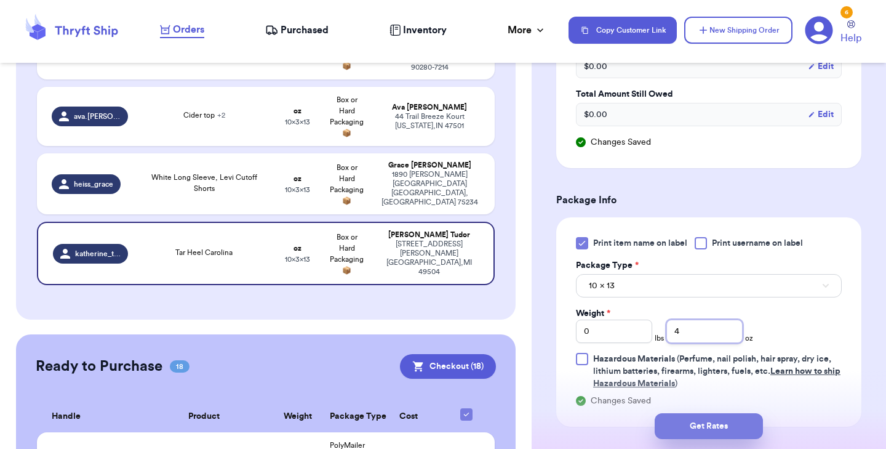
type input "4"
click at [683, 421] on button "Get Rates" at bounding box center [709, 426] width 108 height 26
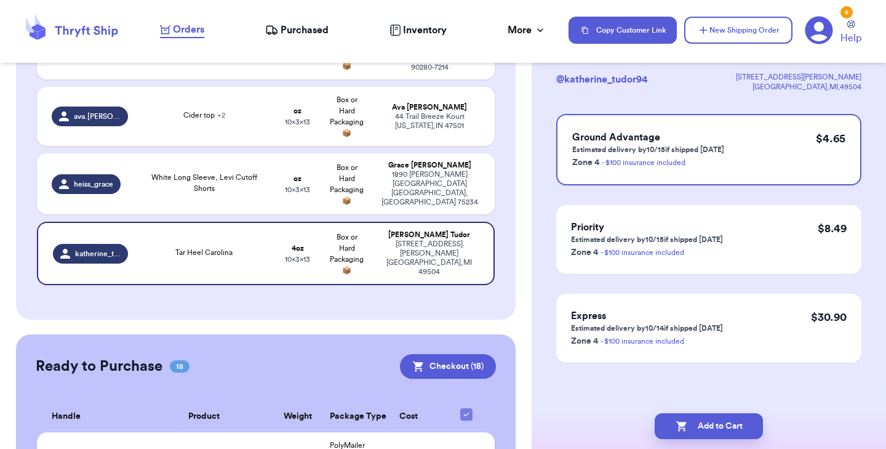
scroll to position [0, 0]
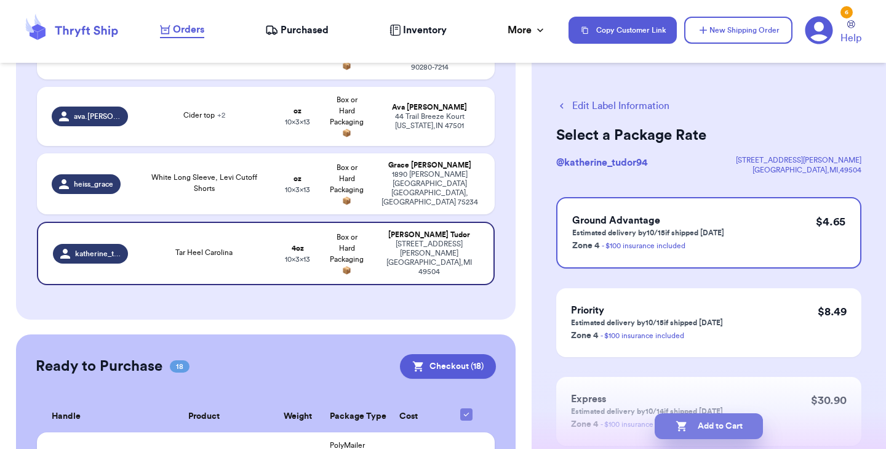
click at [705, 424] on button "Add to Cart" at bounding box center [709, 426] width 108 height 26
checkbox input "true"
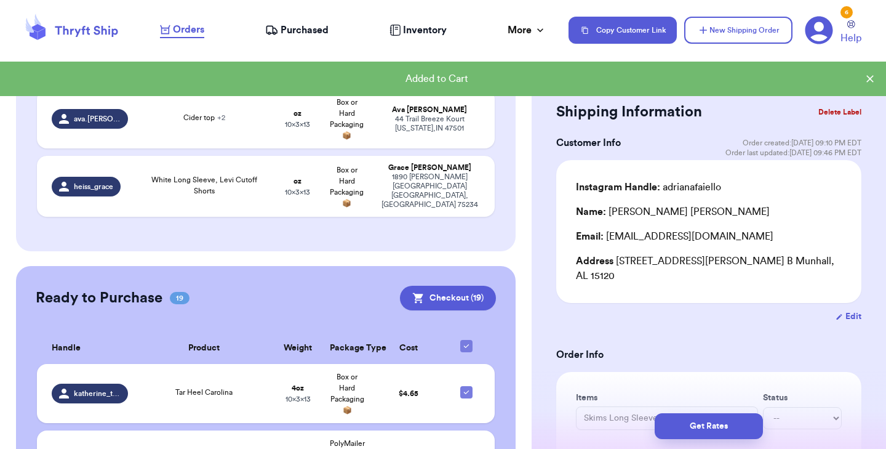
scroll to position [756, 0]
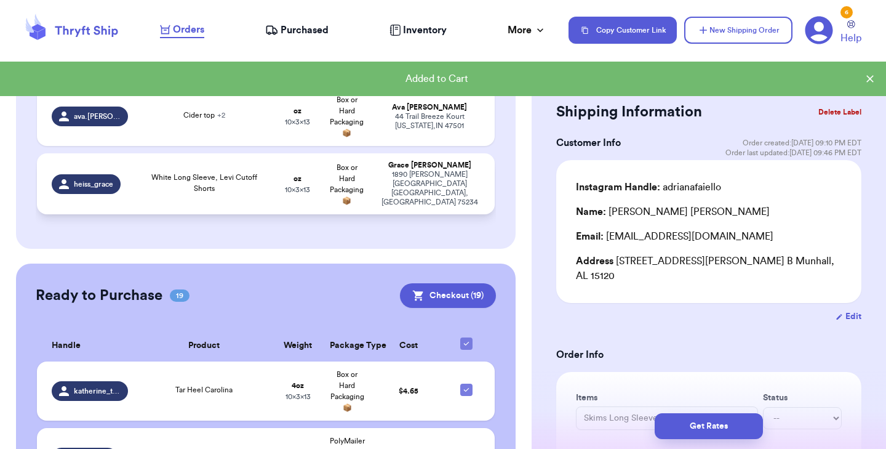
click at [281, 166] on td "oz 10 x 3 x 13" at bounding box center [297, 183] width 49 height 61
type input "White Long Sleeve, Levi Cutoff Shorts"
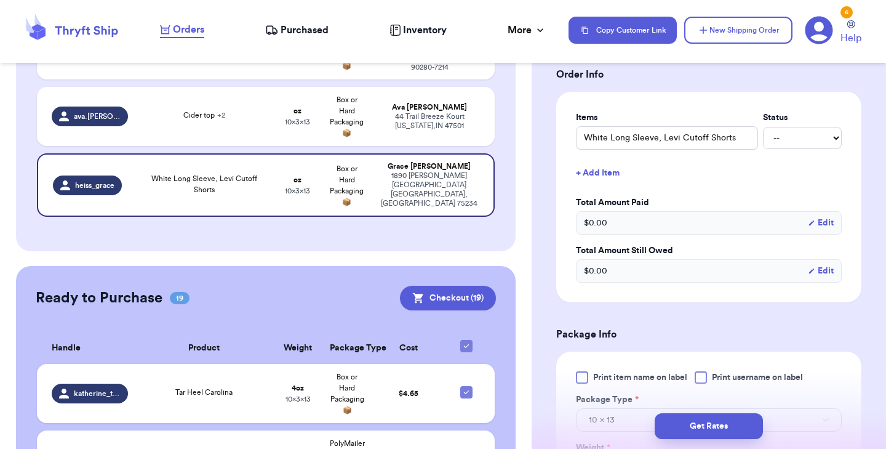
scroll to position [369, 0]
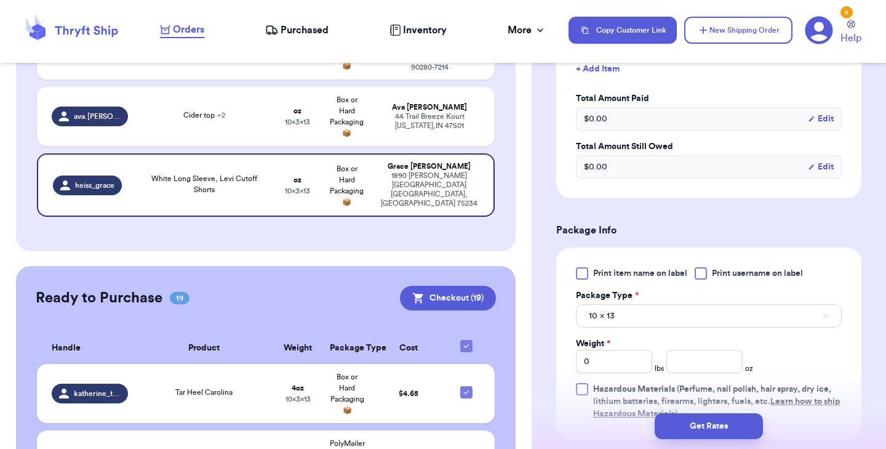
click at [580, 277] on div at bounding box center [582, 273] width 12 height 12
click at [0, 0] on input "Print item name on label" at bounding box center [0, 0] width 0 height 0
click at [700, 365] on input "number" at bounding box center [704, 360] width 76 height 23
type input "15"
click at [692, 431] on button "Get Rates" at bounding box center [709, 426] width 108 height 26
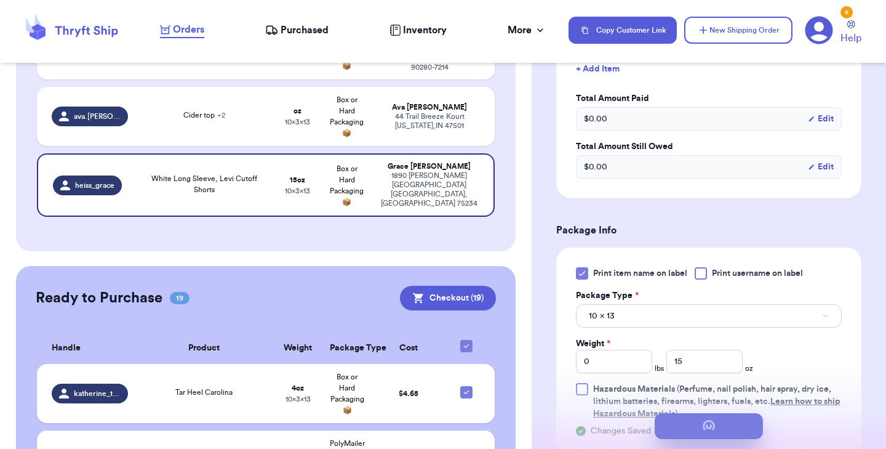
scroll to position [0, 0]
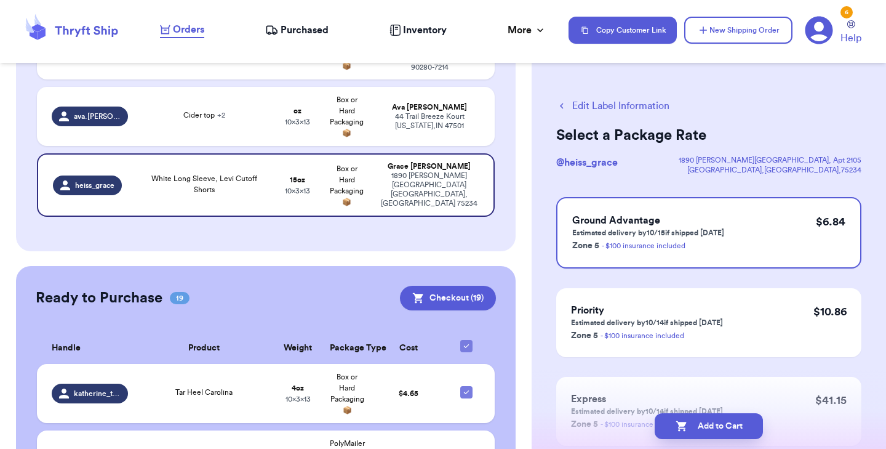
click at [692, 431] on button "Add to Cart" at bounding box center [709, 426] width 108 height 26
checkbox input "true"
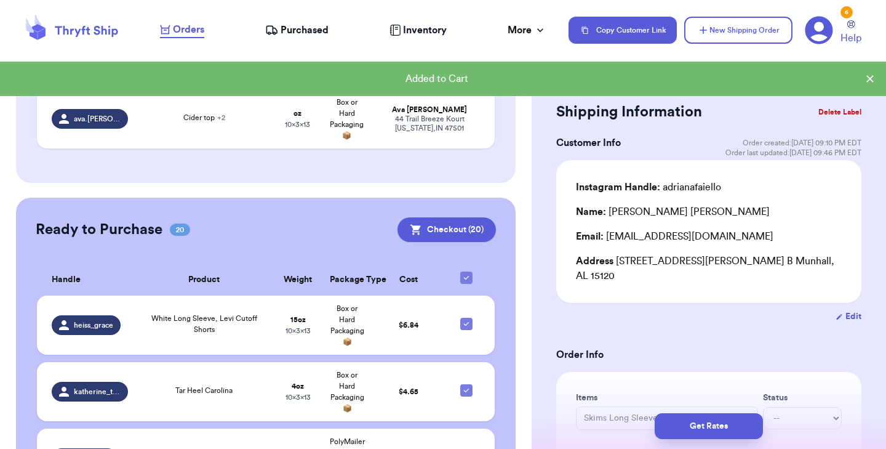
scroll to position [756, 0]
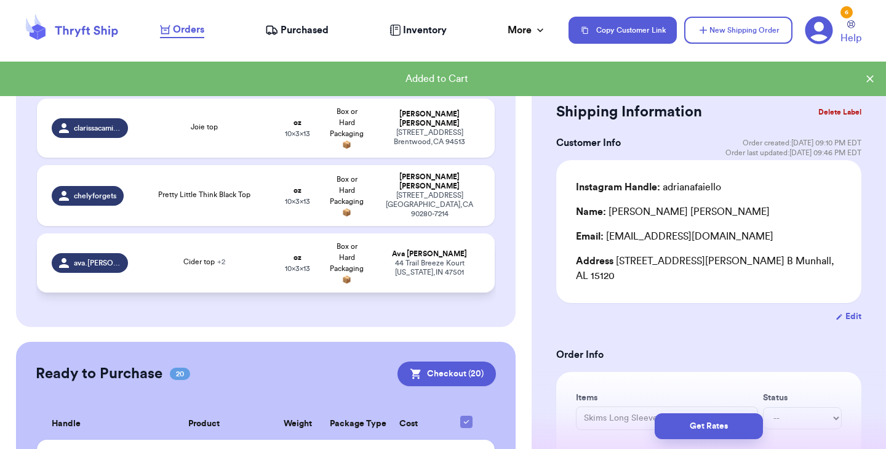
click at [221, 256] on div "Cider top + 2" at bounding box center [204, 261] width 42 height 11
type input "Cider top"
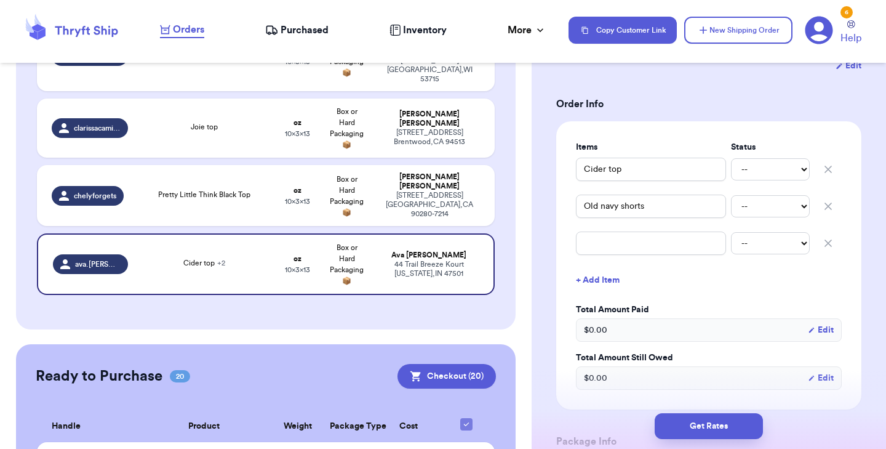
scroll to position [239, 0]
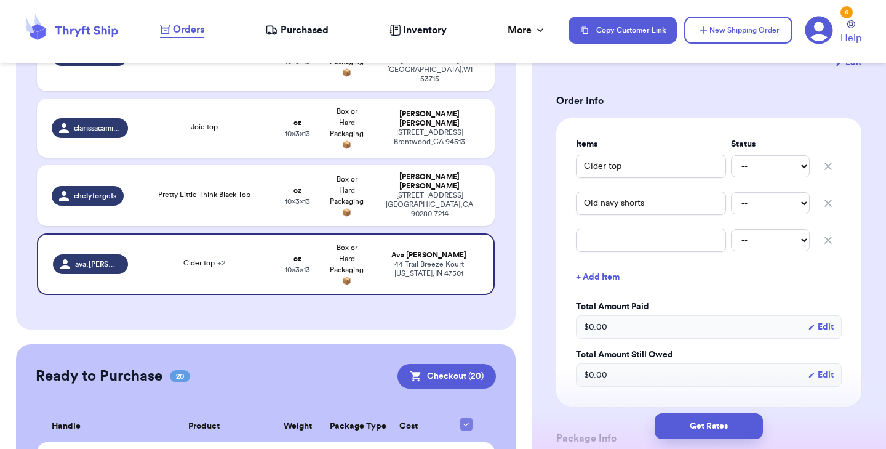
click at [820, 241] on button "button" at bounding box center [828, 239] width 27 height 27
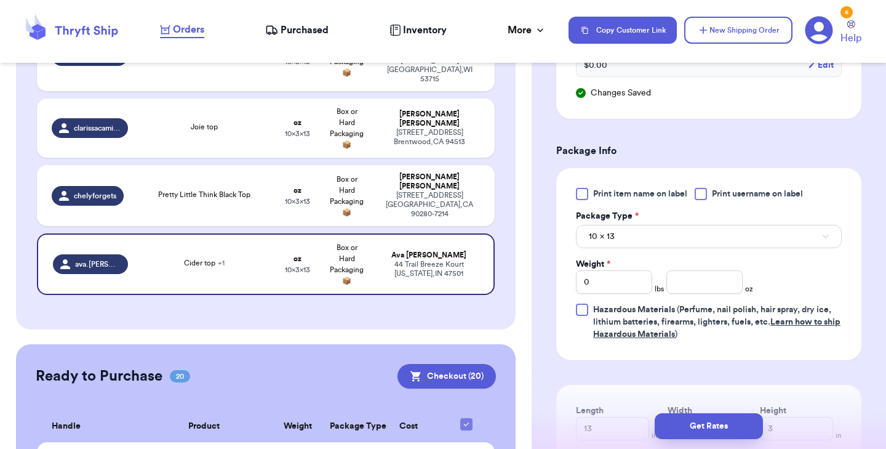
scroll to position [540, 0]
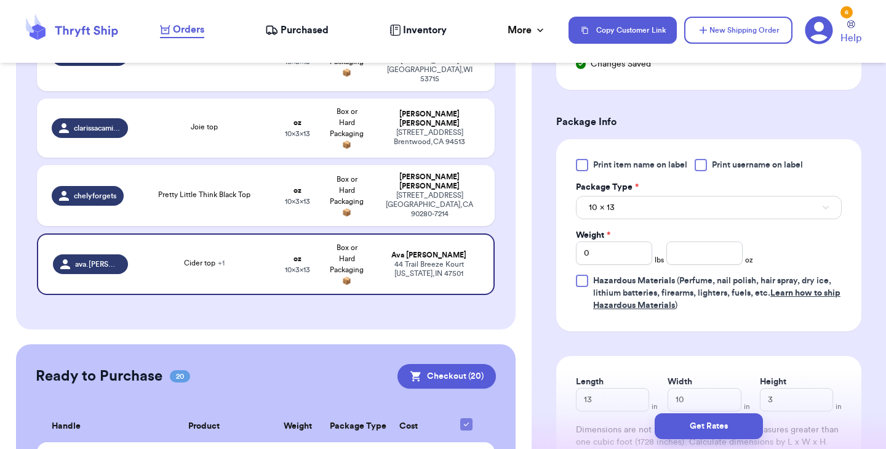
click at [581, 165] on div at bounding box center [582, 165] width 12 height 12
click at [0, 0] on input "Print item name on label" at bounding box center [0, 0] width 0 height 0
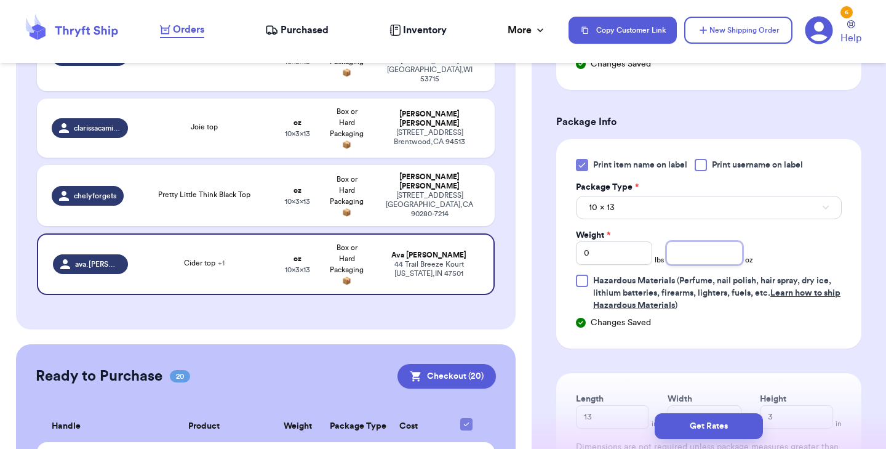
click at [709, 254] on input "number" at bounding box center [704, 252] width 76 height 23
type input "9"
click at [694, 420] on button "Get Rates" at bounding box center [709, 426] width 108 height 26
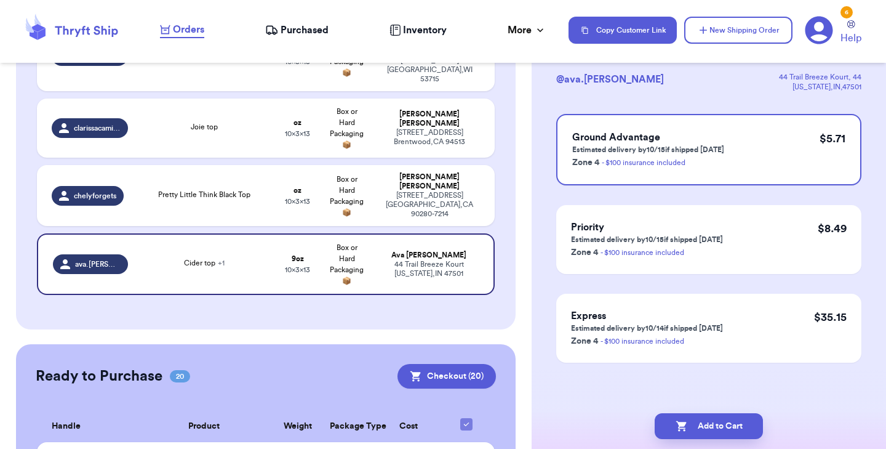
scroll to position [0, 0]
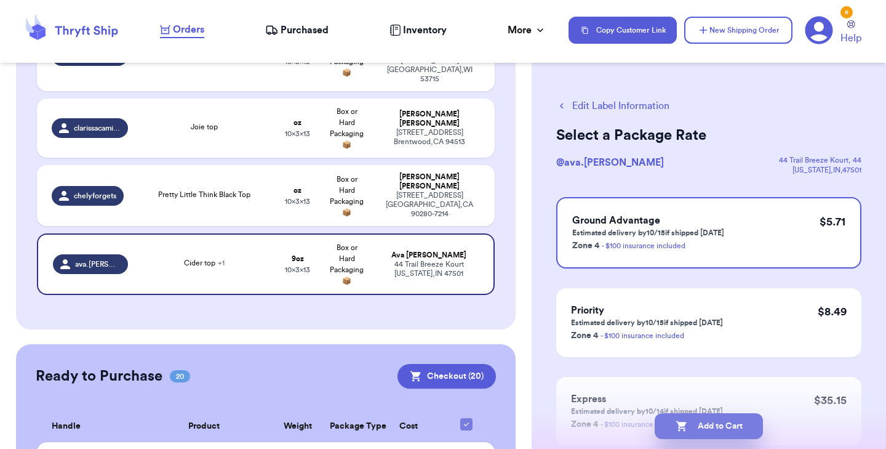
click at [694, 428] on button "Add to Cart" at bounding box center [709, 426] width 108 height 26
checkbox input "true"
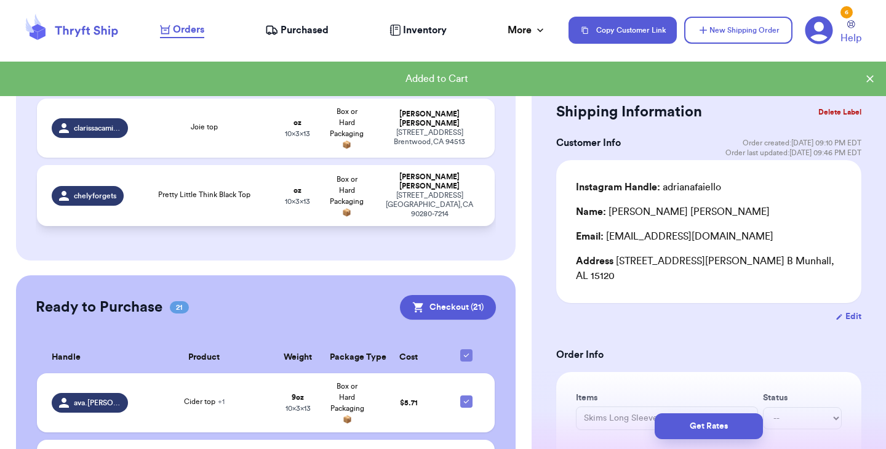
click at [257, 189] on div "Pretty Little Think Black Top" at bounding box center [204, 196] width 123 height 14
type input "Pretty Little Think Black Top"
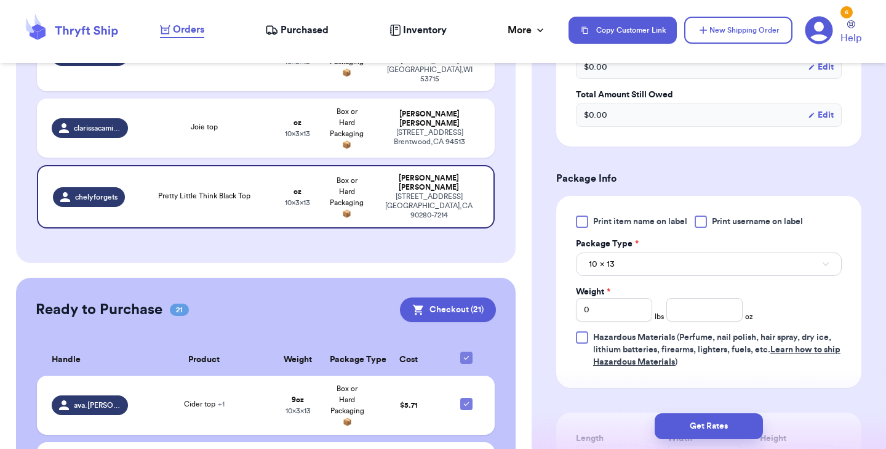
scroll to position [437, 0]
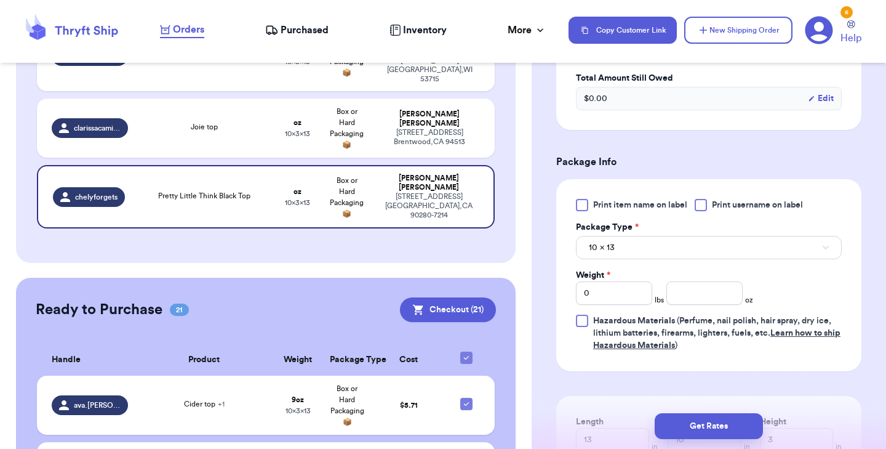
click at [582, 206] on div at bounding box center [582, 205] width 12 height 12
click at [0, 0] on input "Print item name on label" at bounding box center [0, 0] width 0 height 0
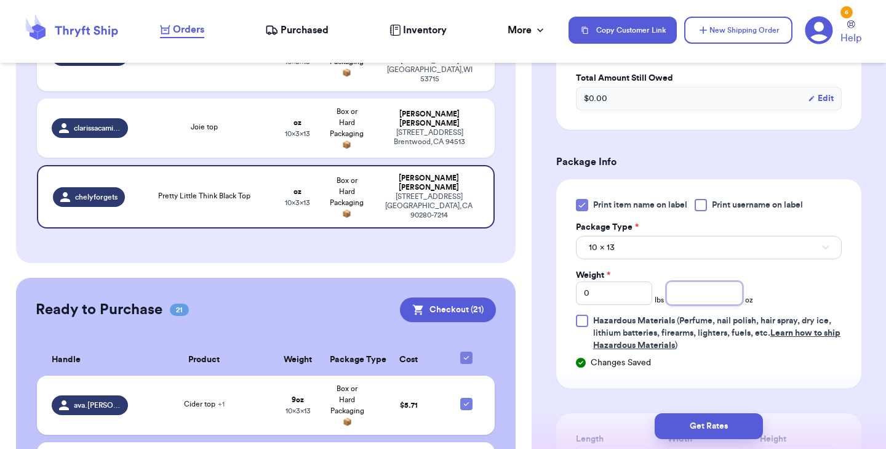
click at [701, 294] on input "number" at bounding box center [704, 292] width 76 height 23
type input "6"
click at [696, 426] on button "Get Rates" at bounding box center [709, 426] width 108 height 26
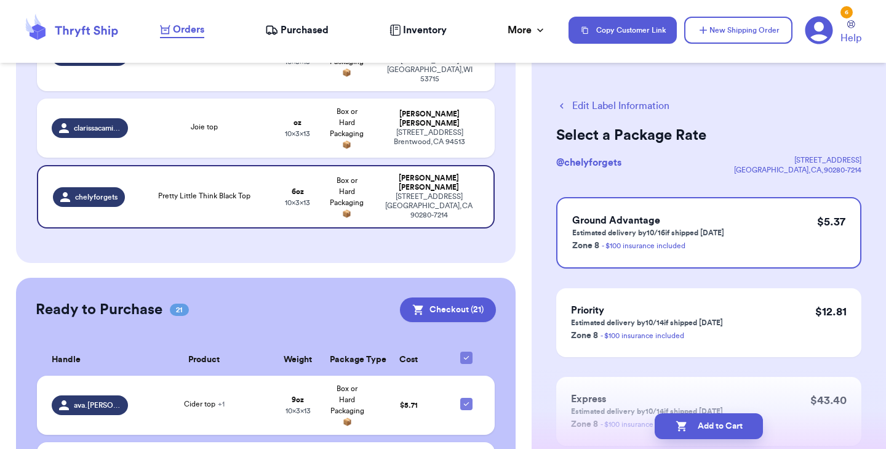
click at [696, 426] on button "Add to Cart" at bounding box center [709, 426] width 108 height 26
checkbox input "true"
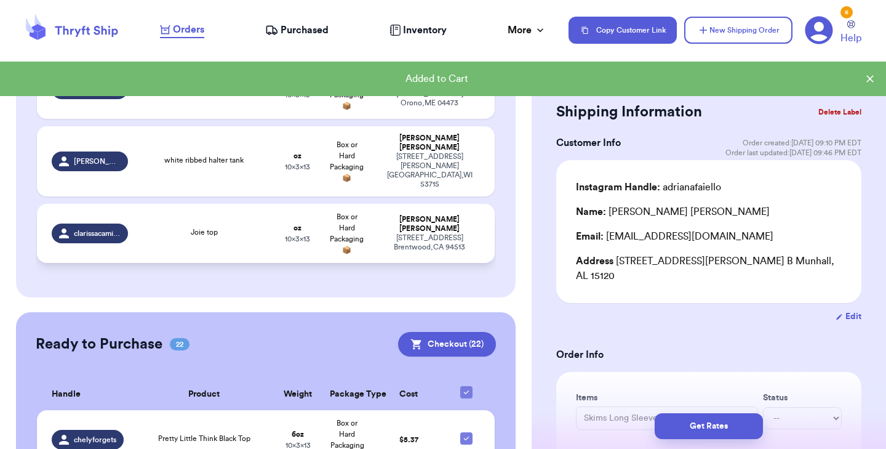
click at [180, 226] on div "Joie top" at bounding box center [204, 233] width 123 height 14
type input "Joie top"
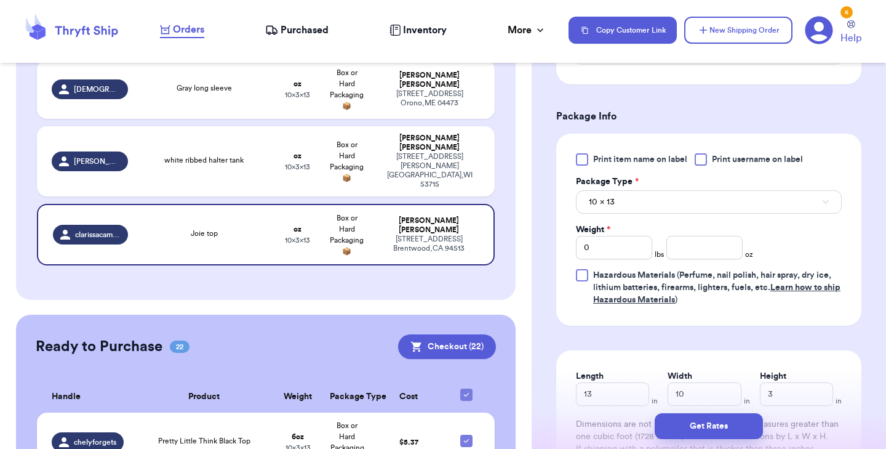
scroll to position [484, 0]
click at [581, 161] on div at bounding box center [582, 159] width 12 height 12
click at [0, 0] on input "Print item name on label" at bounding box center [0, 0] width 0 height 0
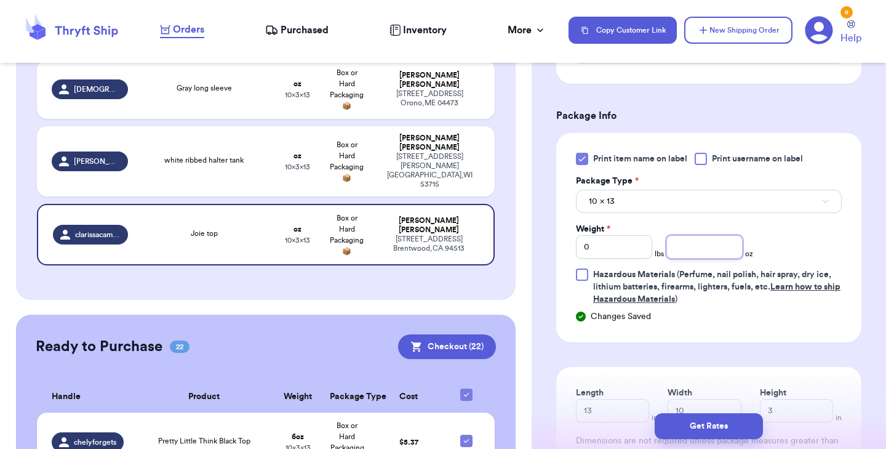
click at [673, 246] on input "number" at bounding box center [704, 246] width 76 height 23
type input "6"
click at [706, 419] on button "Get Rates" at bounding box center [709, 426] width 108 height 26
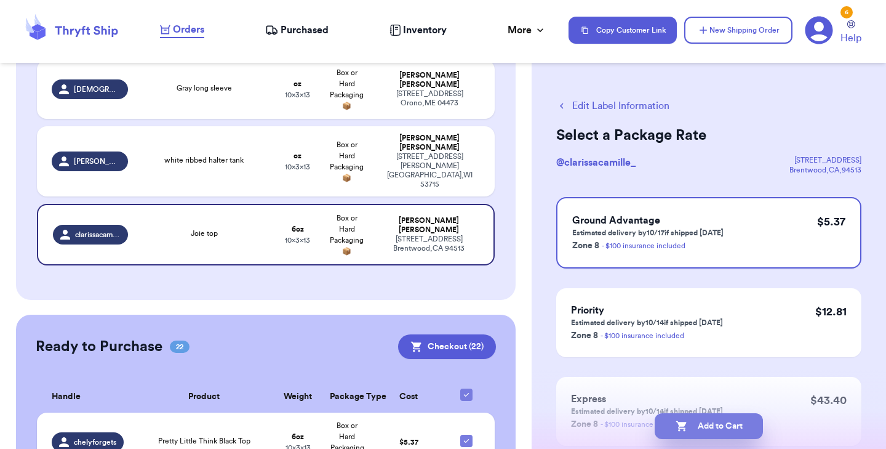
click at [719, 425] on button "Add to Cart" at bounding box center [709, 426] width 108 height 26
checkbox input "true"
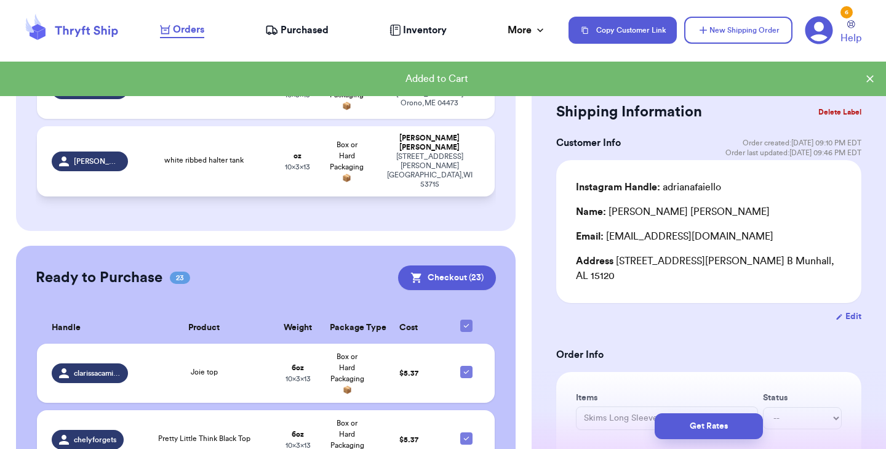
click at [183, 162] on td "white ribbed halter tank" at bounding box center [204, 161] width 138 height 70
type input "white ribbed halter tank"
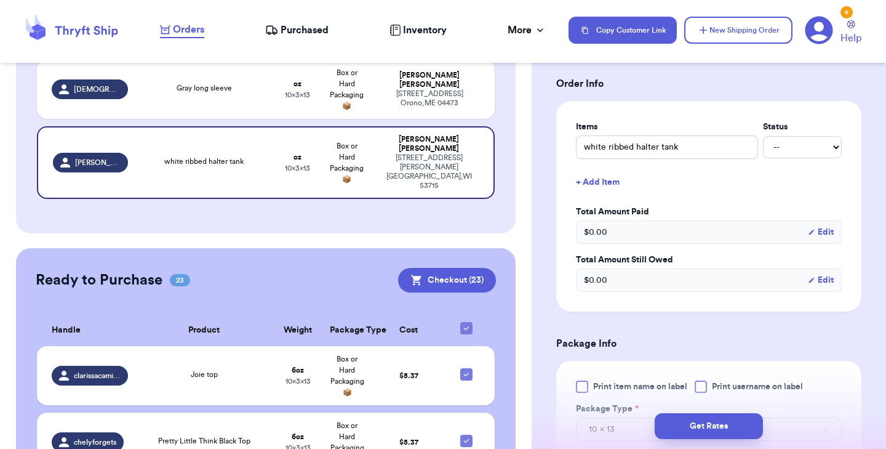
scroll to position [281, 0]
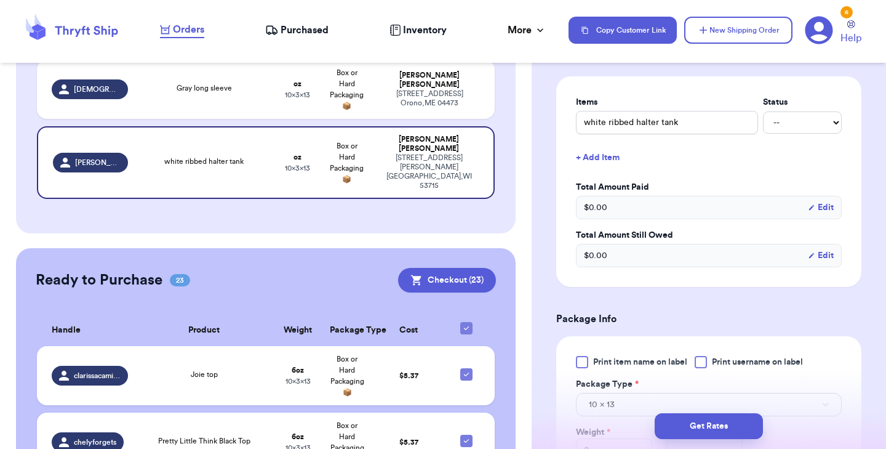
click at [586, 367] on div at bounding box center [582, 362] width 12 height 12
click at [0, 0] on input "Print item name on label" at bounding box center [0, 0] width 0 height 0
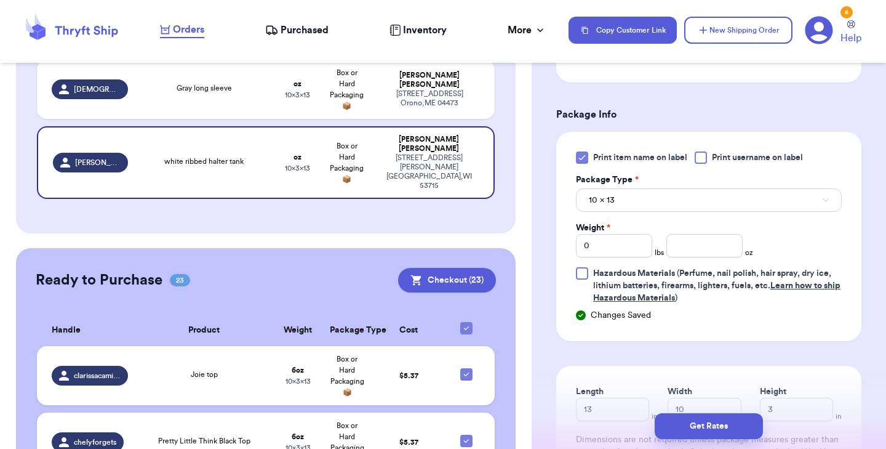
scroll to position [500, 0]
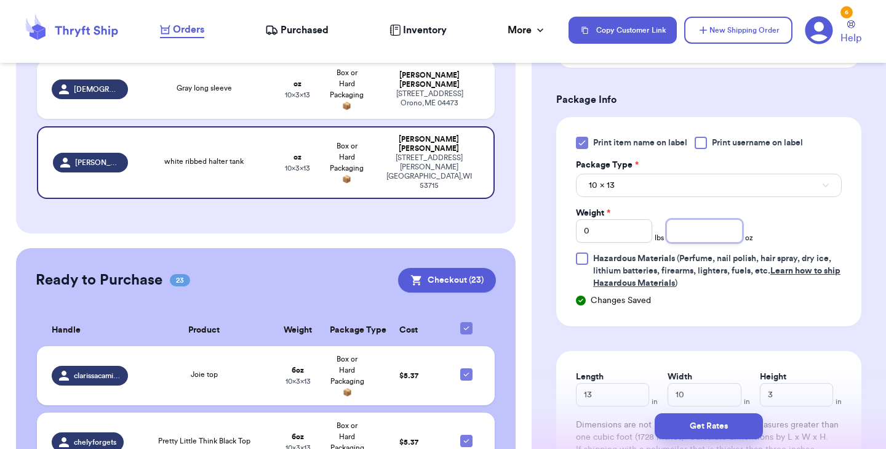
click at [694, 236] on input "number" at bounding box center [704, 230] width 76 height 23
type input "3"
click at [705, 429] on button "Get Rates" at bounding box center [709, 426] width 108 height 26
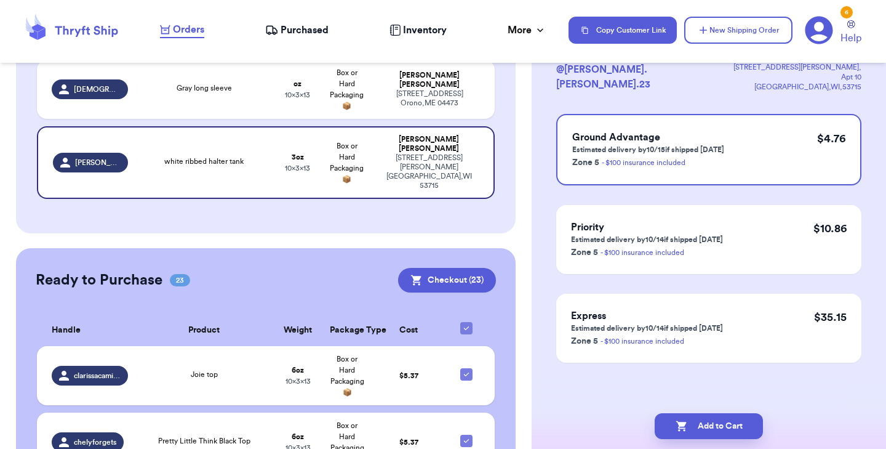
scroll to position [0, 0]
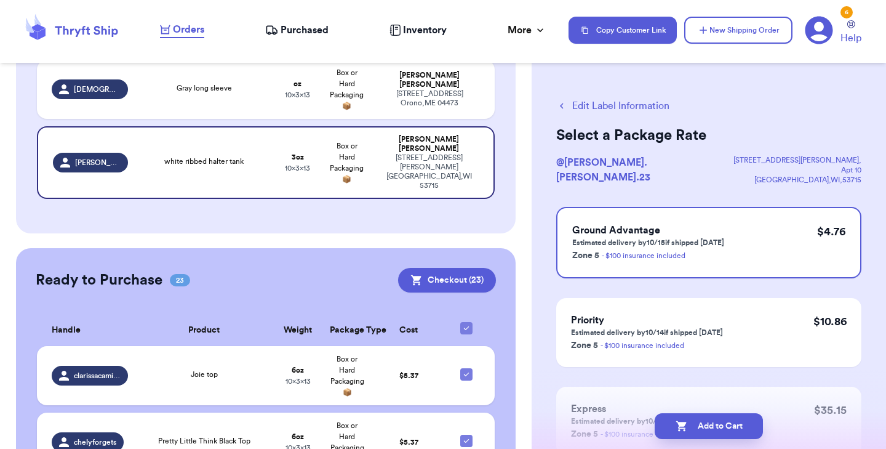
click at [705, 429] on button "Add to Cart" at bounding box center [709, 426] width 108 height 26
checkbox input "true"
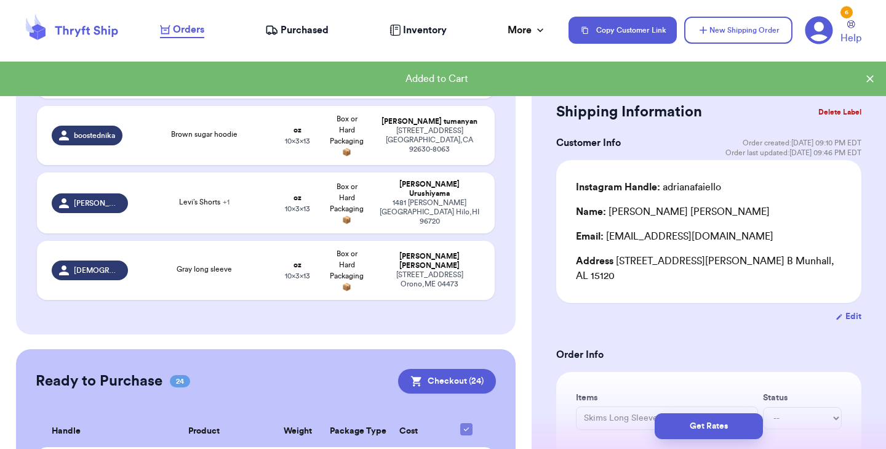
scroll to position [321, 0]
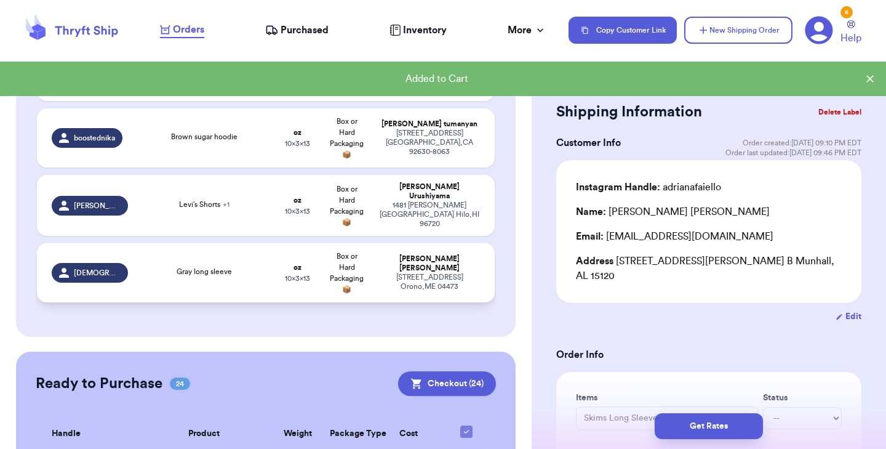
click at [199, 259] on td "Gray long sleeve" at bounding box center [204, 272] width 138 height 59
type input "Gray long sleeve"
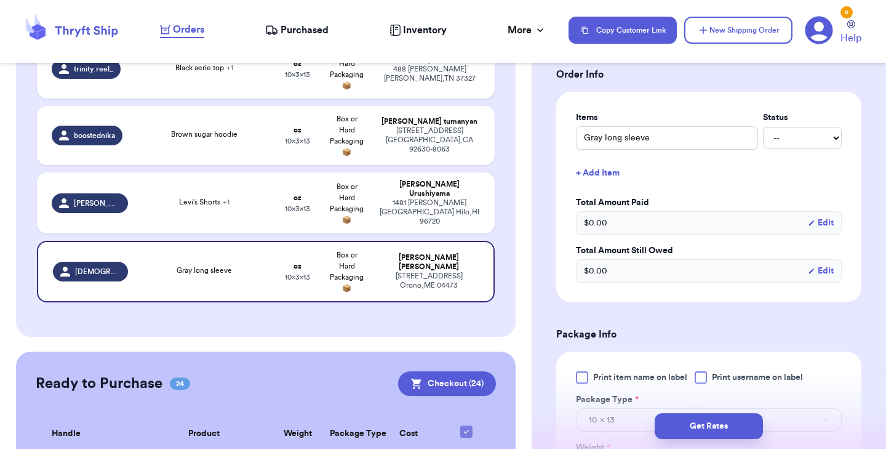
scroll to position [375, 0]
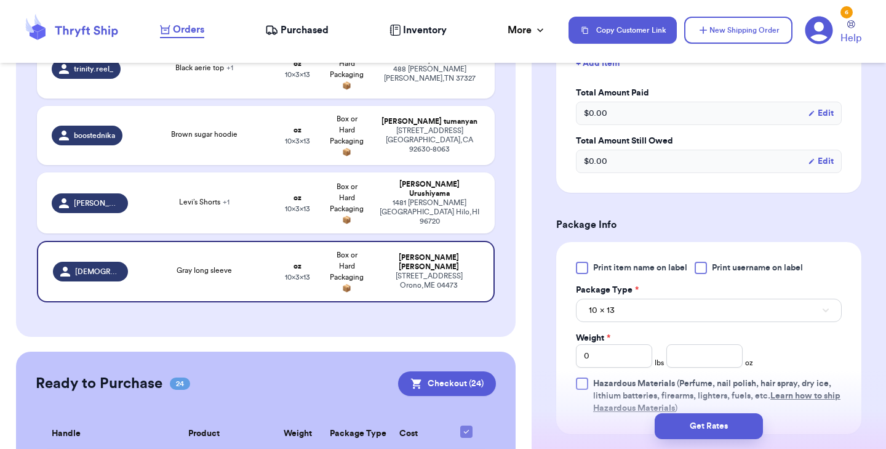
click at [578, 268] on div at bounding box center [582, 268] width 12 height 12
click at [0, 0] on input "Print item name on label" at bounding box center [0, 0] width 0 height 0
click at [714, 356] on input "number" at bounding box center [704, 355] width 76 height 23
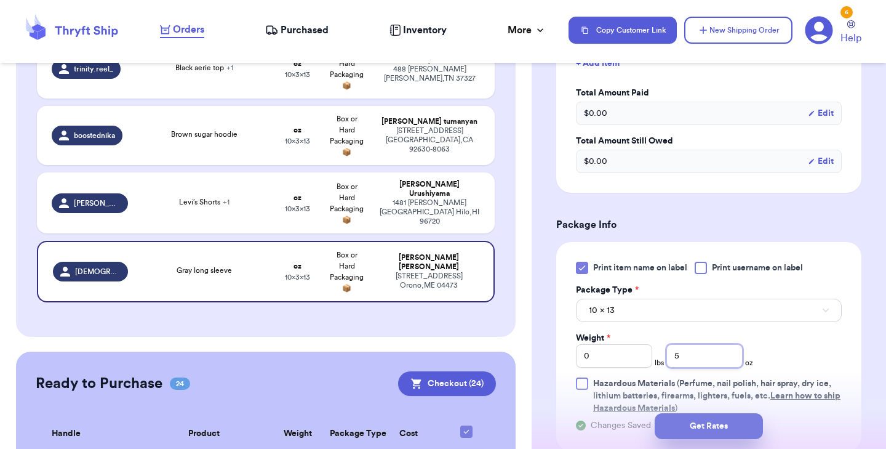
type input "5"
click at [698, 420] on button "Get Rates" at bounding box center [709, 426] width 108 height 26
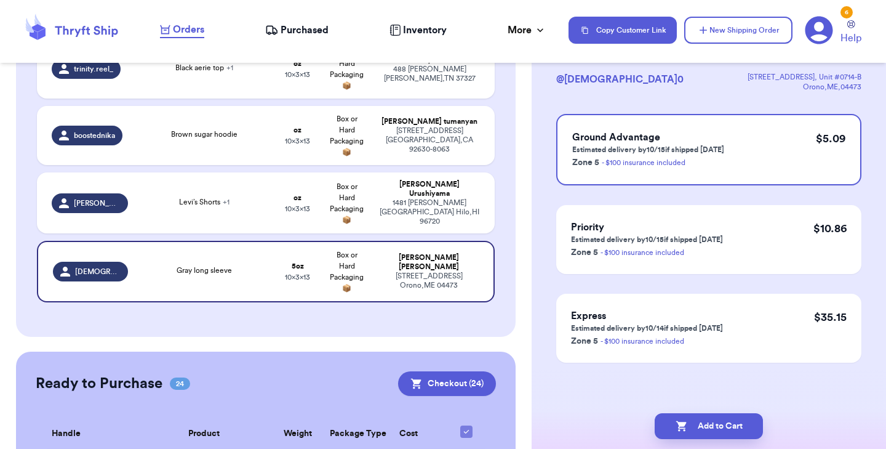
scroll to position [0, 0]
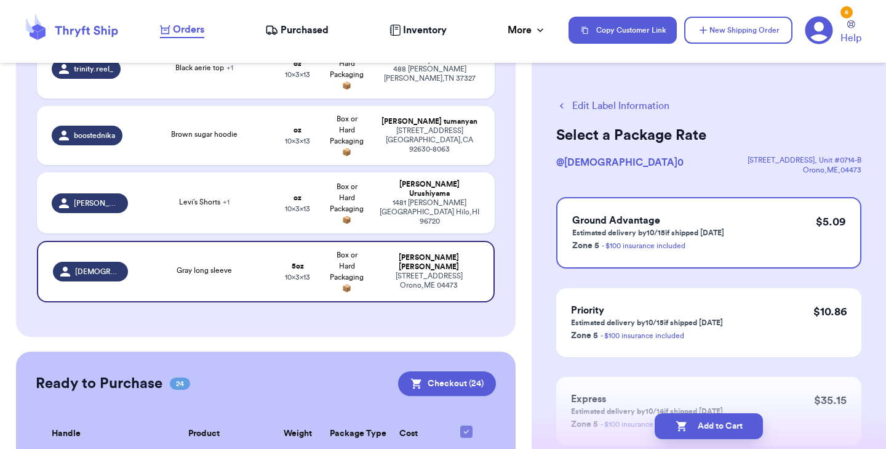
click at [698, 420] on button "Add to Cart" at bounding box center [709, 426] width 108 height 26
checkbox input "true"
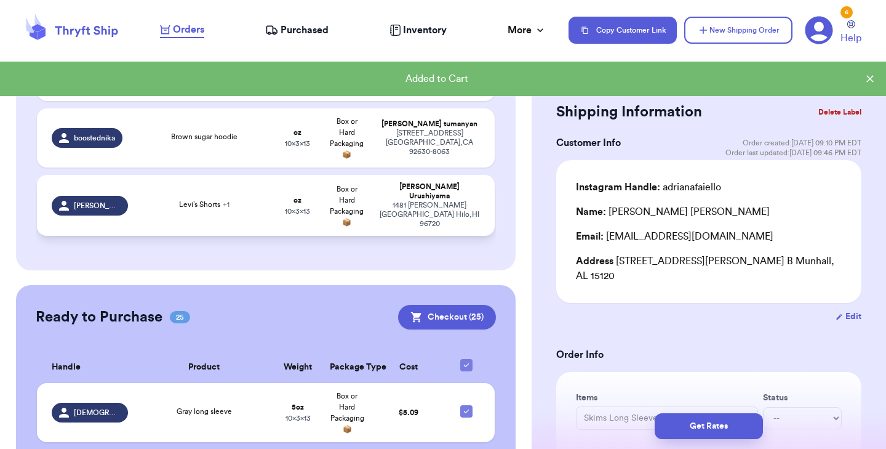
click at [225, 208] on div "Levi’s Shorts + 1" at bounding box center [204, 206] width 123 height 14
type input "Levi’s Shorts"
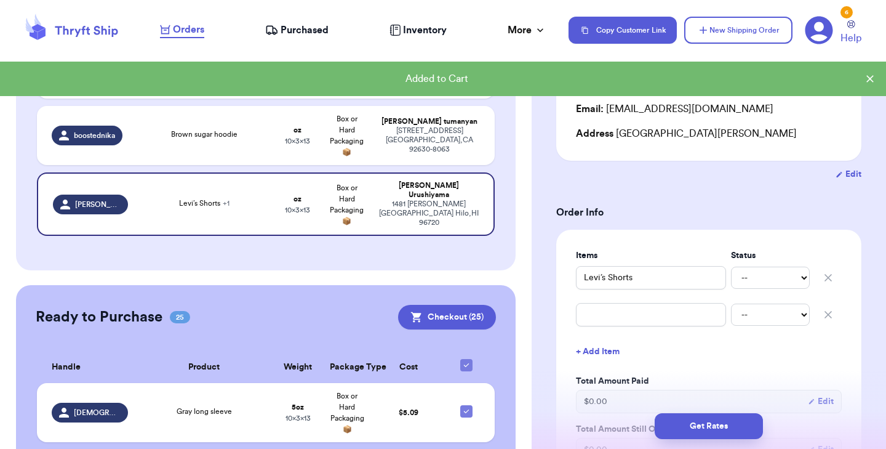
scroll to position [130, 0]
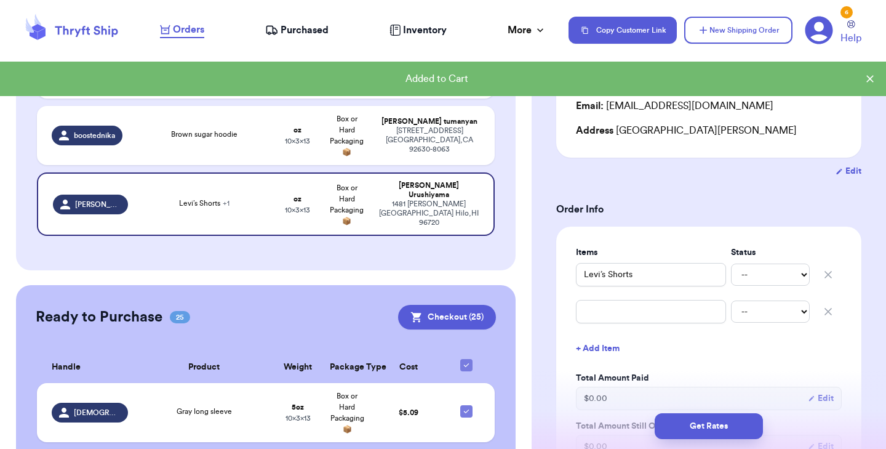
click at [827, 311] on icon "button" at bounding box center [828, 311] width 6 height 6
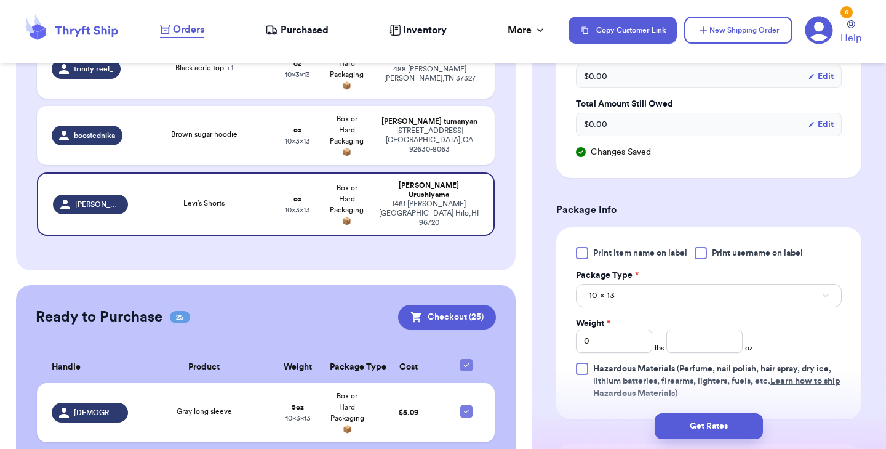
scroll to position [426, 0]
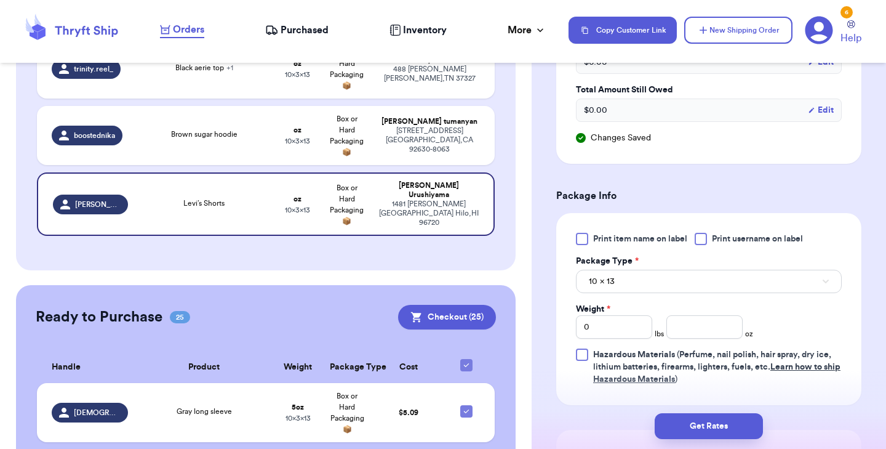
click at [580, 240] on div at bounding box center [582, 239] width 12 height 12
click at [0, 0] on input "Print item name on label" at bounding box center [0, 0] width 0 height 0
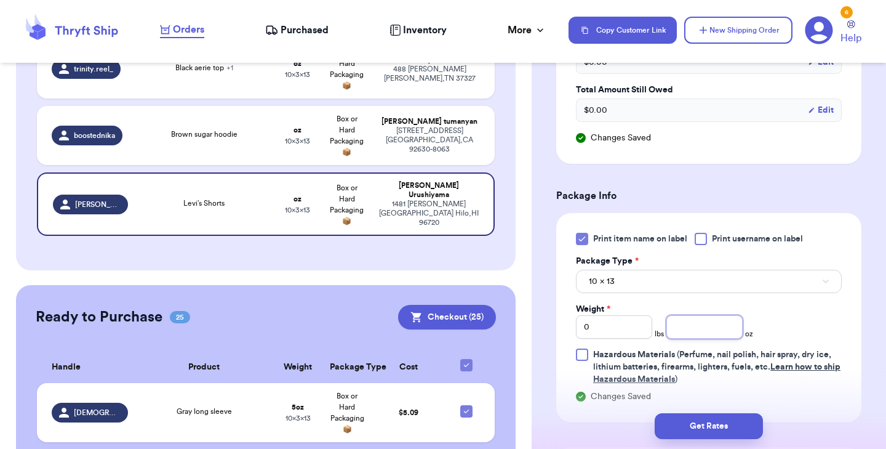
click at [708, 326] on input "number" at bounding box center [704, 326] width 76 height 23
type input "10"
click at [695, 421] on button "Get Rates" at bounding box center [709, 426] width 108 height 26
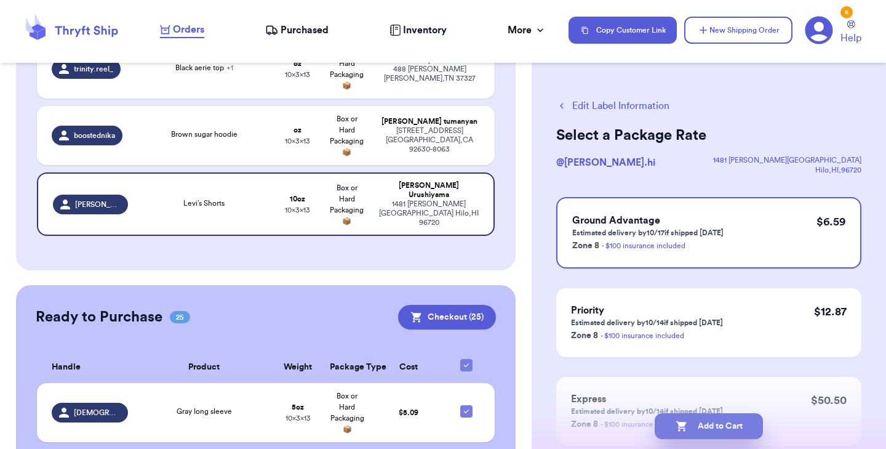
click at [717, 427] on button "Add to Cart" at bounding box center [709, 426] width 108 height 26
checkbox input "true"
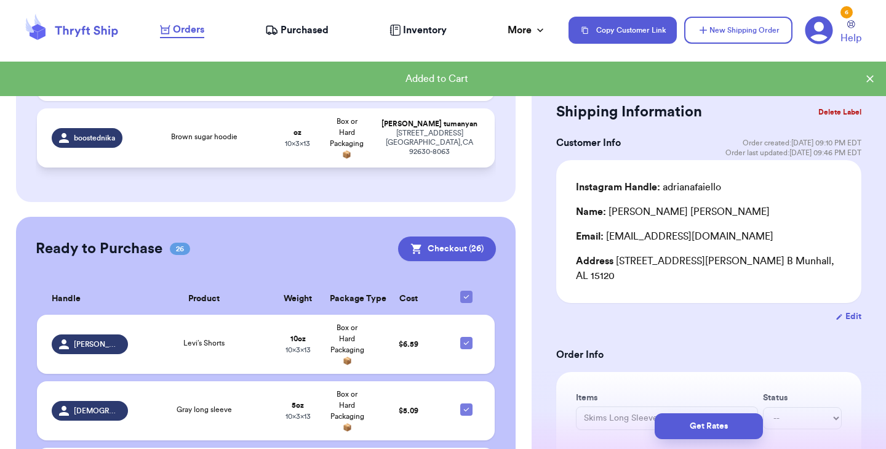
click at [186, 141] on div "Brown sugar hoodie" at bounding box center [204, 138] width 123 height 14
type input "Brown sugar hoodie"
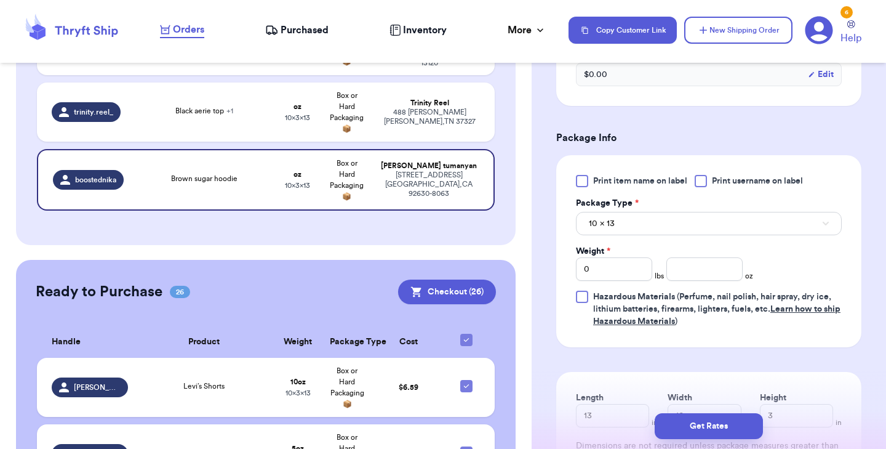
scroll to position [465, 0]
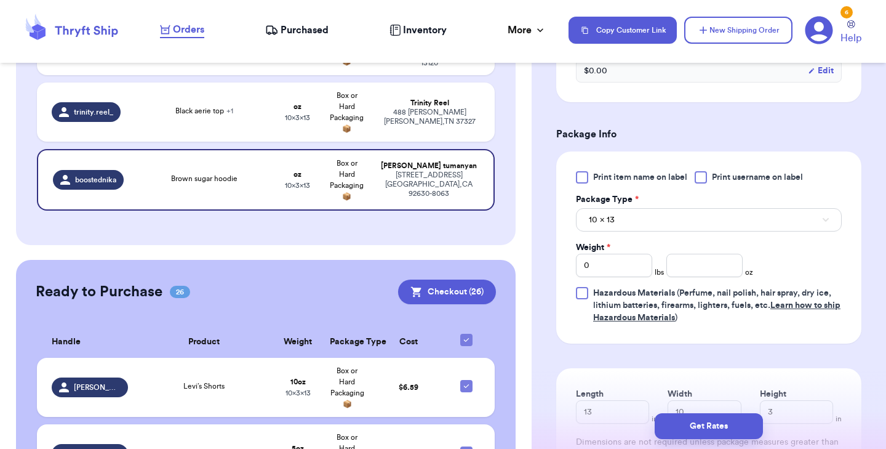
click at [580, 169] on div "Print item name on label Print username on label Package Type * 10 x 13 Weight …" at bounding box center [708, 247] width 305 height 192
click at [580, 177] on div at bounding box center [582, 177] width 12 height 12
click at [0, 0] on input "Print item name on label" at bounding box center [0, 0] width 0 height 0
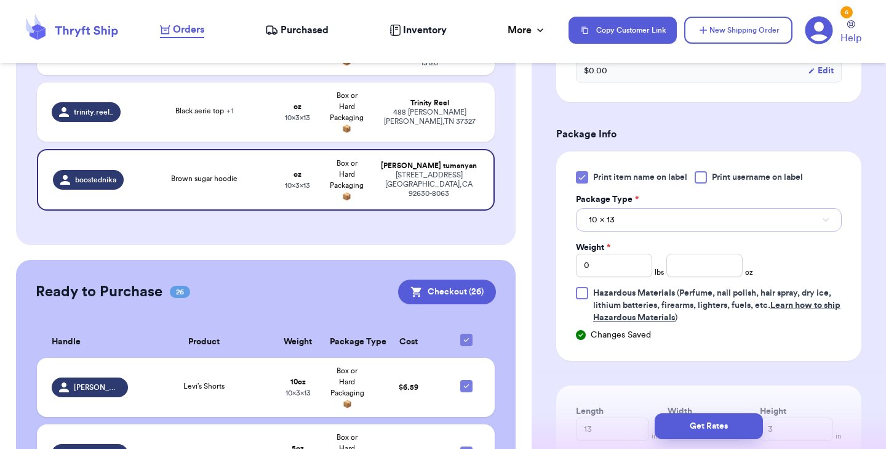
click at [609, 224] on span "10 x 13" at bounding box center [602, 220] width 26 height 12
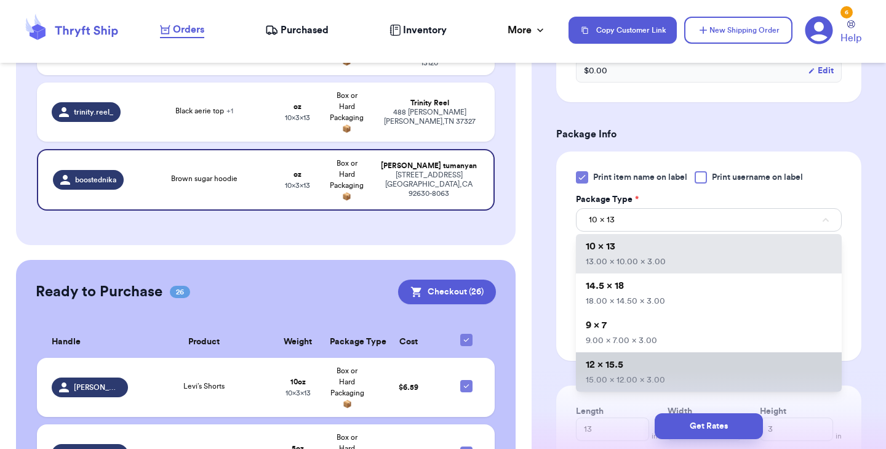
click at [610, 364] on span "12 x 15.5" at bounding box center [605, 364] width 38 height 10
type input "15"
type input "12"
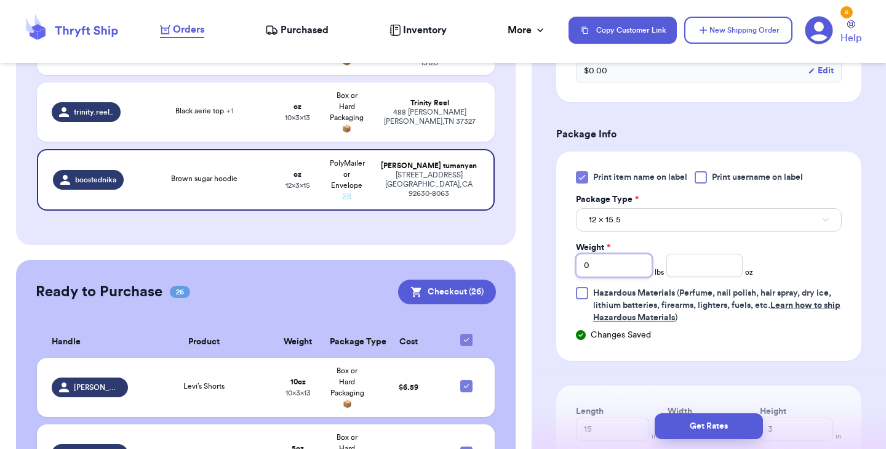
click at [613, 266] on input "0" at bounding box center [614, 265] width 76 height 23
type input "1"
type input "8"
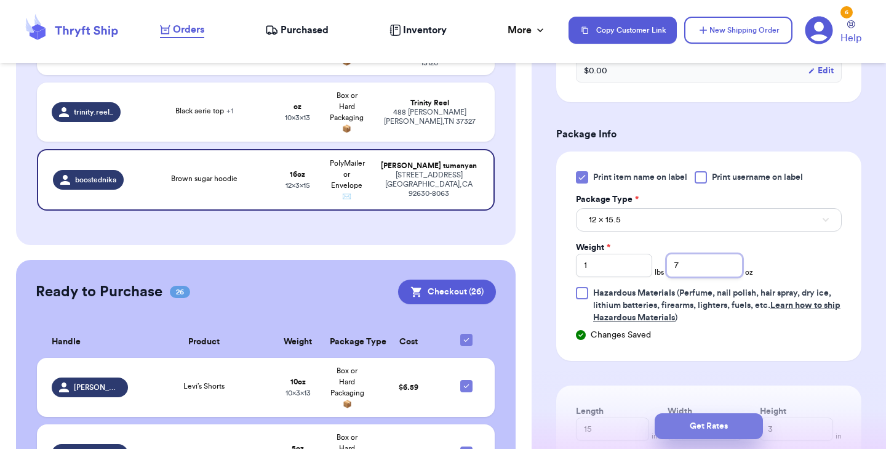
type input "7"
click at [709, 420] on button "Get Rates" at bounding box center [709, 426] width 108 height 26
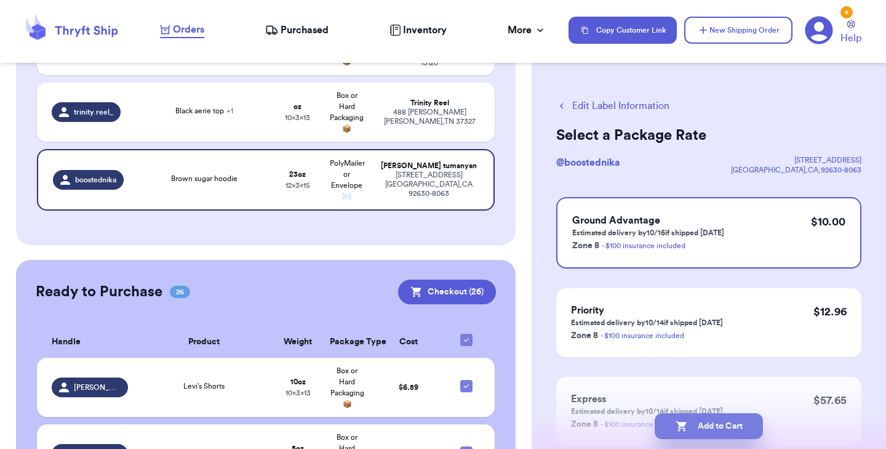
click at [704, 428] on button "Add to Cart" at bounding box center [709, 426] width 108 height 26
checkbox input "true"
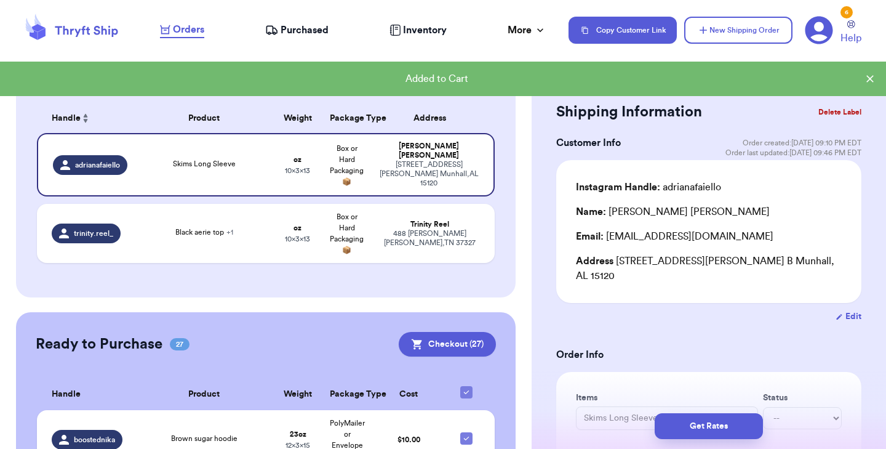
scroll to position [114, 0]
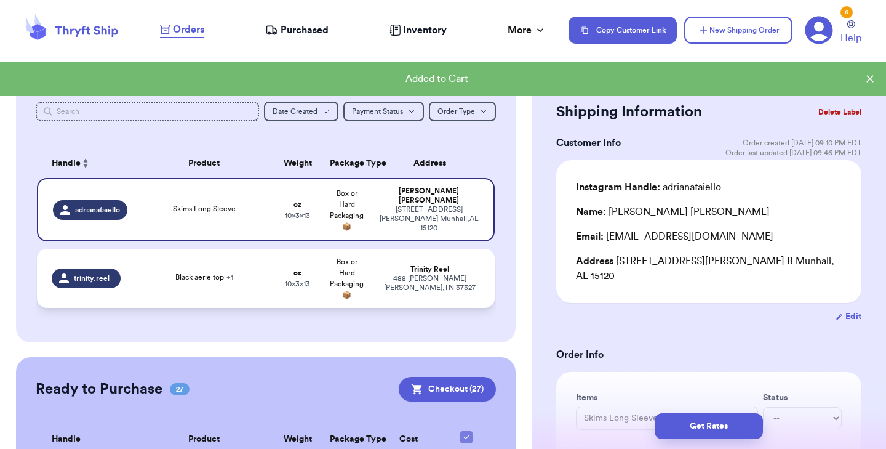
click at [244, 279] on div "Black aerie top + 1" at bounding box center [204, 278] width 123 height 14
type input "Black aerie top"
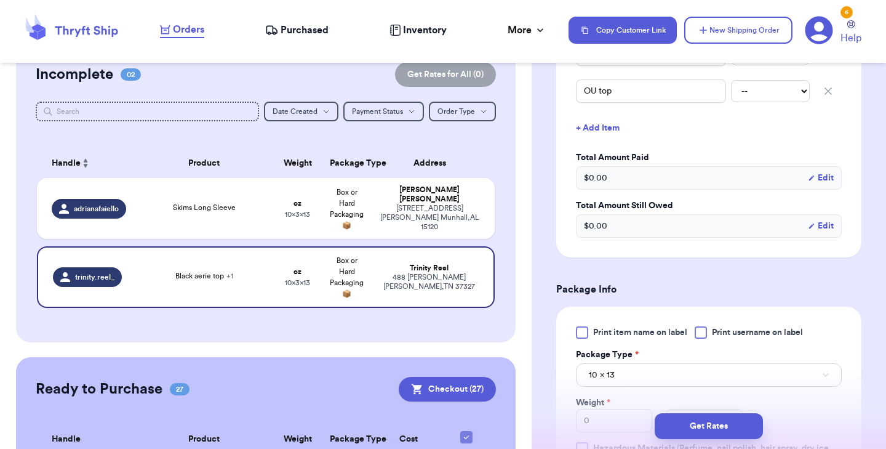
scroll to position [445, 0]
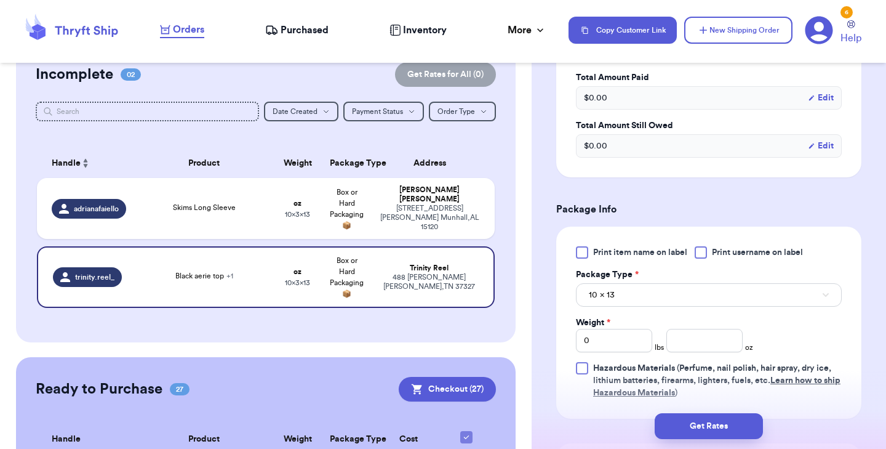
click at [583, 246] on div at bounding box center [582, 252] width 12 height 12
click at [0, 0] on input "Print item name on label" at bounding box center [0, 0] width 0 height 0
click at [689, 329] on input "number" at bounding box center [704, 340] width 76 height 23
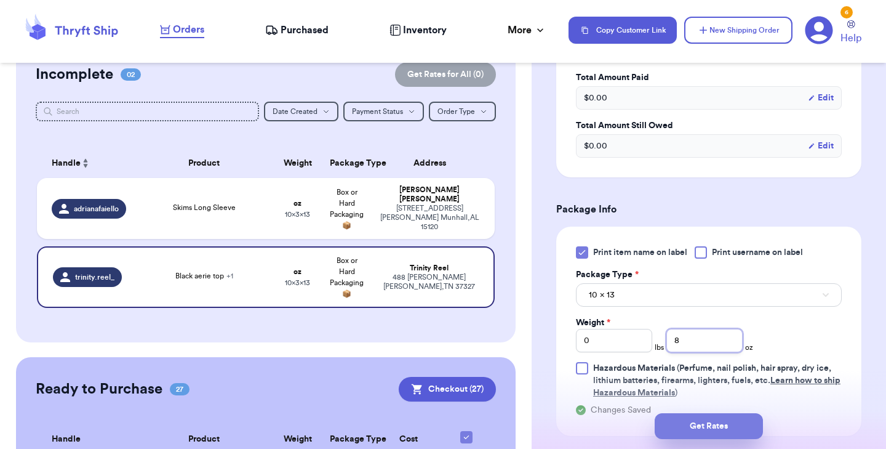
type input "8"
click at [685, 425] on button "Get Rates" at bounding box center [709, 426] width 108 height 26
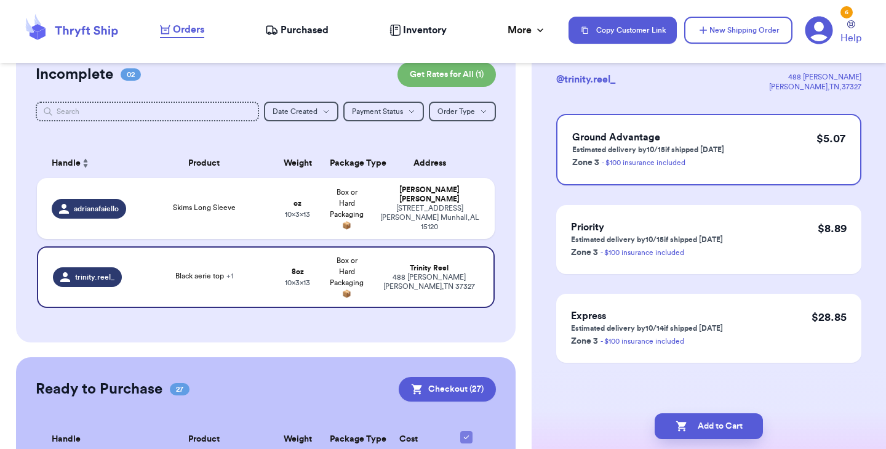
scroll to position [0, 0]
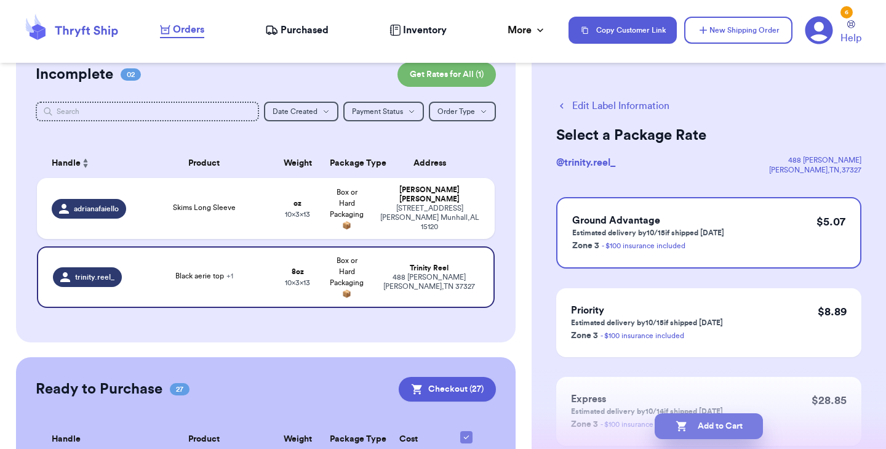
click at [698, 418] on button "Add to Cart" at bounding box center [709, 426] width 108 height 26
checkbox input "true"
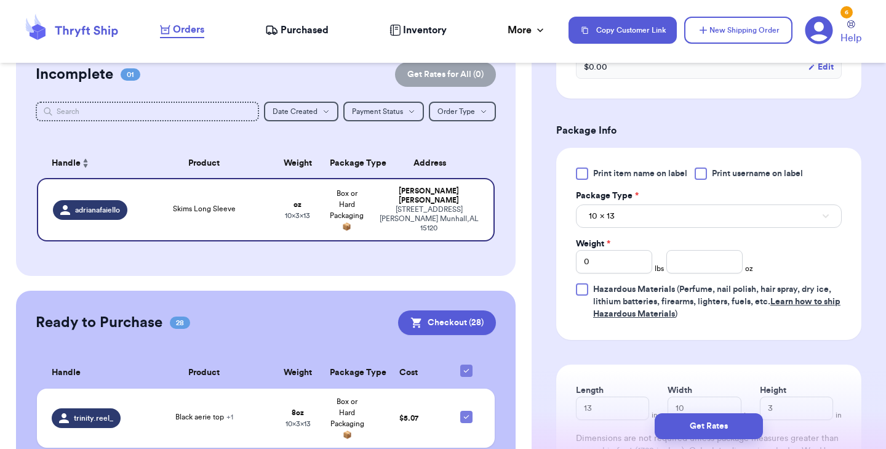
scroll to position [486, 0]
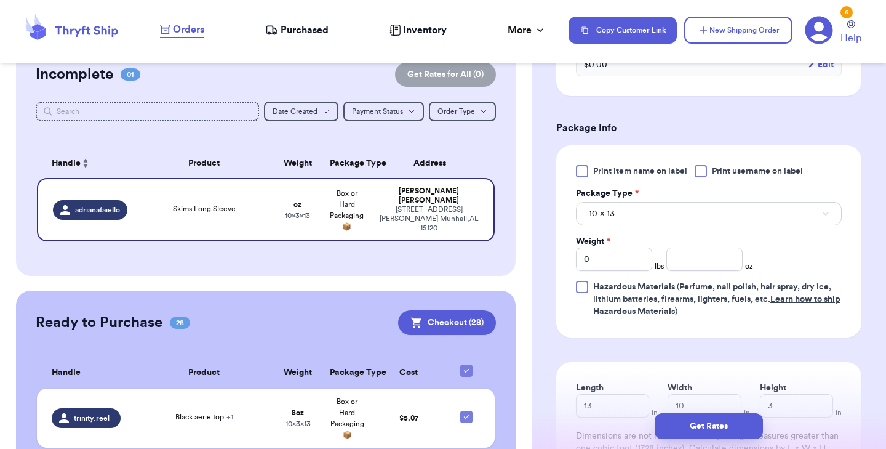
click at [583, 165] on div at bounding box center [582, 171] width 12 height 12
click at [0, 0] on input "Print item name on label" at bounding box center [0, 0] width 0 height 0
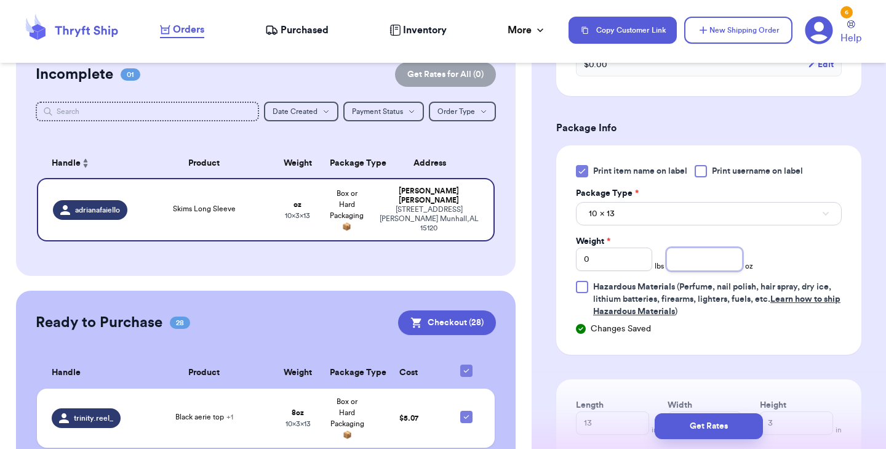
click at [692, 249] on input "number" at bounding box center [704, 258] width 76 height 23
type input "5"
click at [695, 422] on button "Get Rates" at bounding box center [709, 426] width 108 height 26
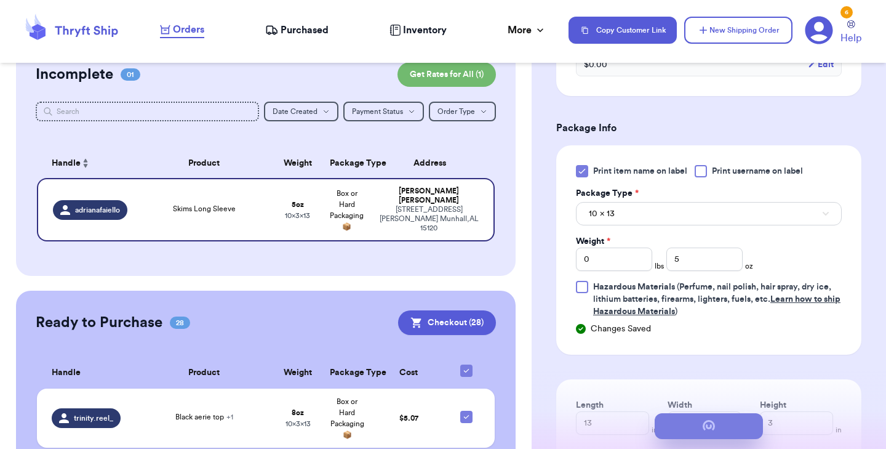
scroll to position [0, 0]
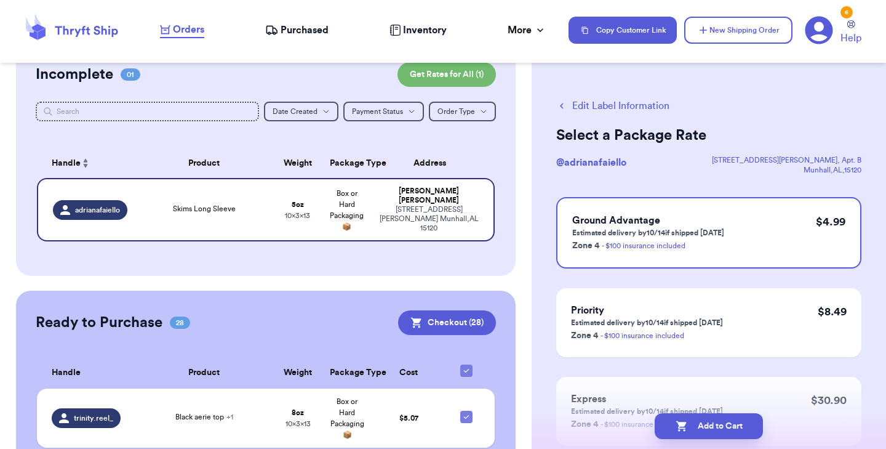
click at [695, 422] on button "Add to Cart" at bounding box center [709, 426] width 108 height 26
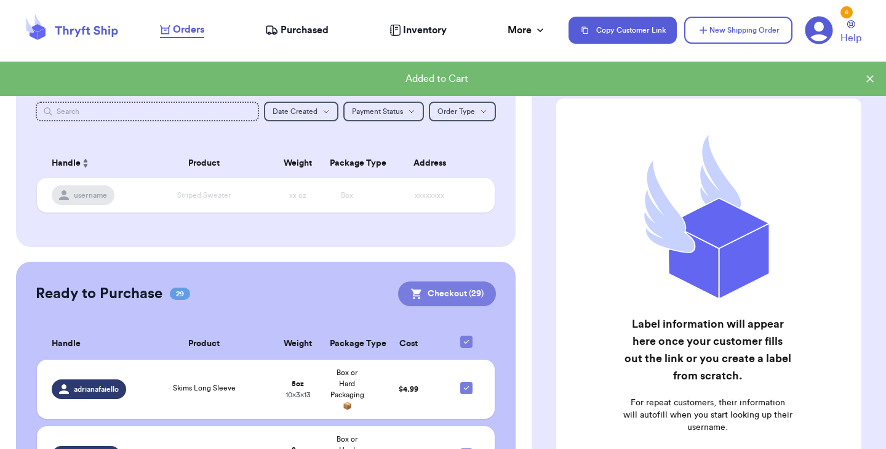
click at [442, 296] on button "Checkout ( 29 )" at bounding box center [447, 293] width 98 height 25
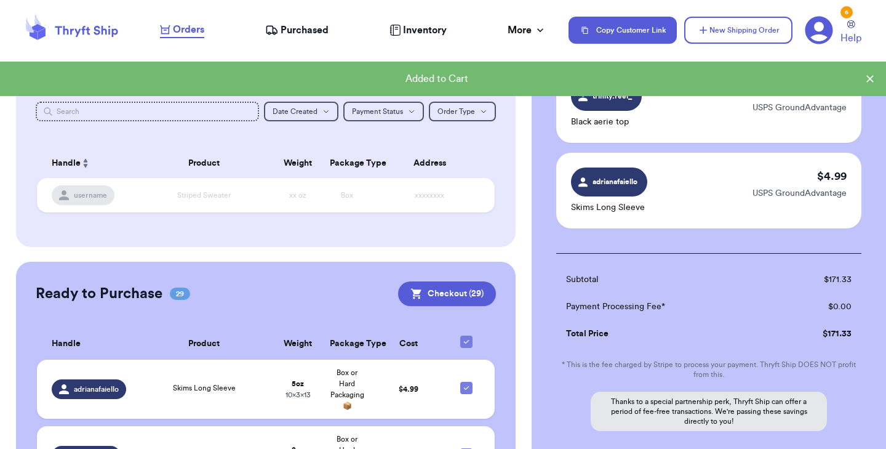
scroll to position [2509, 0]
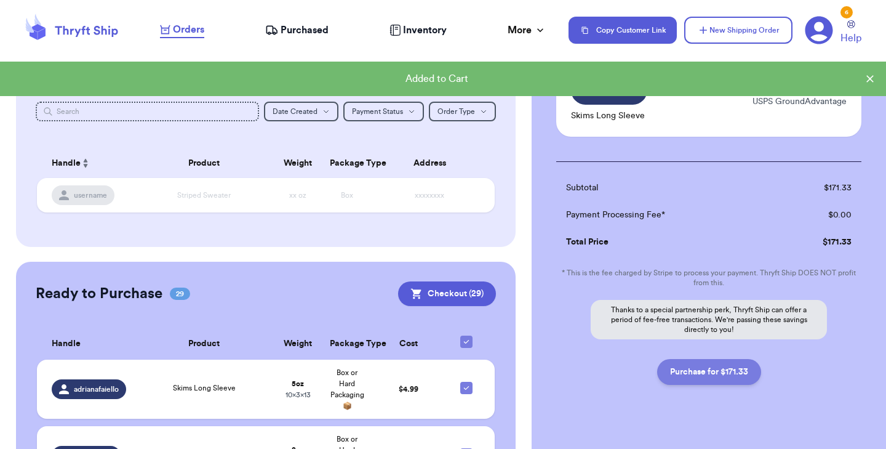
click at [700, 359] on button "Purchase for $171.33" at bounding box center [709, 372] width 104 height 26
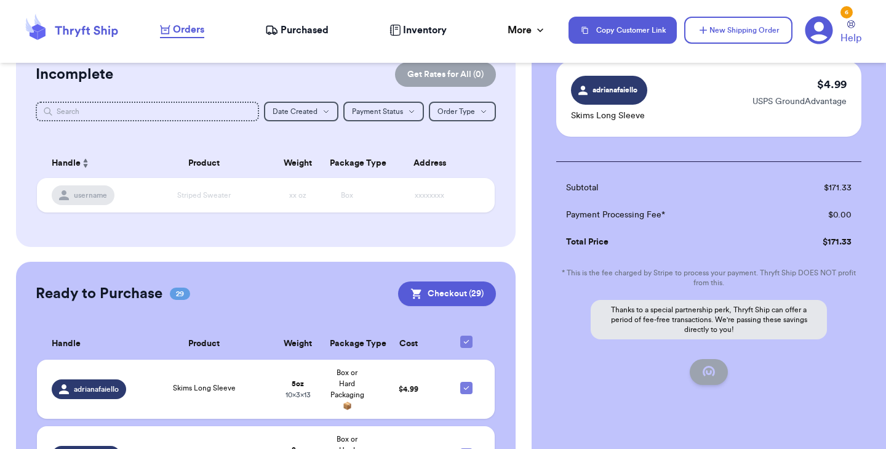
checkbox input "false"
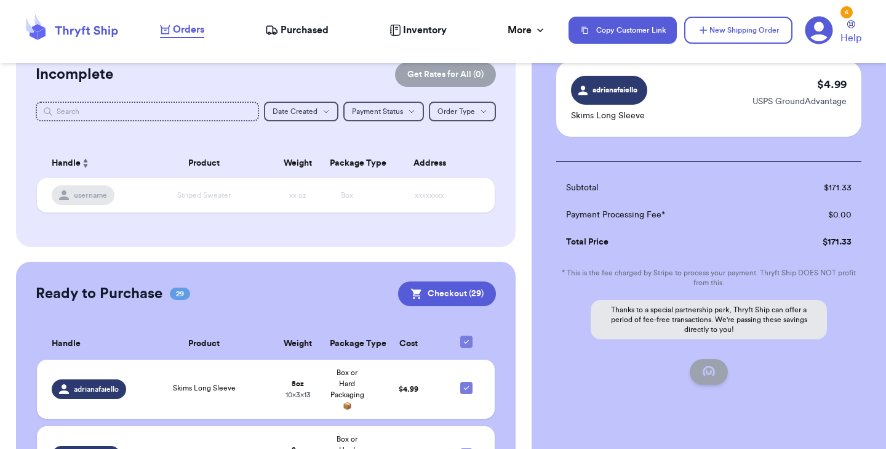
checkbox input "false"
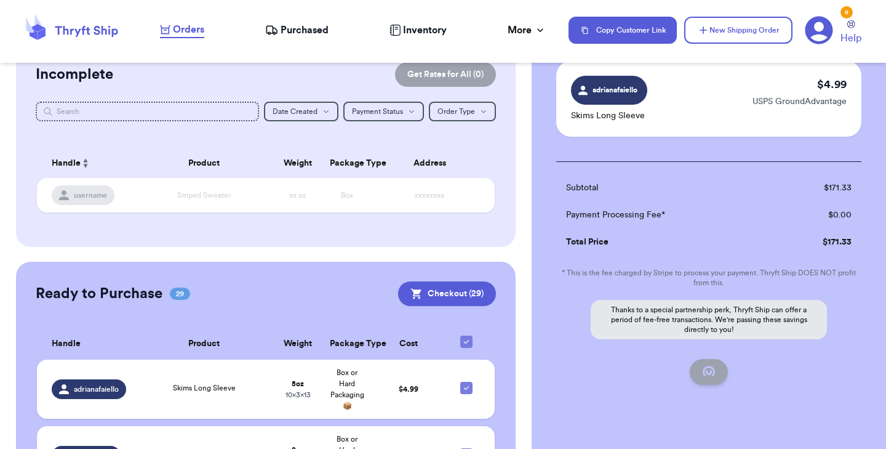
checkbox input "false"
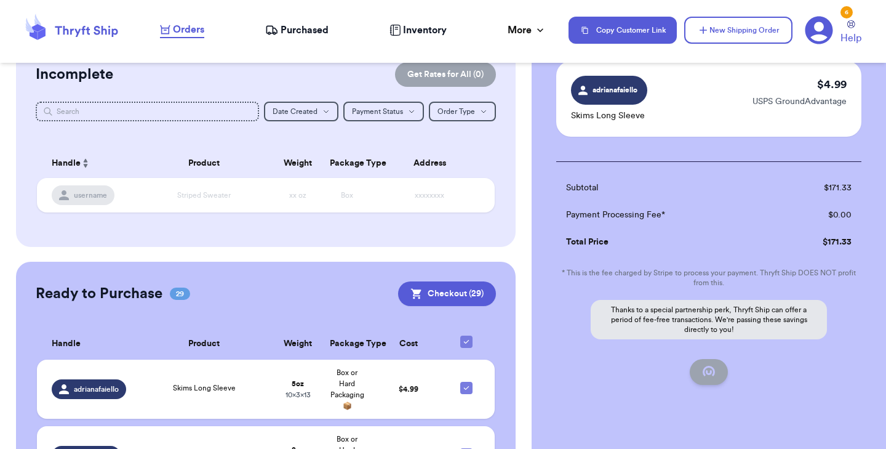
checkbox input "false"
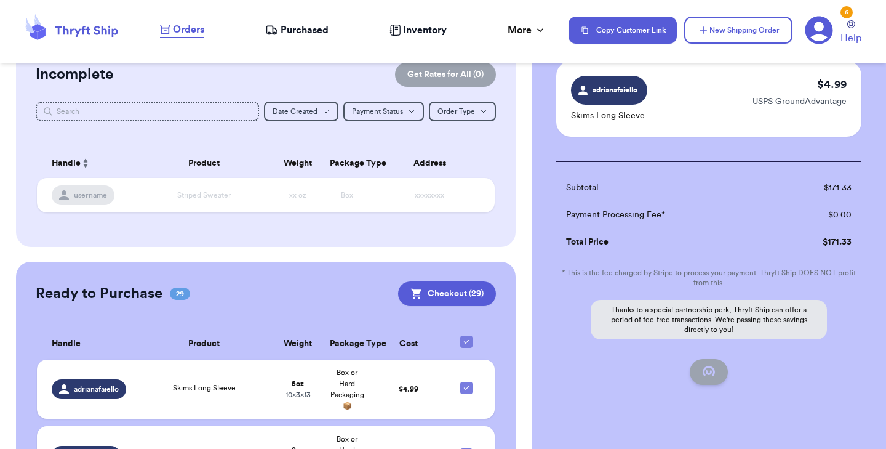
checkbox input "false"
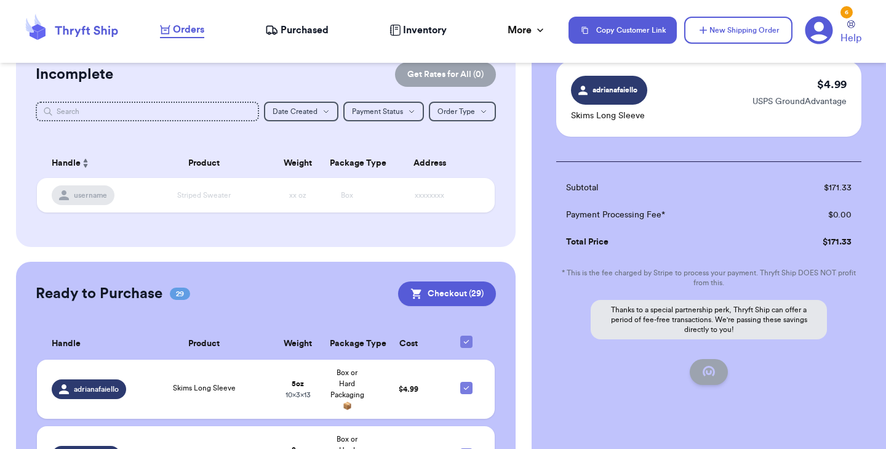
checkbox input "false"
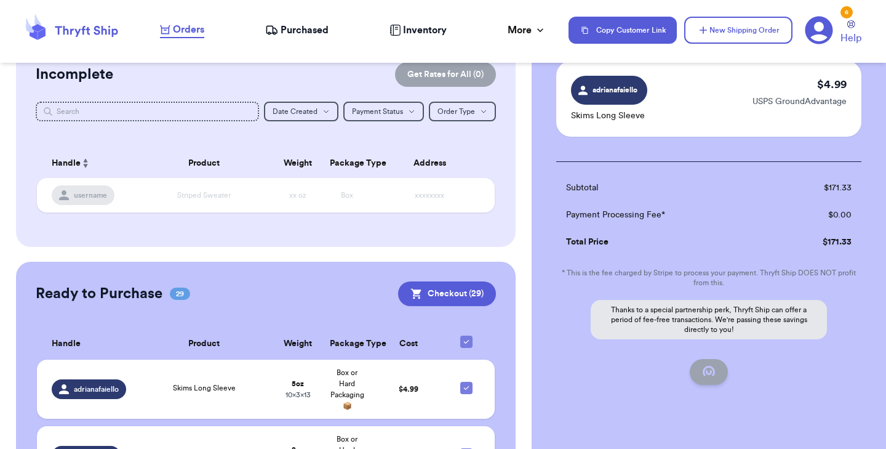
checkbox input "true"
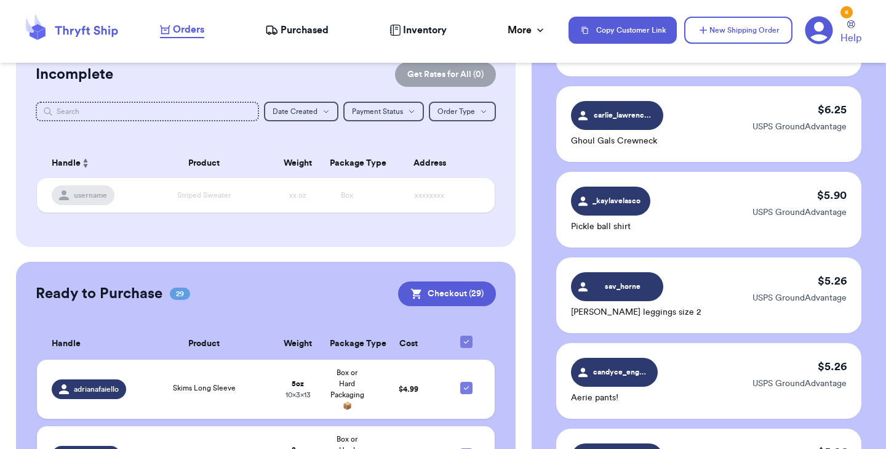
scroll to position [107, 0]
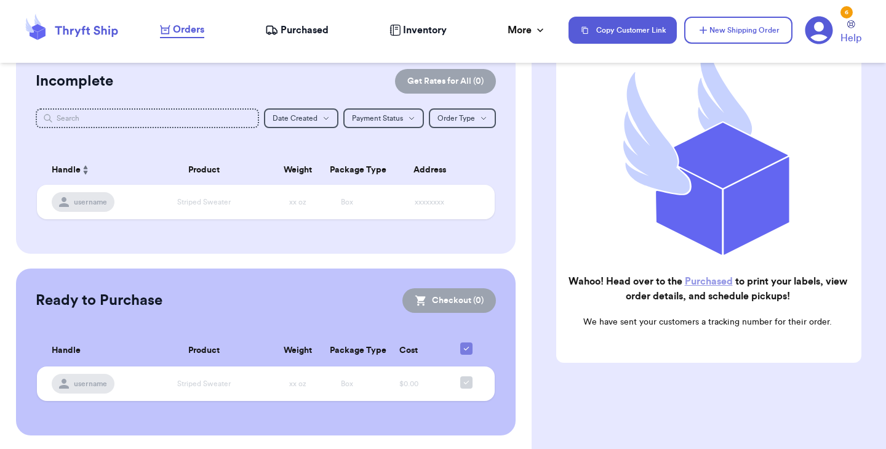
click at [696, 286] on link "Purchased" at bounding box center [709, 281] width 48 height 10
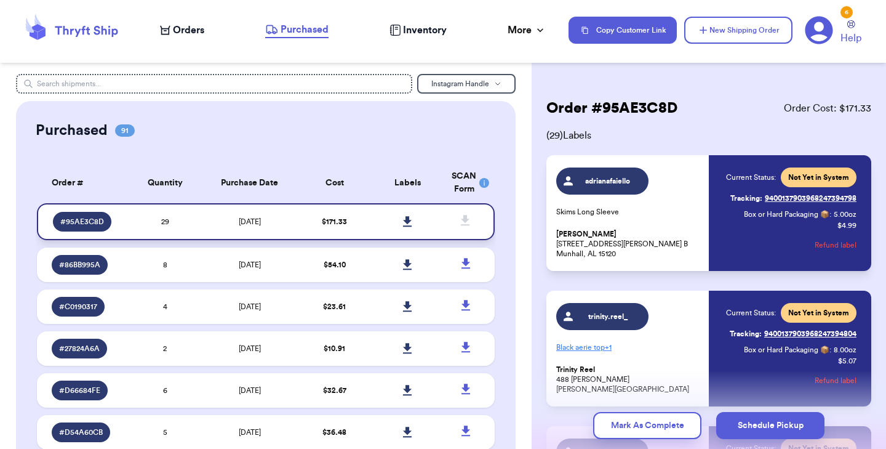
click at [402, 221] on link at bounding box center [407, 221] width 27 height 27
click at [189, 28] on span "Orders" at bounding box center [188, 30] width 31 height 15
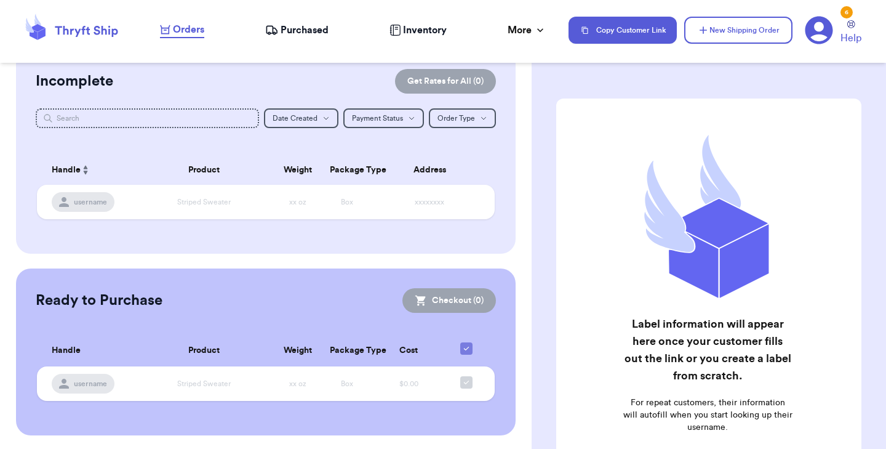
scroll to position [103, 0]
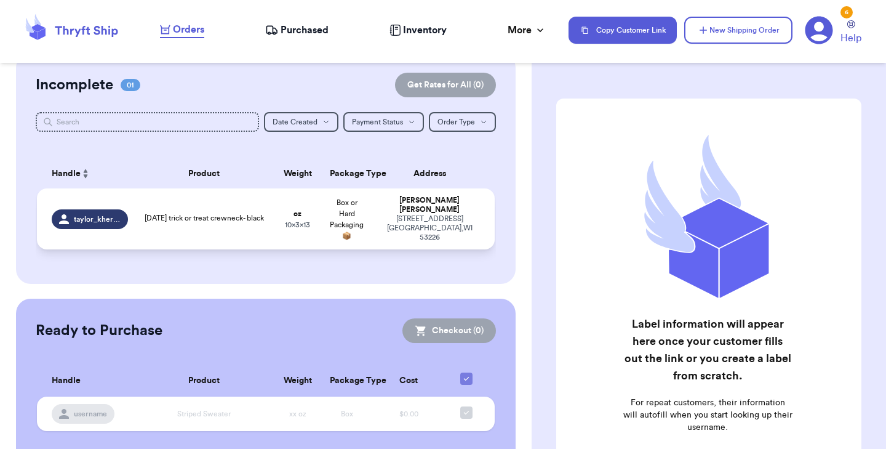
click at [204, 222] on span "[DATE] trick or treat crewneck- black" at bounding box center [204, 217] width 119 height 7
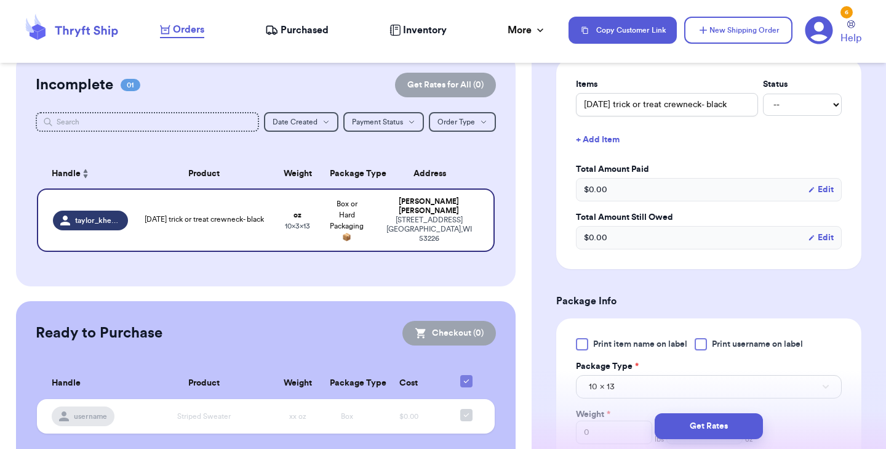
scroll to position [302, 0]
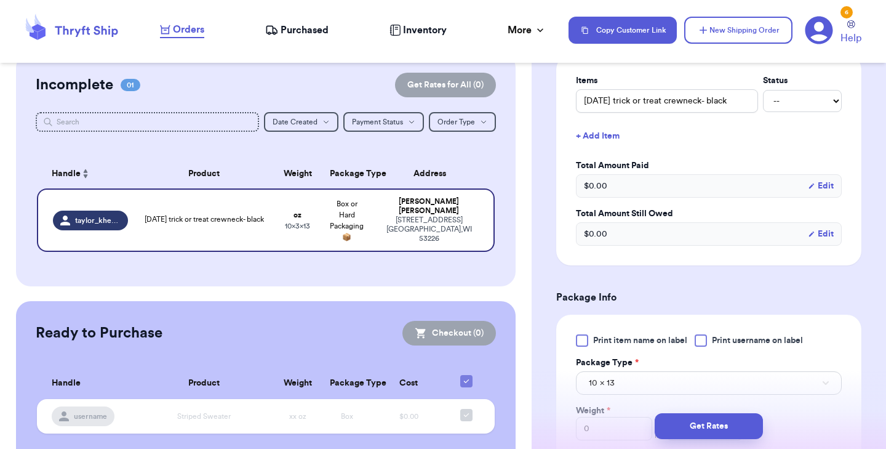
click at [584, 346] on div at bounding box center [582, 340] width 12 height 12
click at [0, 0] on input "Print item name on label" at bounding box center [0, 0] width 0 height 0
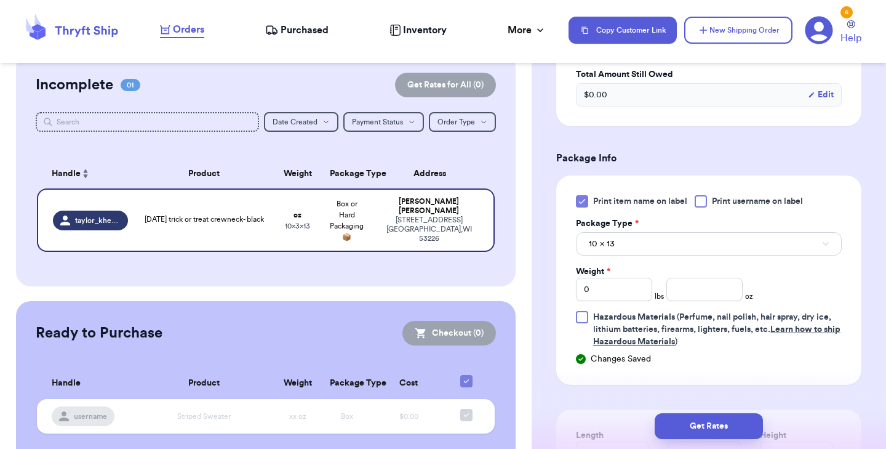
scroll to position [469, 0]
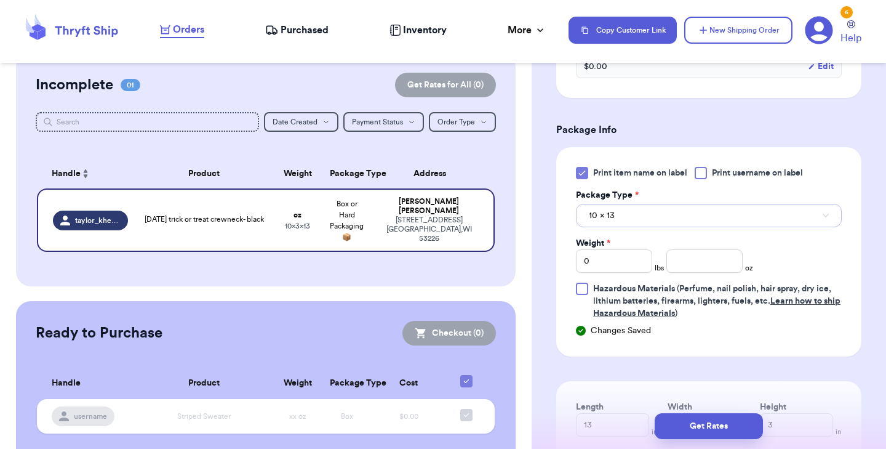
click at [682, 227] on button "10 x 13" at bounding box center [709, 215] width 266 height 23
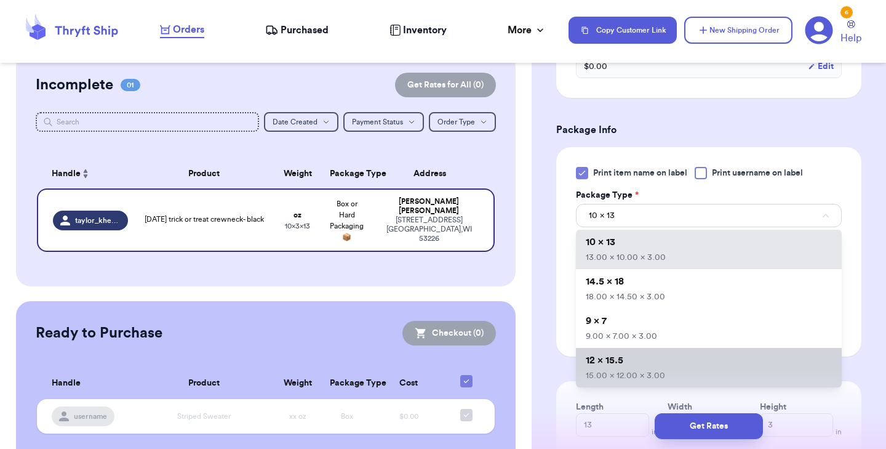
click at [680, 366] on li "12 x 15.5 15.00 x 12.00 x 3.00" at bounding box center [709, 367] width 266 height 39
type input "15"
type input "12"
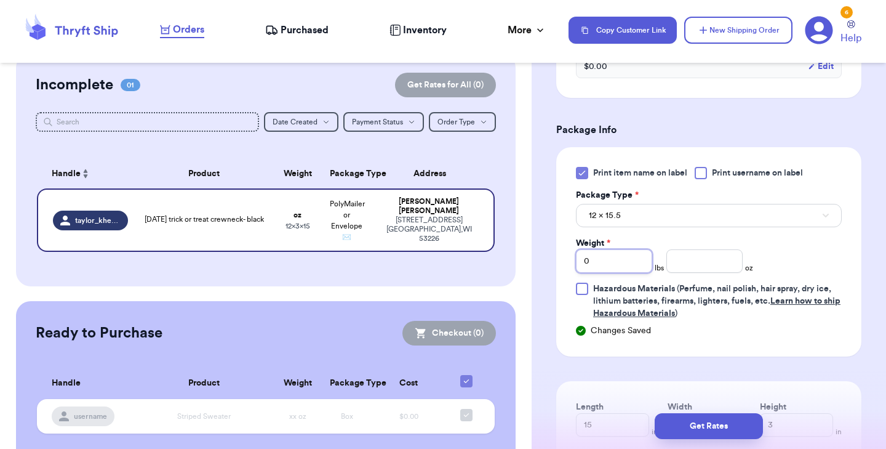
click at [639, 273] on input "0" at bounding box center [614, 260] width 76 height 23
type input "1"
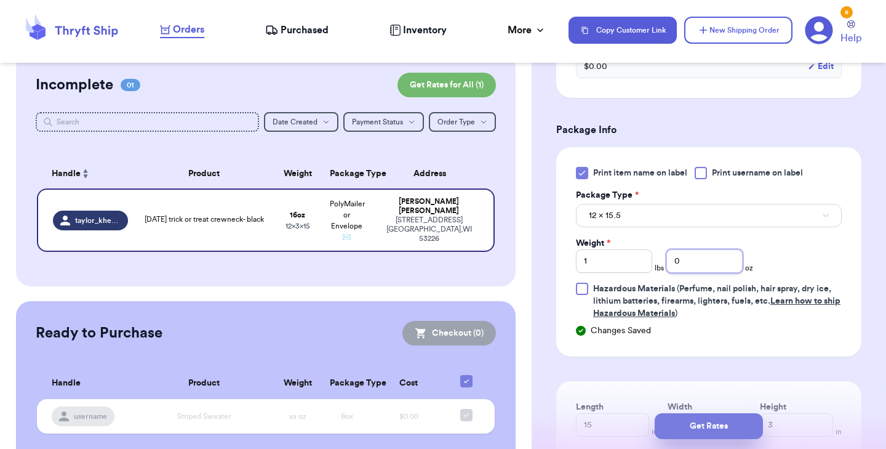
type input "0"
click at [718, 425] on button "Get Rates" at bounding box center [709, 426] width 108 height 26
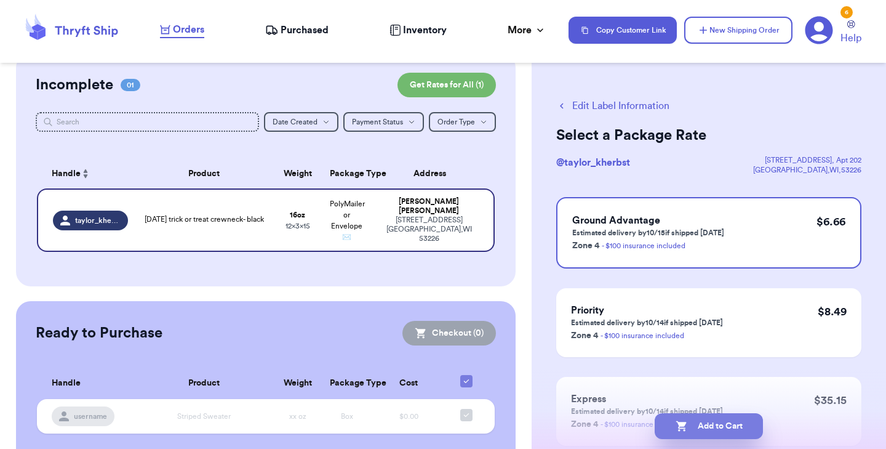
click at [678, 421] on icon "button" at bounding box center [682, 426] width 12 height 12
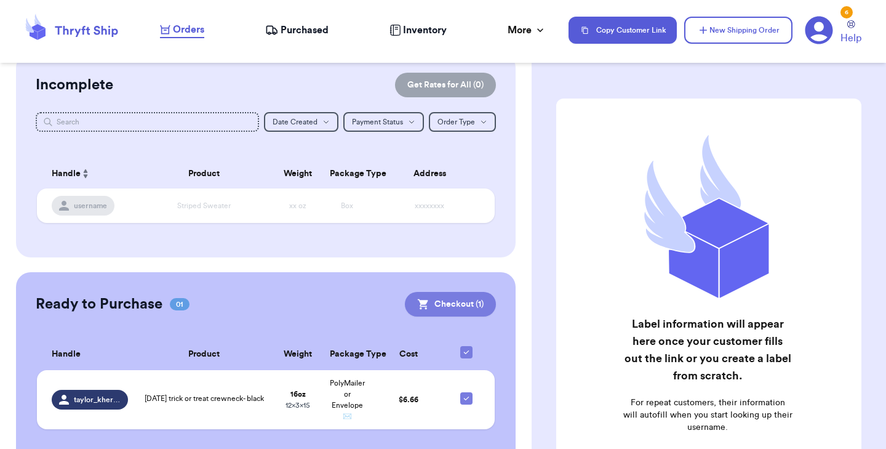
click at [457, 308] on button "Checkout ( 1 )" at bounding box center [450, 304] width 91 height 25
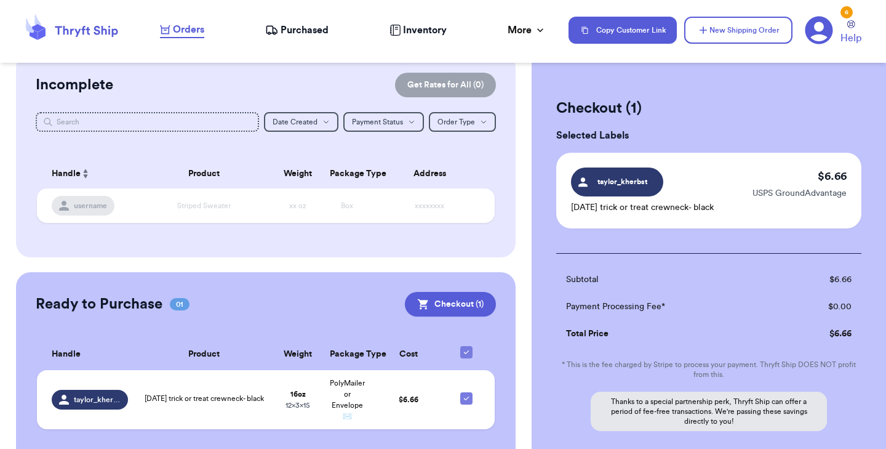
scroll to position [114, 0]
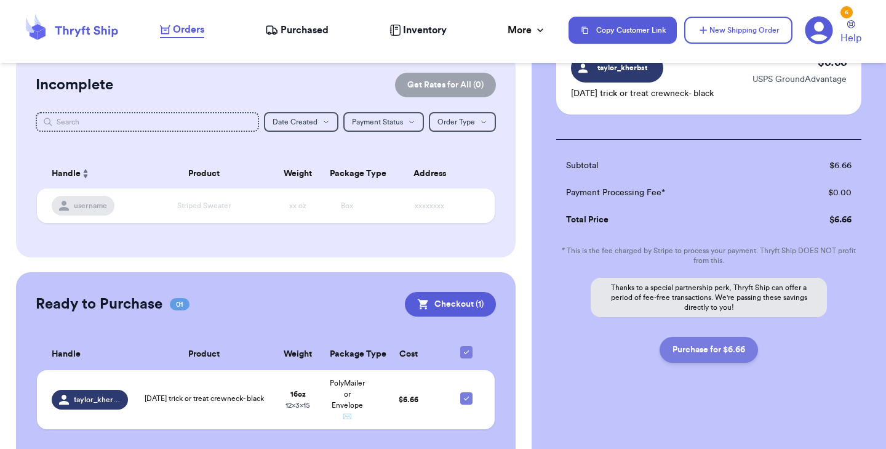
click at [709, 355] on button "Purchase for $6.66" at bounding box center [709, 350] width 98 height 26
checkbox input "false"
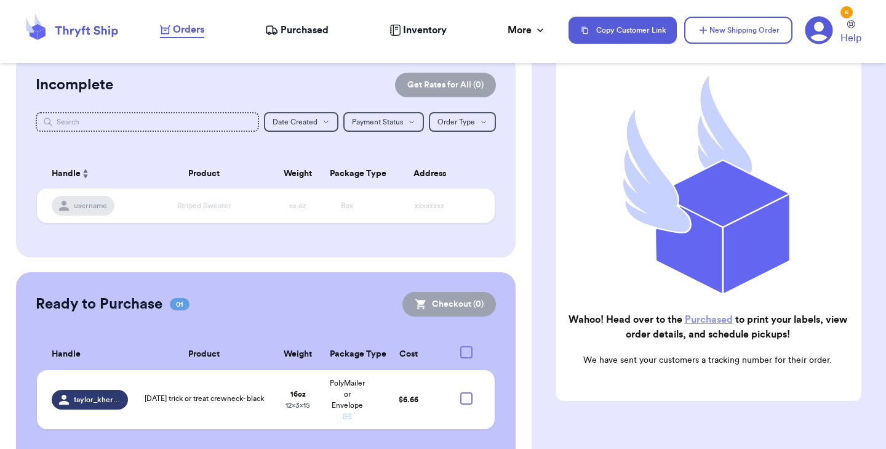
checkbox input "true"
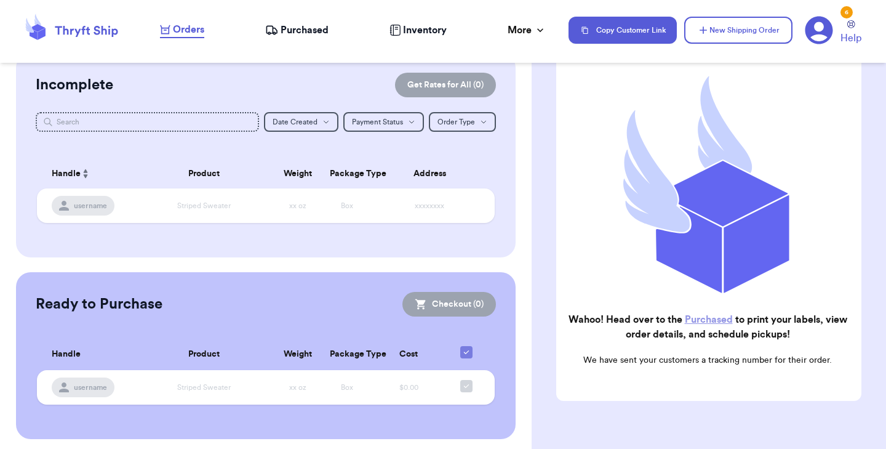
click at [704, 323] on link "Purchased" at bounding box center [709, 319] width 48 height 10
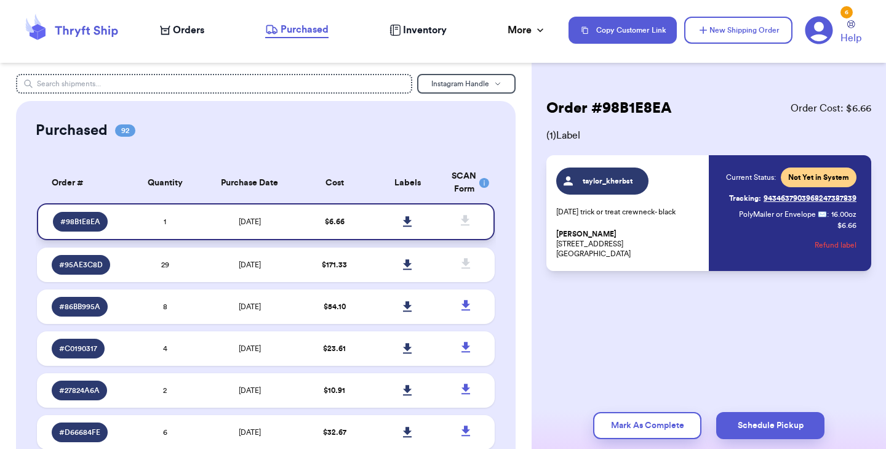
click at [399, 218] on link at bounding box center [407, 221] width 27 height 27
click at [168, 26] on icon at bounding box center [165, 30] width 10 height 10
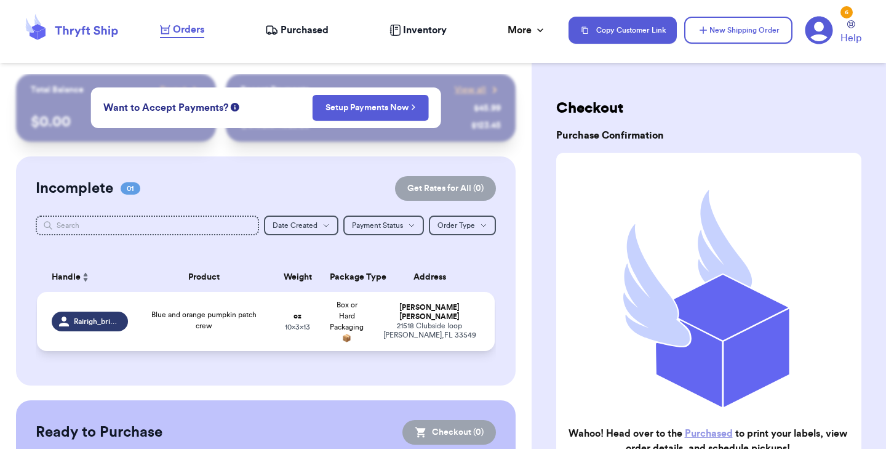
click at [207, 323] on span "Blue and orange pumpkin patch crew" at bounding box center [203, 320] width 105 height 18
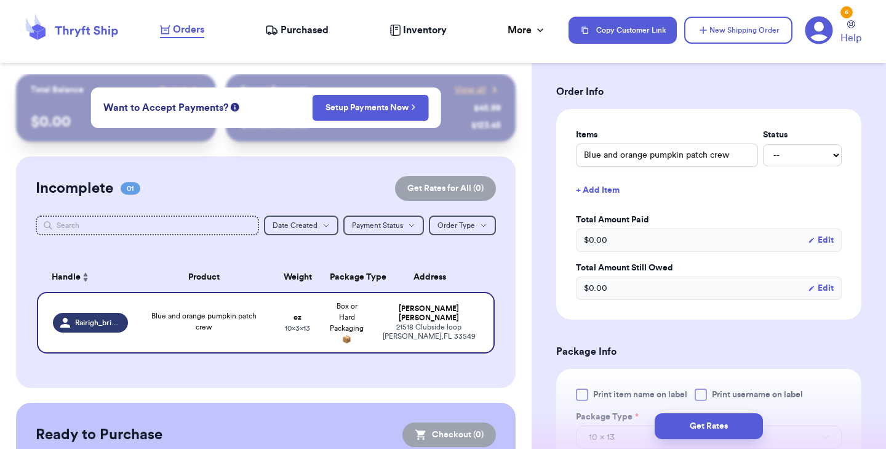
scroll to position [357, 0]
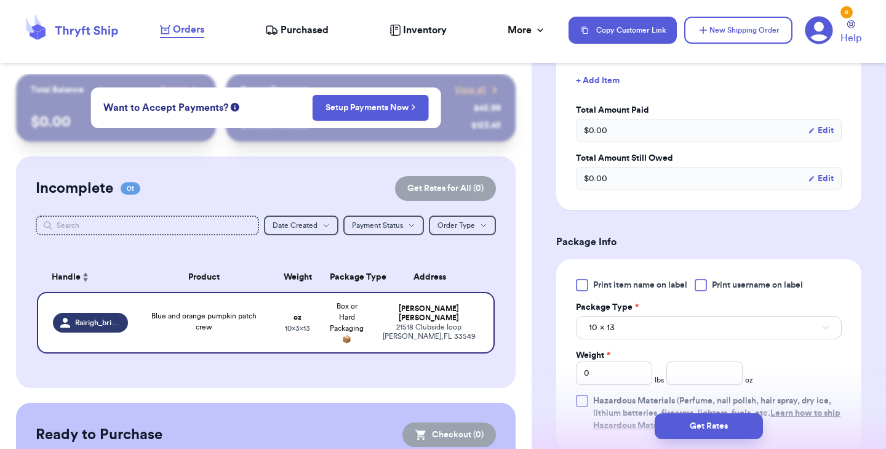
click at [580, 282] on div at bounding box center [582, 285] width 12 height 12
click at [0, 0] on input "Print item name on label" at bounding box center [0, 0] width 0 height 0
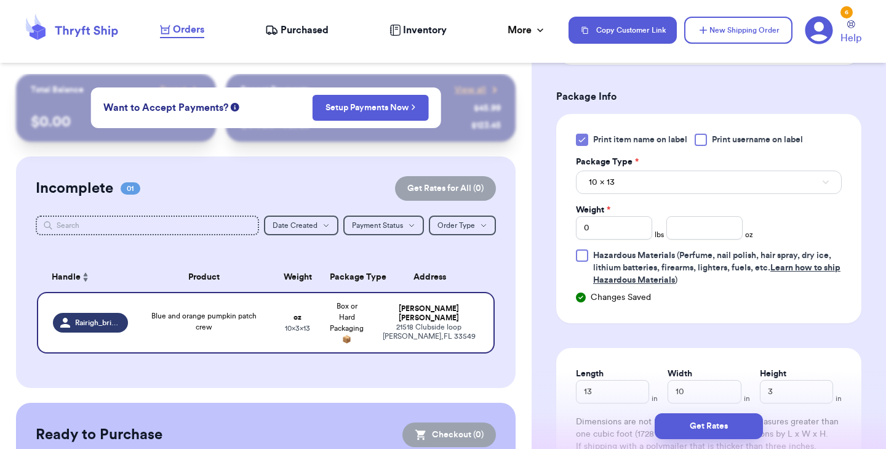
scroll to position [533, 0]
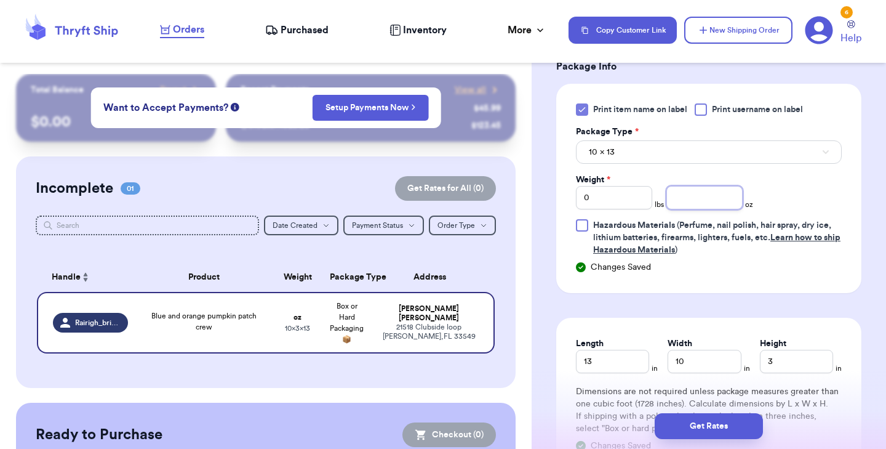
click at [689, 200] on input "number" at bounding box center [704, 197] width 76 height 23
type input "14"
click at [703, 425] on button "Get Rates" at bounding box center [709, 426] width 108 height 26
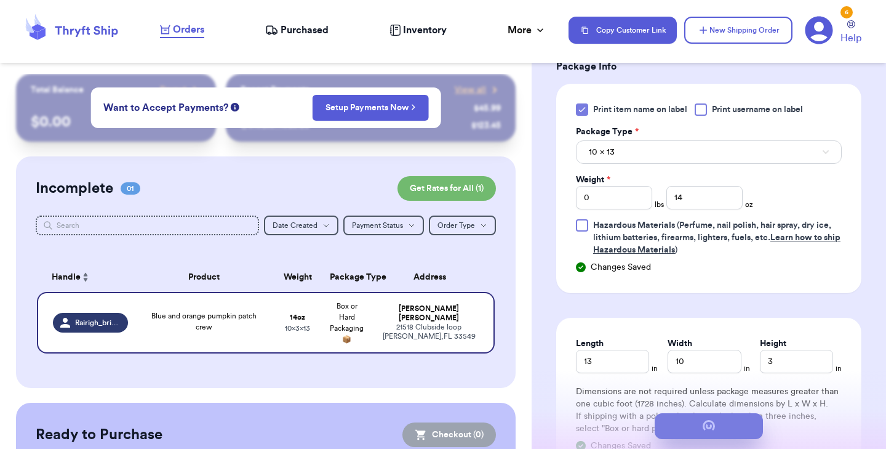
scroll to position [0, 0]
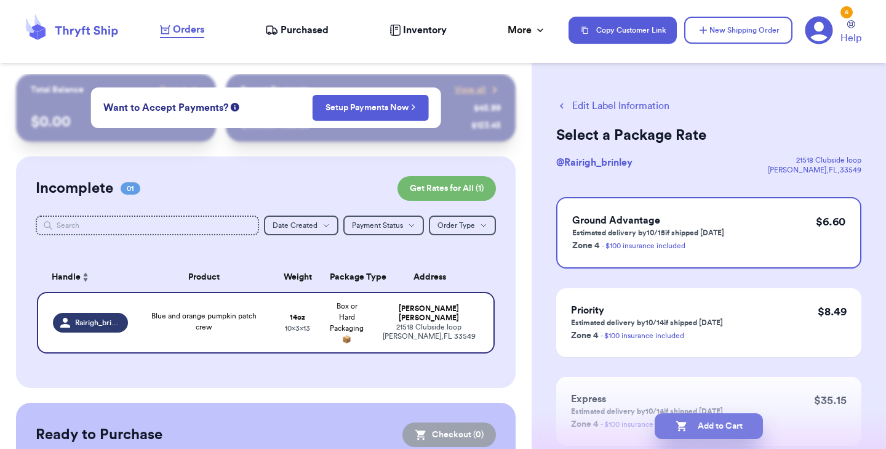
click at [699, 421] on button "Add to Cart" at bounding box center [709, 426] width 108 height 26
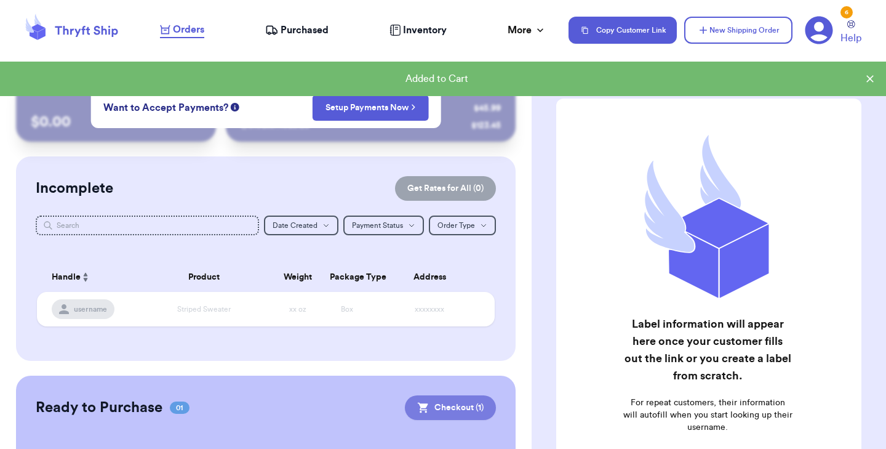
click at [436, 415] on button "Checkout ( 1 )" at bounding box center [450, 407] width 91 height 25
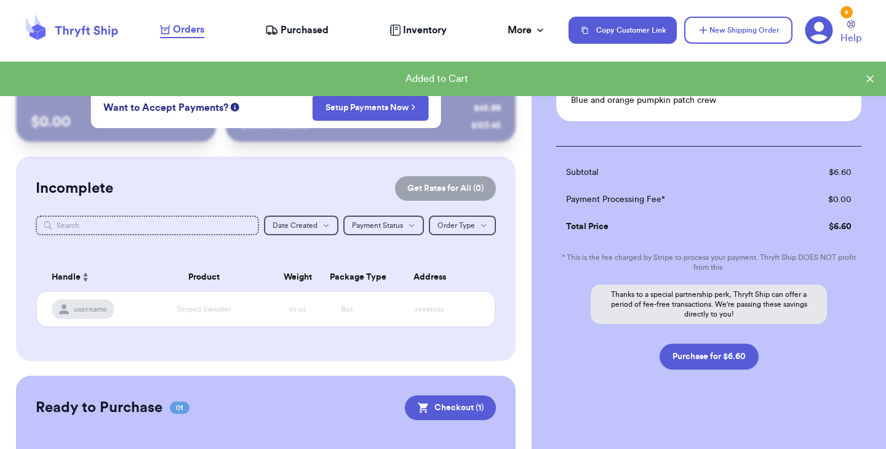
scroll to position [114, 0]
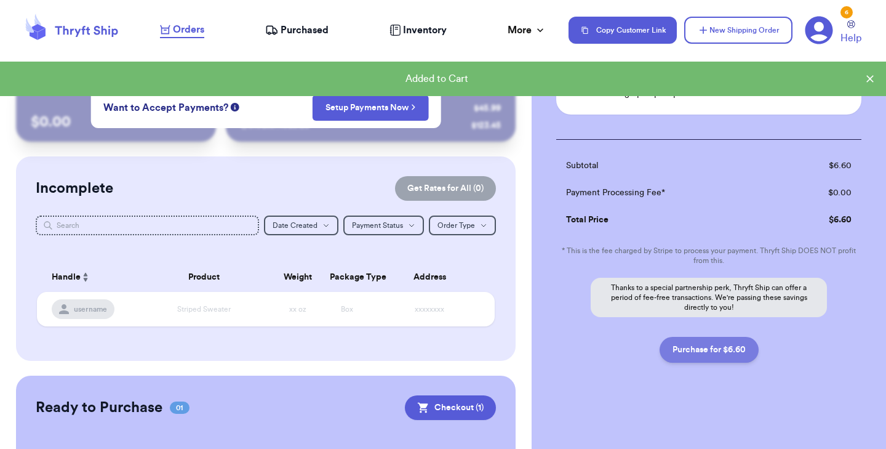
click at [682, 347] on button "Purchase for $6.60" at bounding box center [709, 350] width 99 height 26
checkbox input "false"
checkbox input "true"
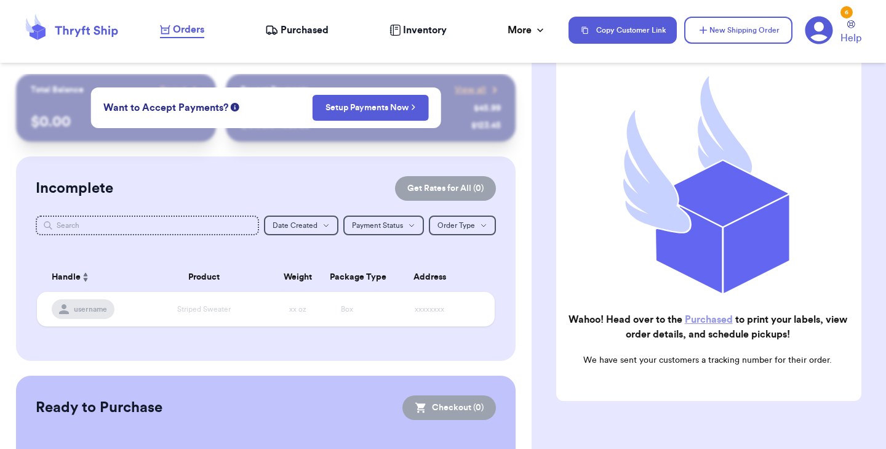
click at [718, 321] on link "Purchased" at bounding box center [709, 319] width 48 height 10
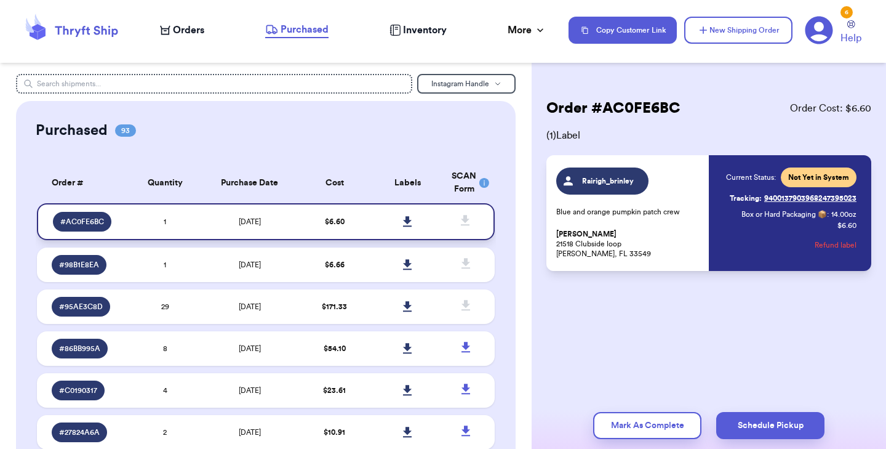
click at [414, 220] on link at bounding box center [407, 221] width 27 height 27
